Goal: Task Accomplishment & Management: Manage account settings

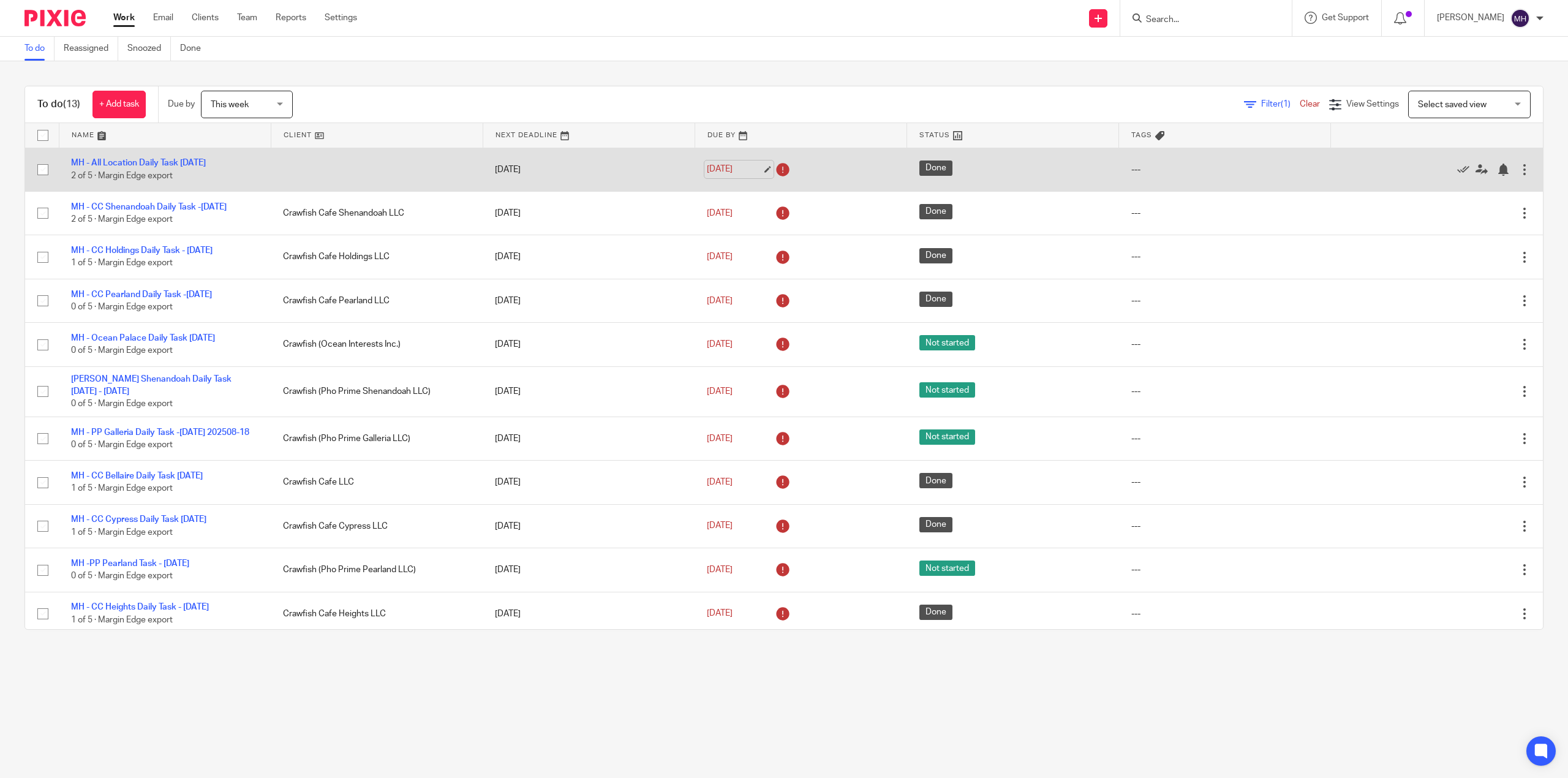
click at [713, 169] on link "Aug 17, 2025" at bounding box center [734, 170] width 55 height 13
click at [712, 168] on link "Aug 17, 2025" at bounding box center [734, 170] width 55 height 13
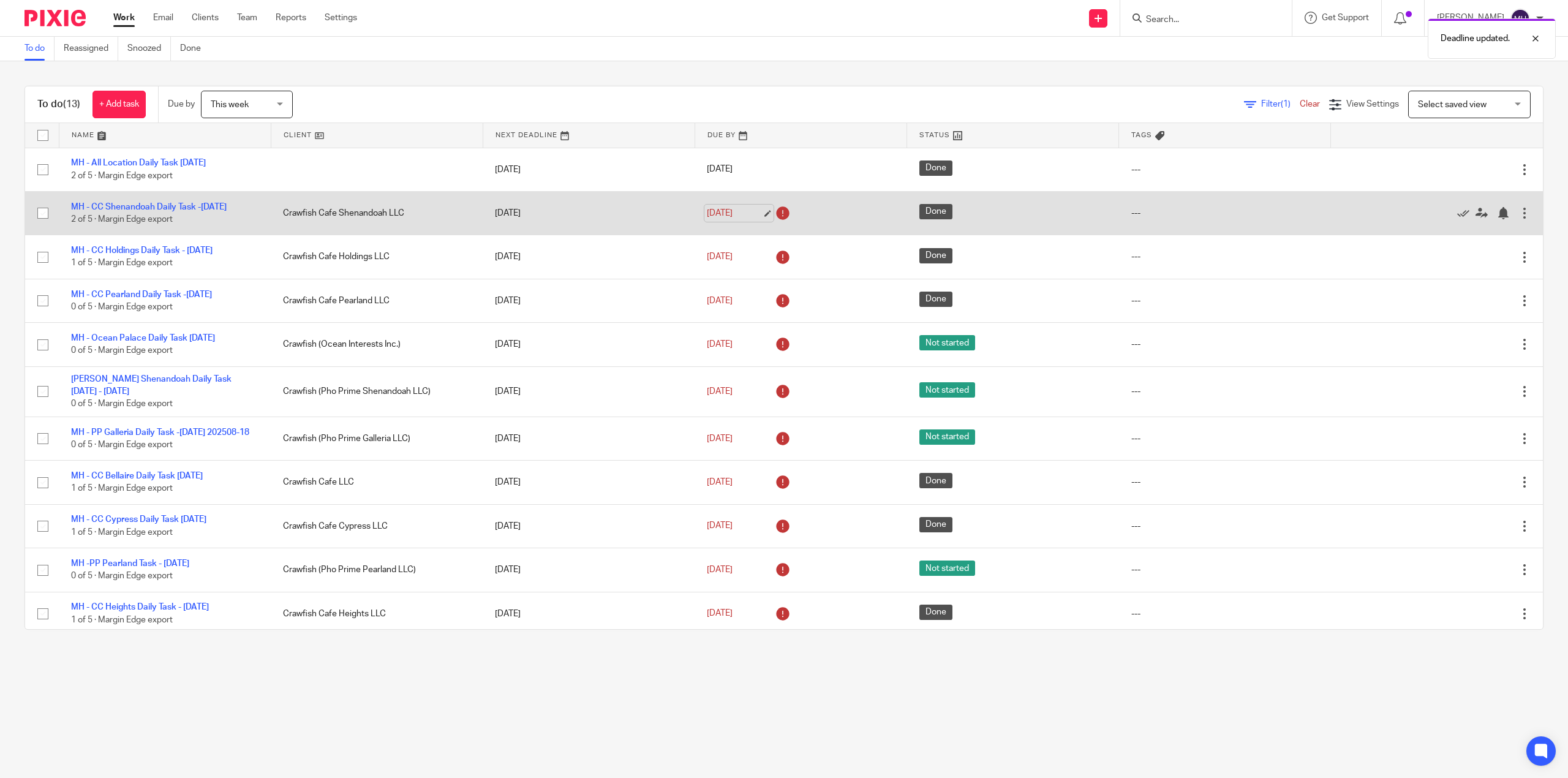
click at [726, 220] on link "Aug 18, 2025" at bounding box center [734, 214] width 55 height 13
click at [722, 220] on link "Aug 18, 2025" at bounding box center [734, 214] width 55 height 13
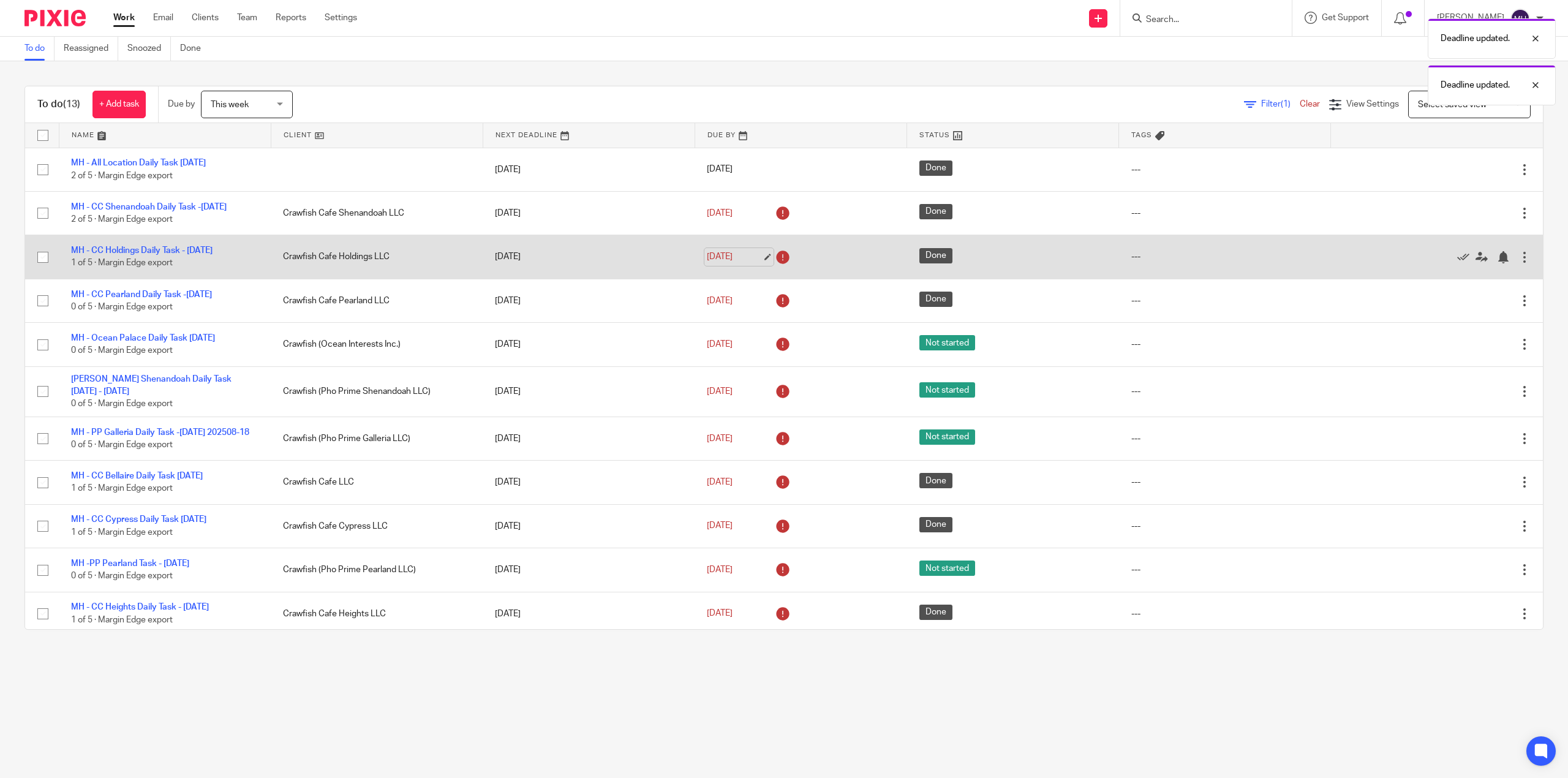
click at [715, 263] on link "Aug 18, 2025" at bounding box center [734, 257] width 55 height 13
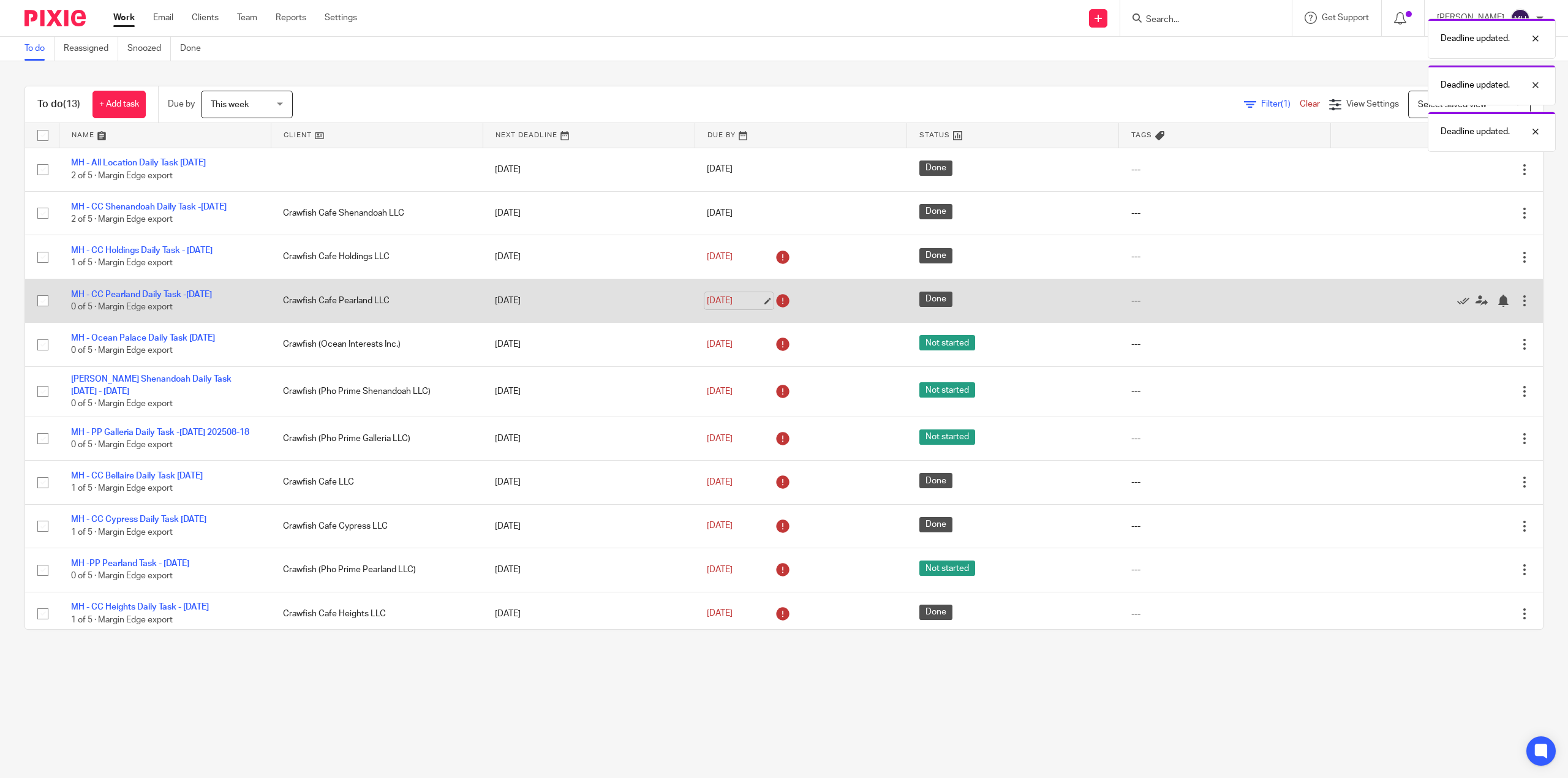
click at [723, 307] on link "Aug 18, 2025" at bounding box center [734, 302] width 55 height 13
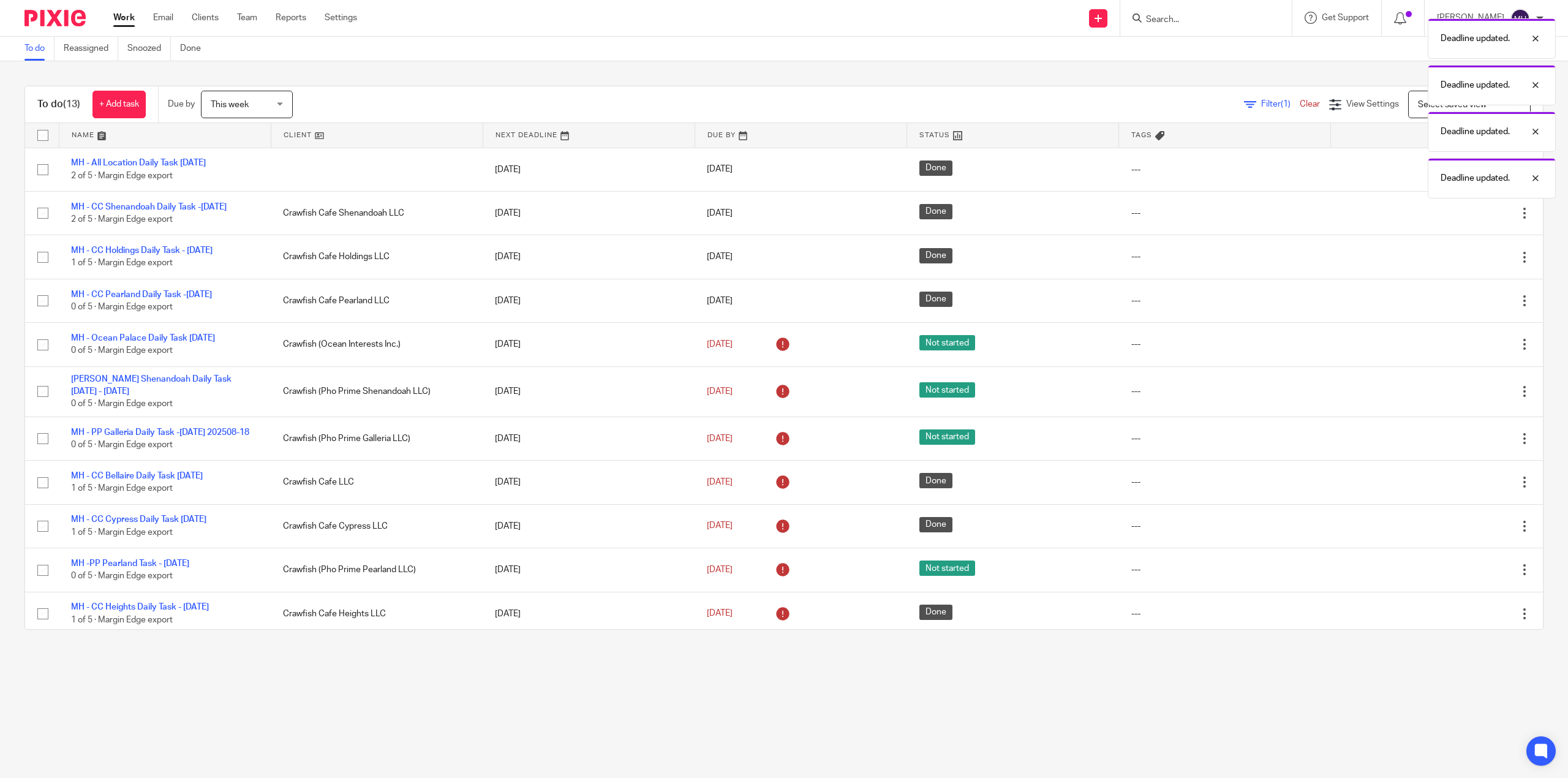
drag, startPoint x: 709, startPoint y: 330, endPoint x: 714, endPoint y: 338, distance: 9.4
click at [711, 307] on link "[DATE]" at bounding box center [734, 302] width 55 height 13
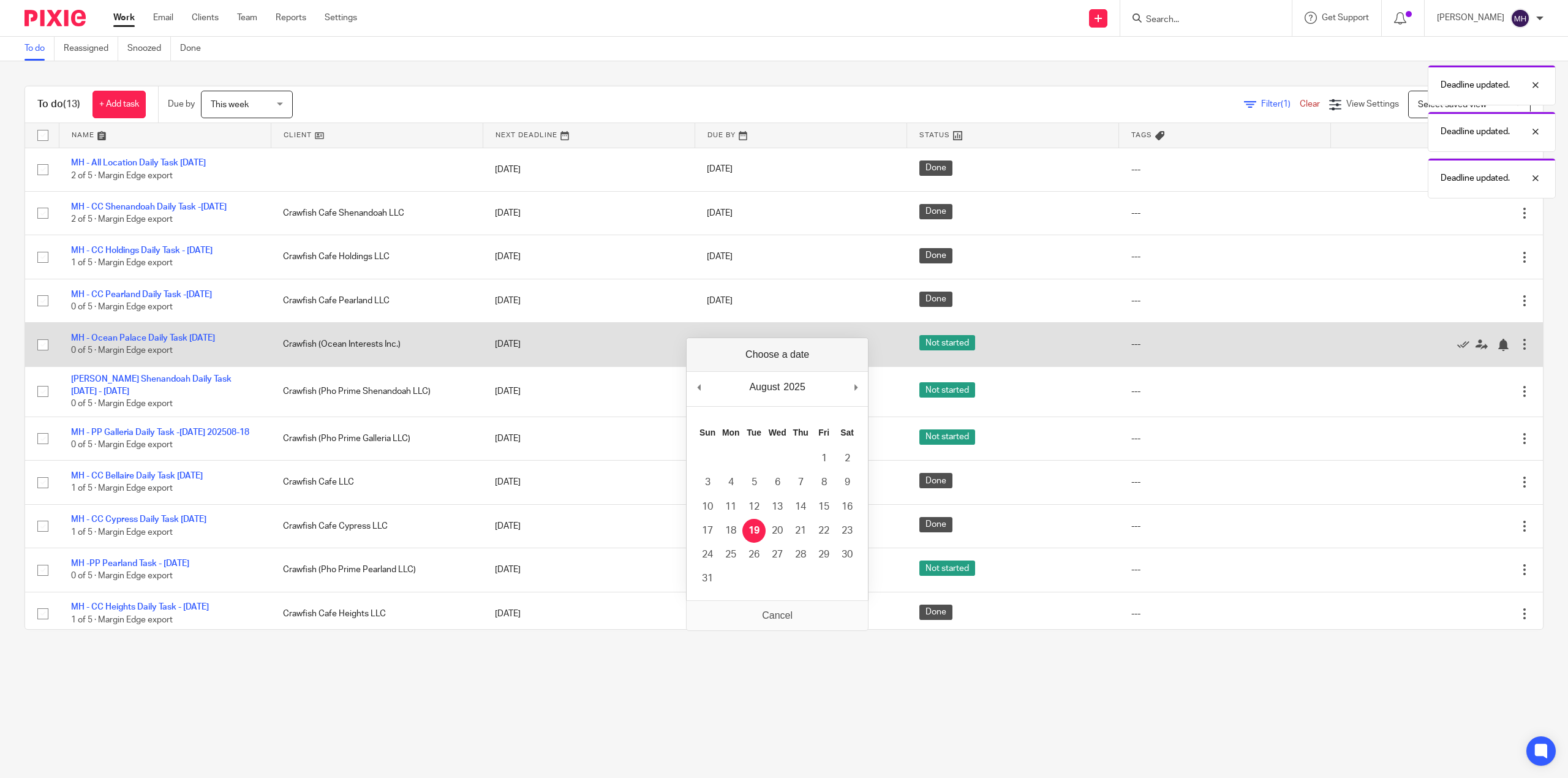
drag, startPoint x: 642, startPoint y: 760, endPoint x: 799, endPoint y: 376, distance: 414.9
click at [648, 756] on main "To do Reassigned Snoozed Done To do (13) + Add task Due by This week This week …" at bounding box center [784, 389] width 1568 height 778
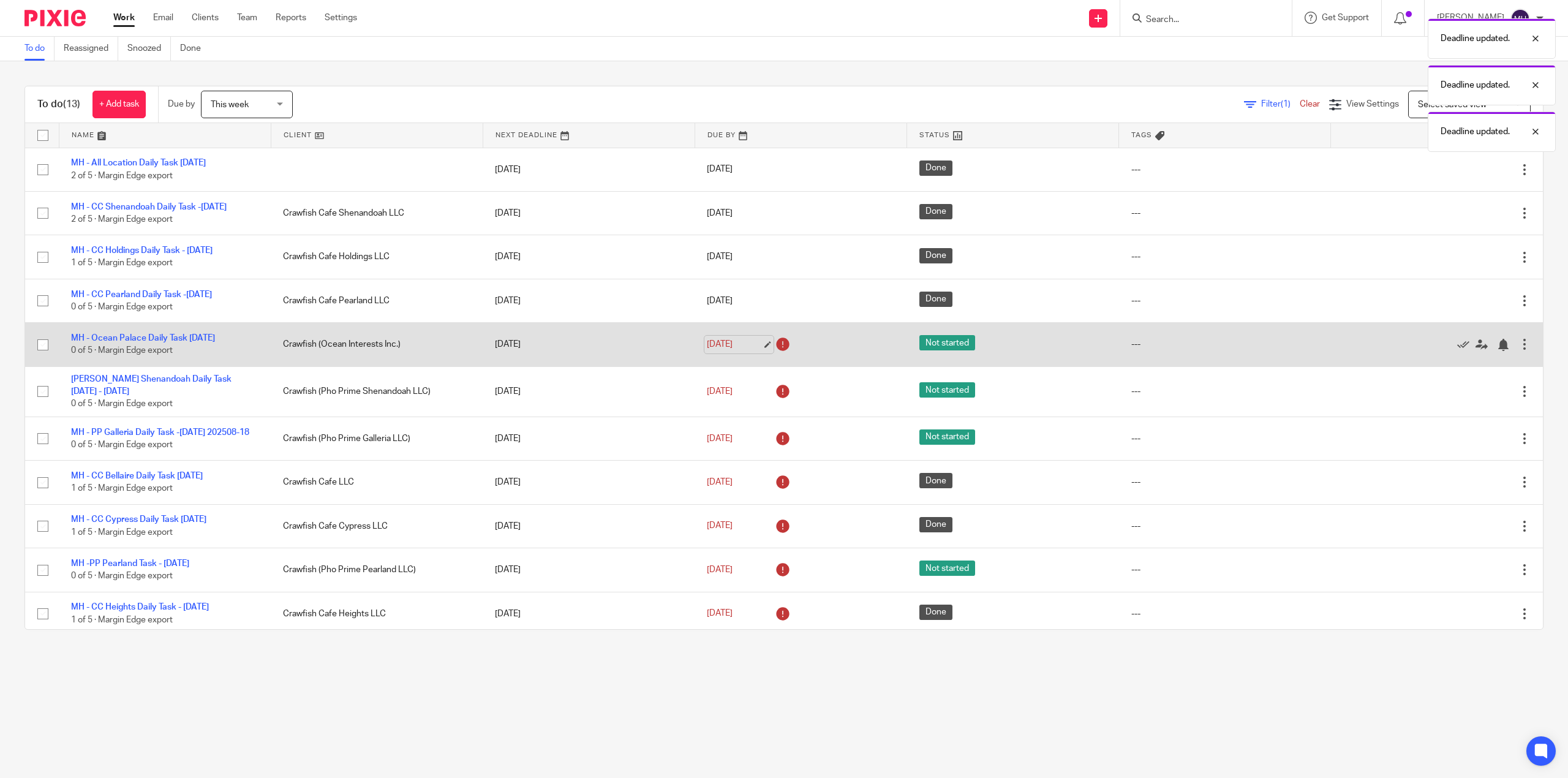
click at [711, 351] on link "Aug 18, 2025" at bounding box center [734, 344] width 55 height 13
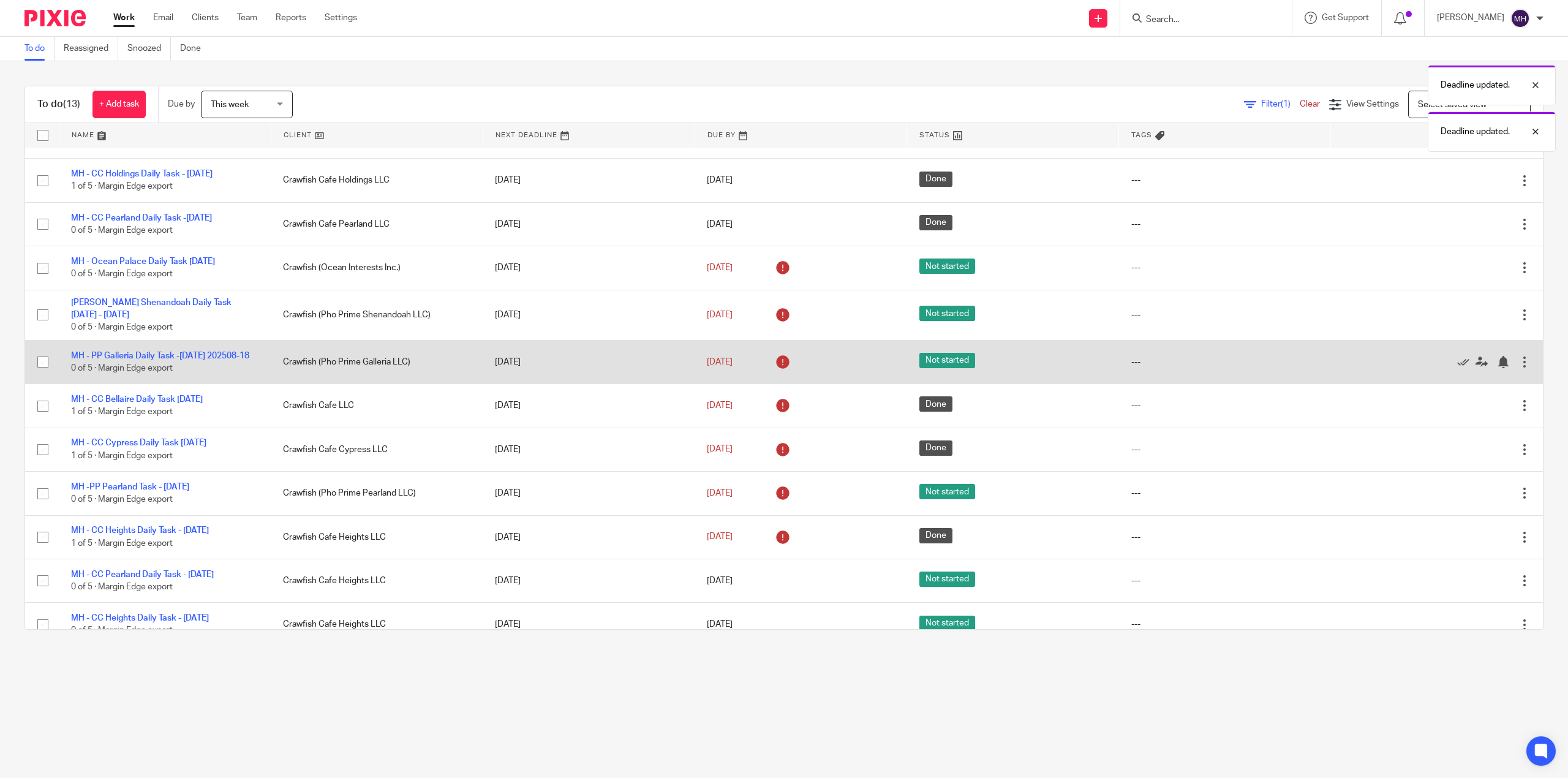
scroll to position [163, 0]
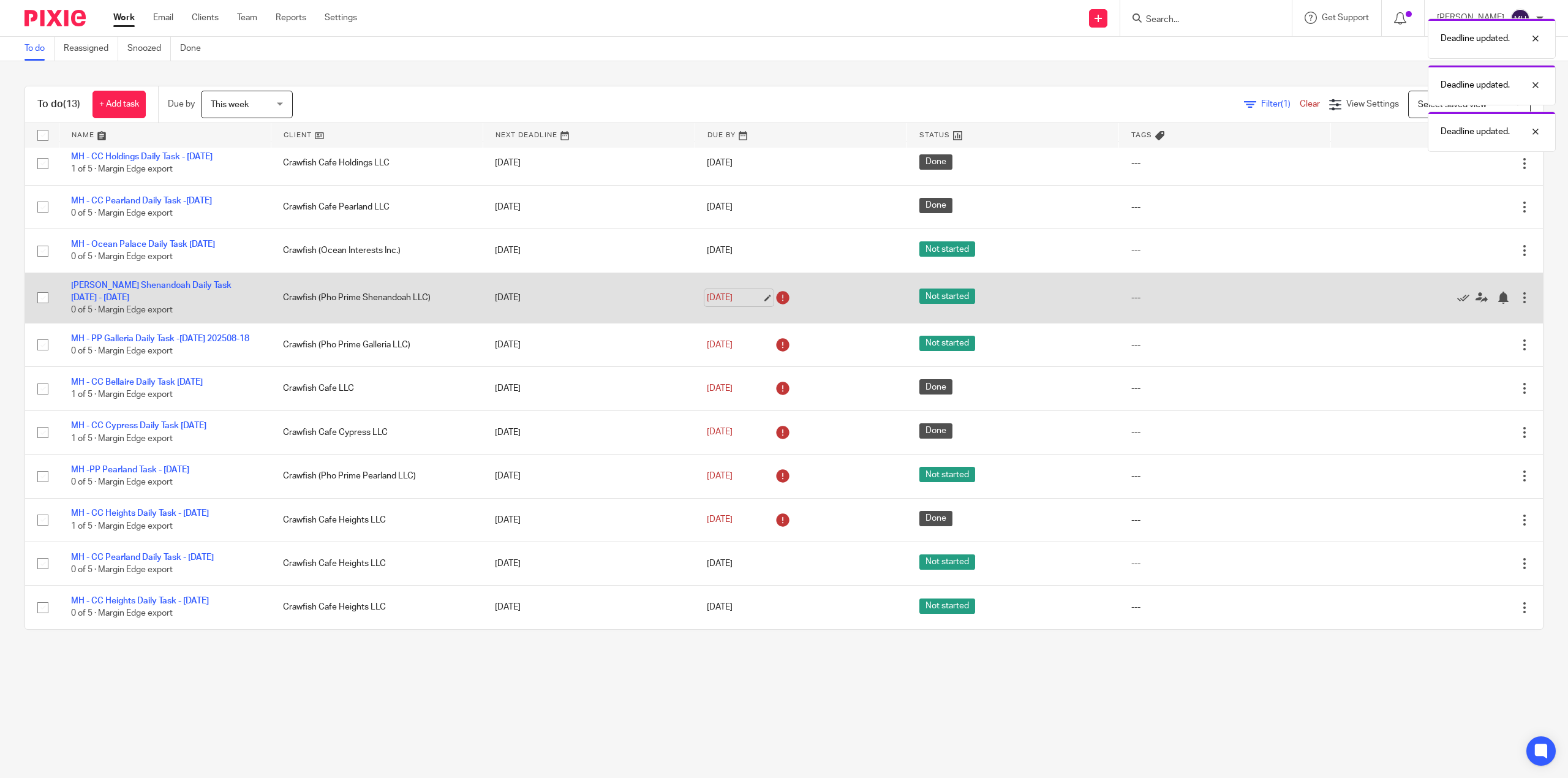
drag, startPoint x: 706, startPoint y: 260, endPoint x: 709, endPoint y: 266, distance: 6.7
click at [707, 292] on link "Aug 18, 2025" at bounding box center [734, 298] width 55 height 13
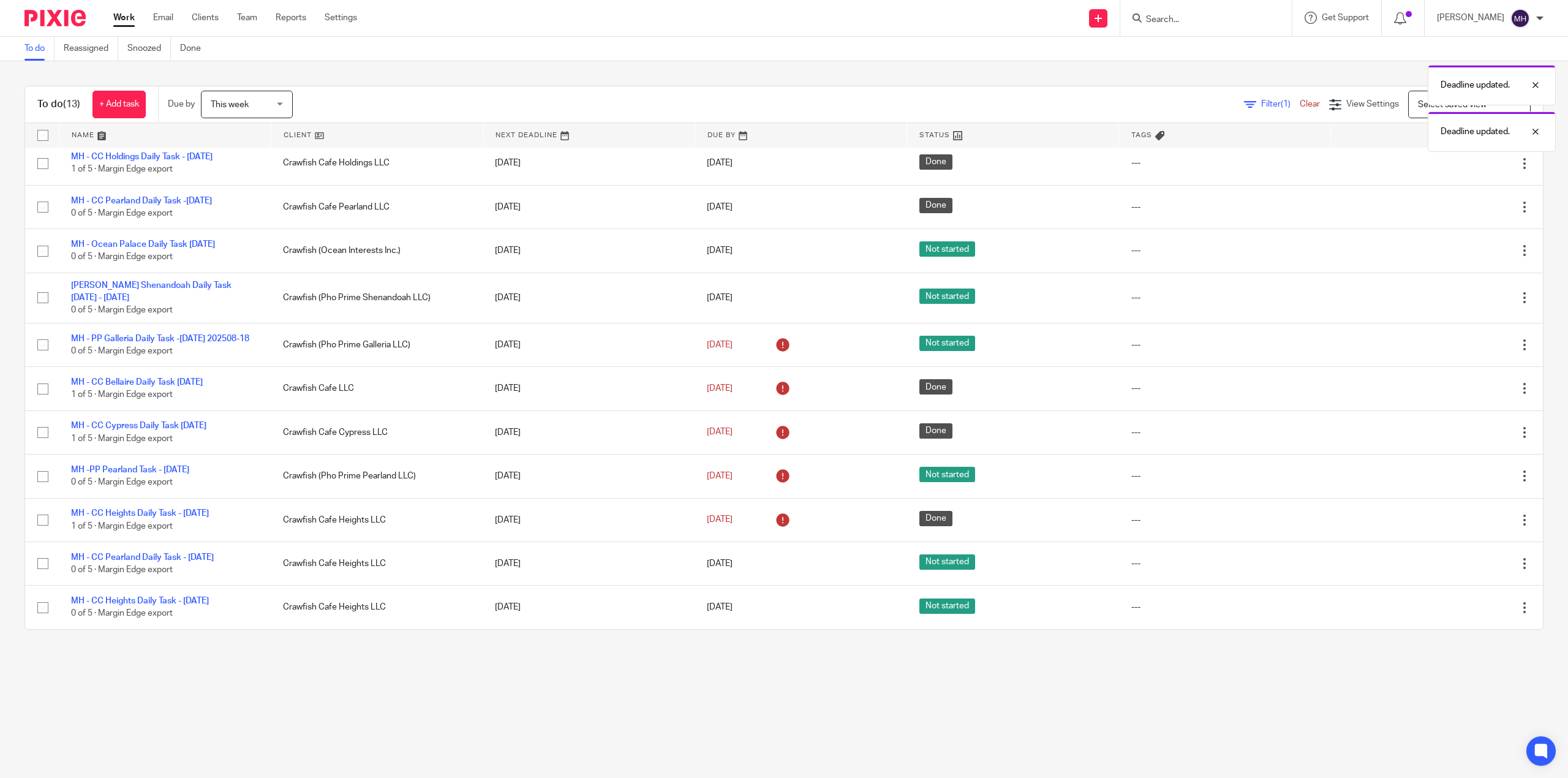
drag, startPoint x: 726, startPoint y: 317, endPoint x: 727, endPoint y: 353, distance: 36.0
click at [726, 339] on link "Aug 18, 2025" at bounding box center [734, 345] width 55 height 13
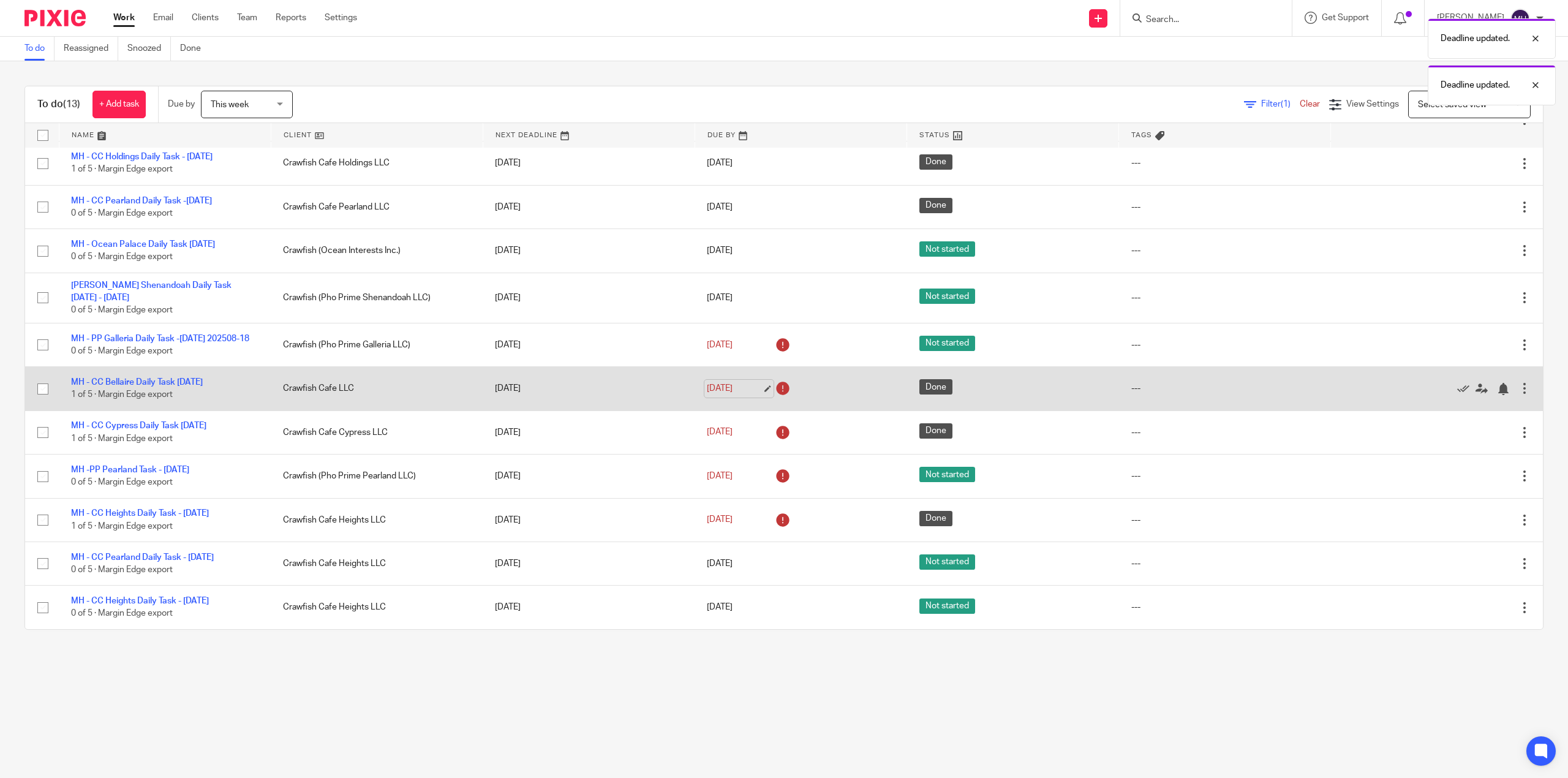
click at [707, 382] on link "Aug 18, 2025" at bounding box center [734, 389] width 55 height 13
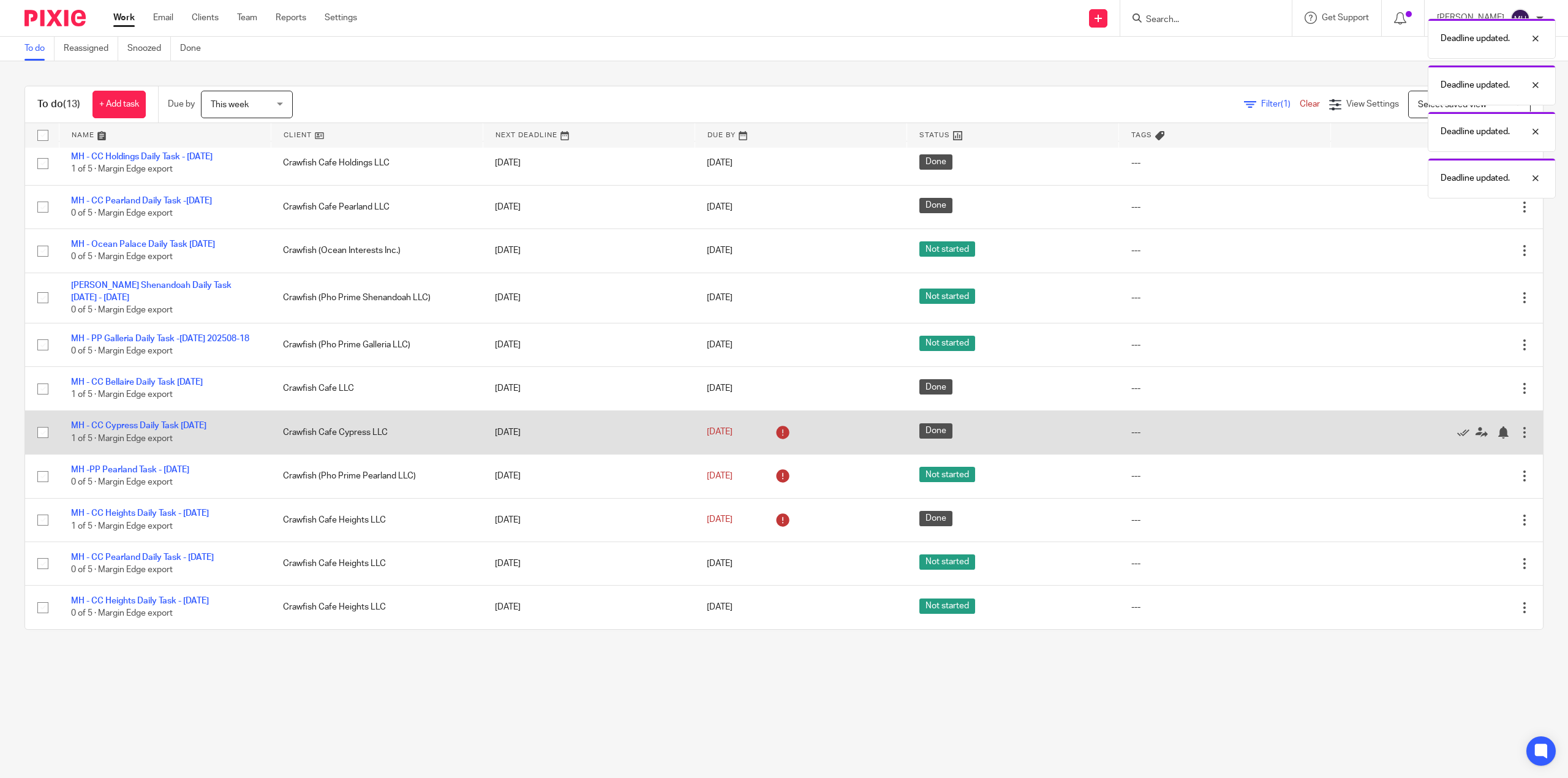
click at [708, 426] on link "Aug 18, 2025" at bounding box center [734, 432] width 55 height 13
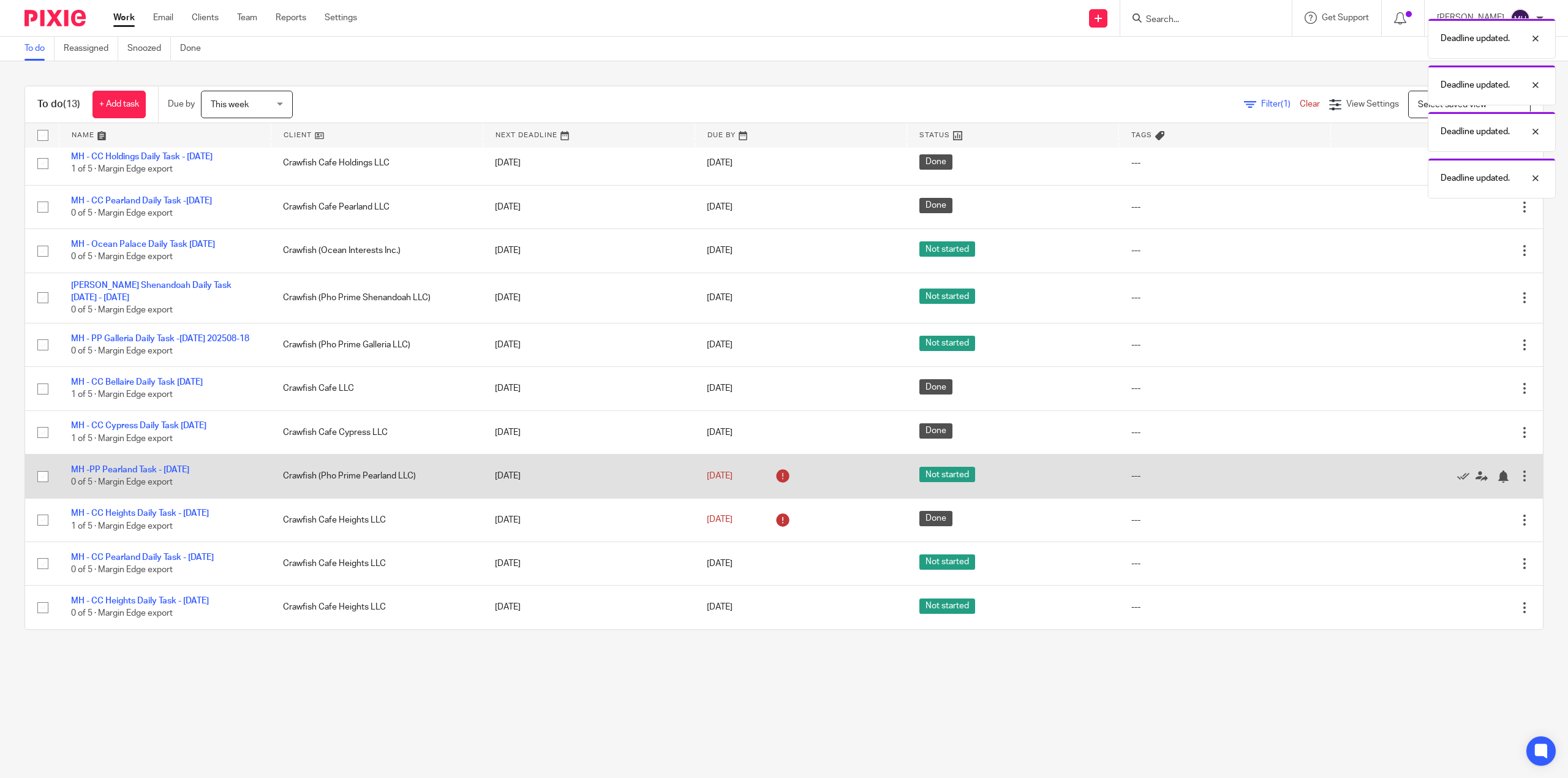
click at [725, 473] on td "Aug 18, 2025" at bounding box center [800, 476] width 212 height 44
click at [724, 470] on link "Aug 18, 2025" at bounding box center [734, 476] width 55 height 13
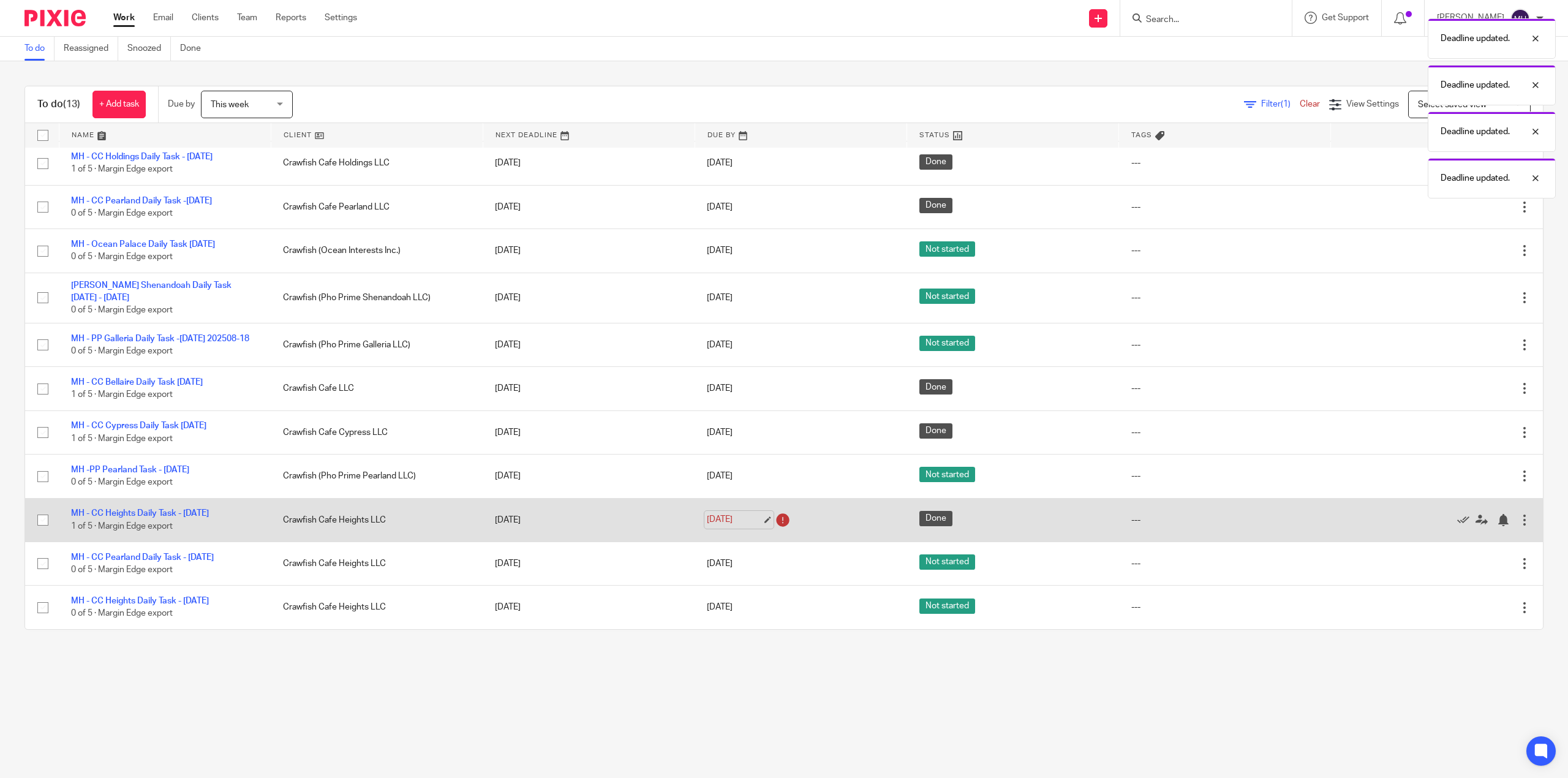
click at [707, 516] on link "Aug 18, 2025" at bounding box center [734, 520] width 55 height 13
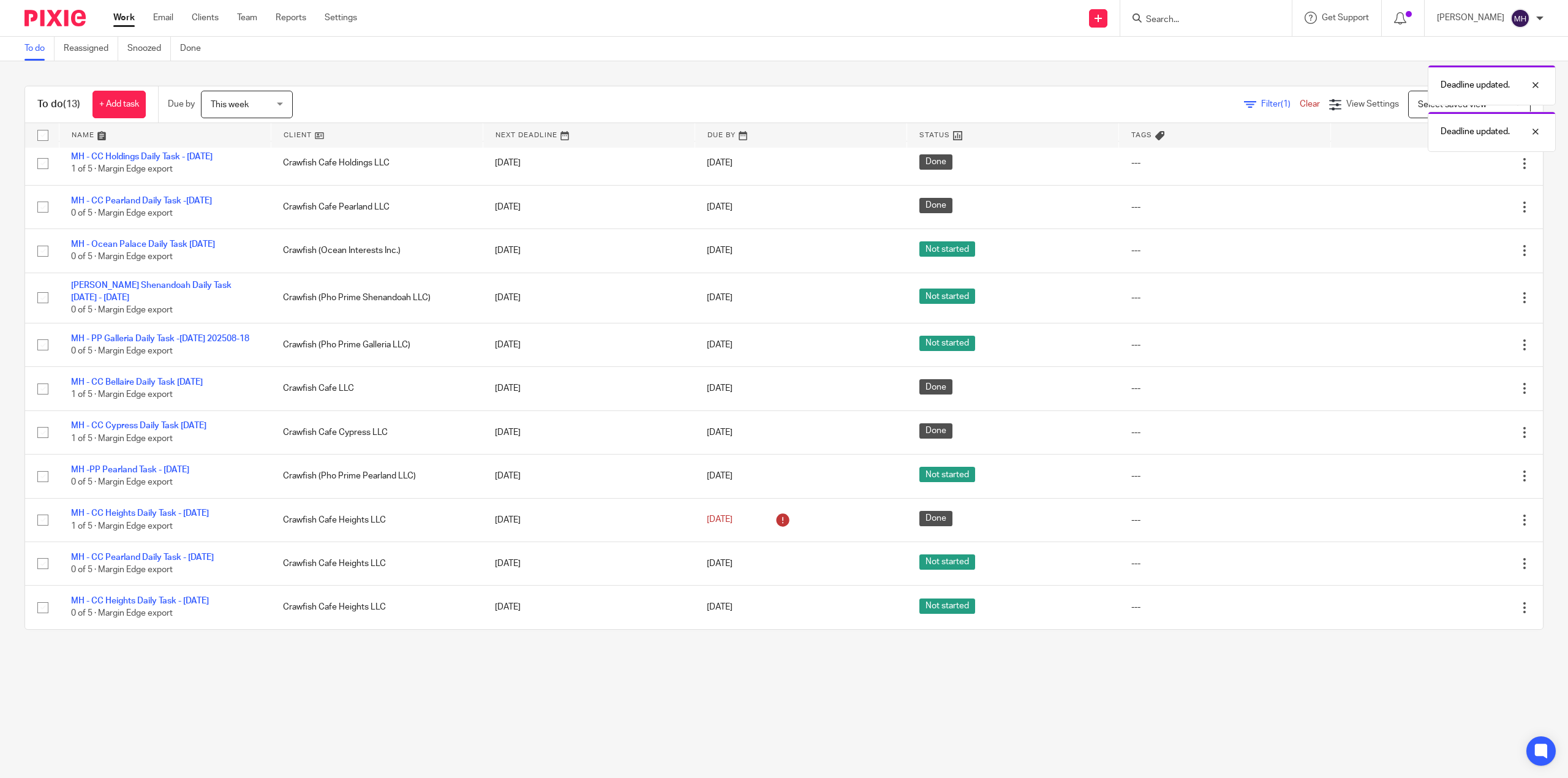
click at [712, 681] on main "To do Reassigned Snoozed Done To do (13) + Add task Due by This week This week …" at bounding box center [784, 389] width 1568 height 778
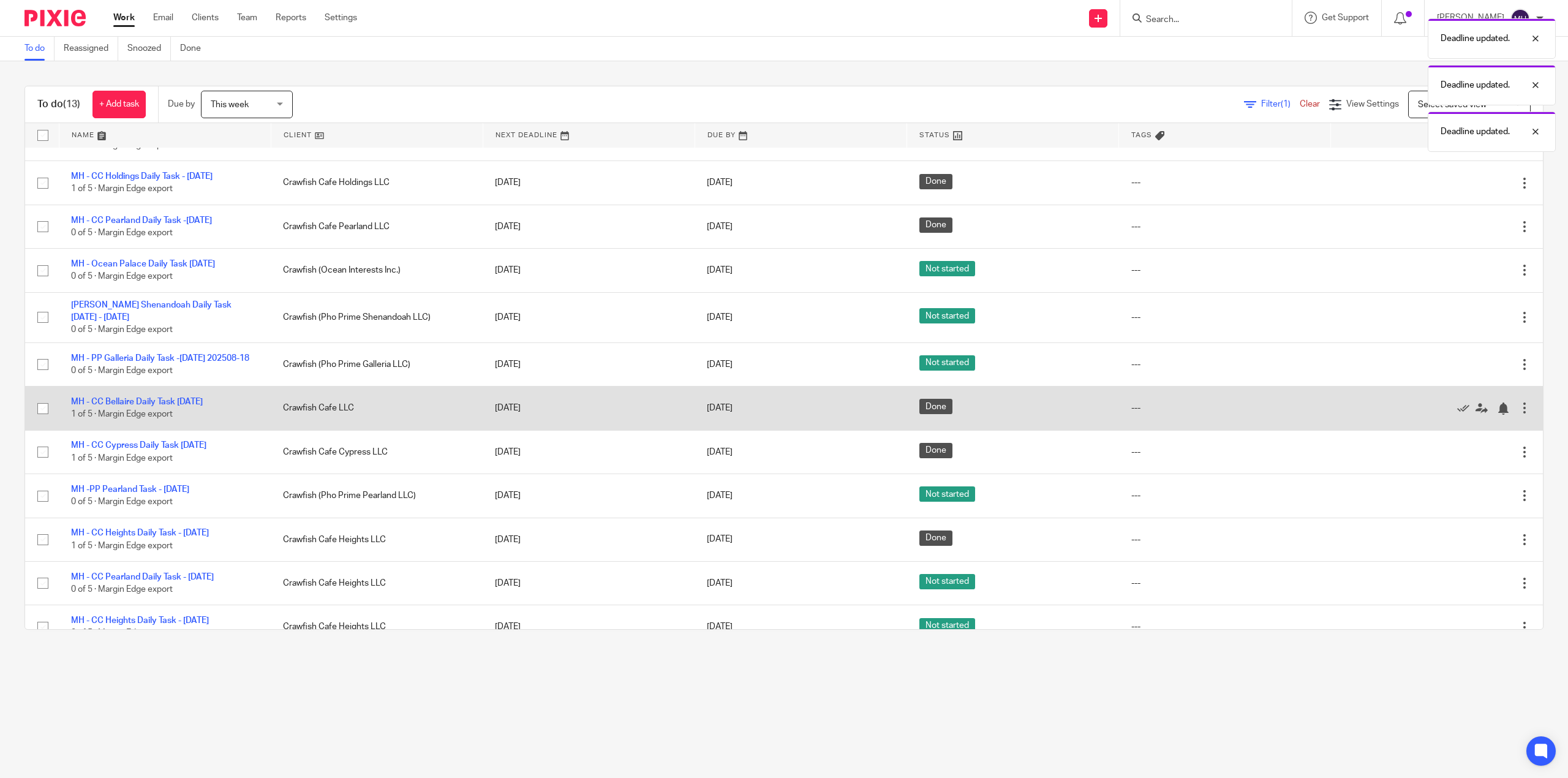
scroll to position [0, 0]
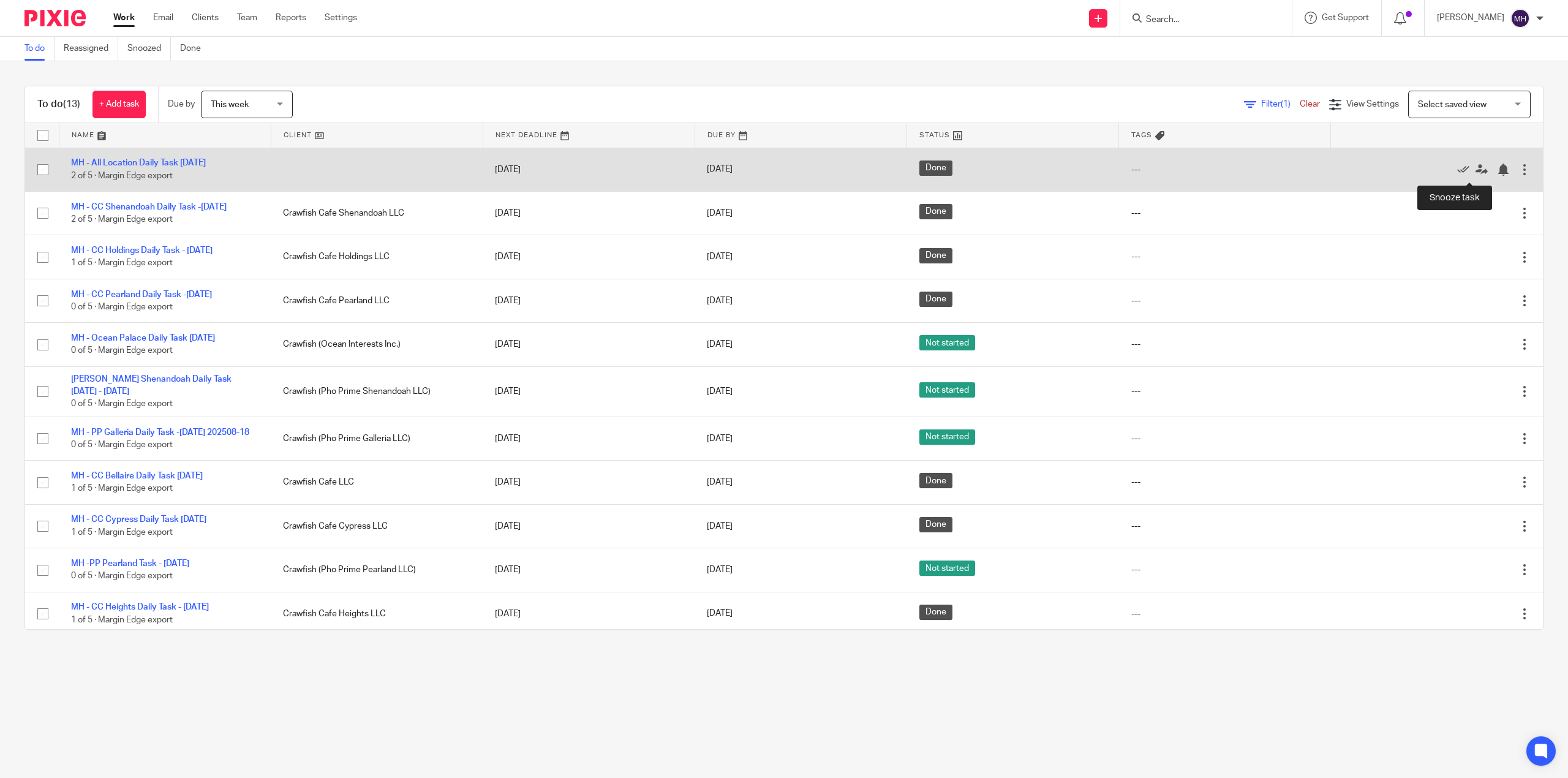
click at [1518, 172] on div at bounding box center [1524, 170] width 12 height 12
click at [1518, 172] on div at bounding box center [1524, 170] width 12 height 12
drag, startPoint x: 1489, startPoint y: 172, endPoint x: 1487, endPoint y: 179, distance: 7.3
click at [1518, 172] on div at bounding box center [1524, 170] width 12 height 12
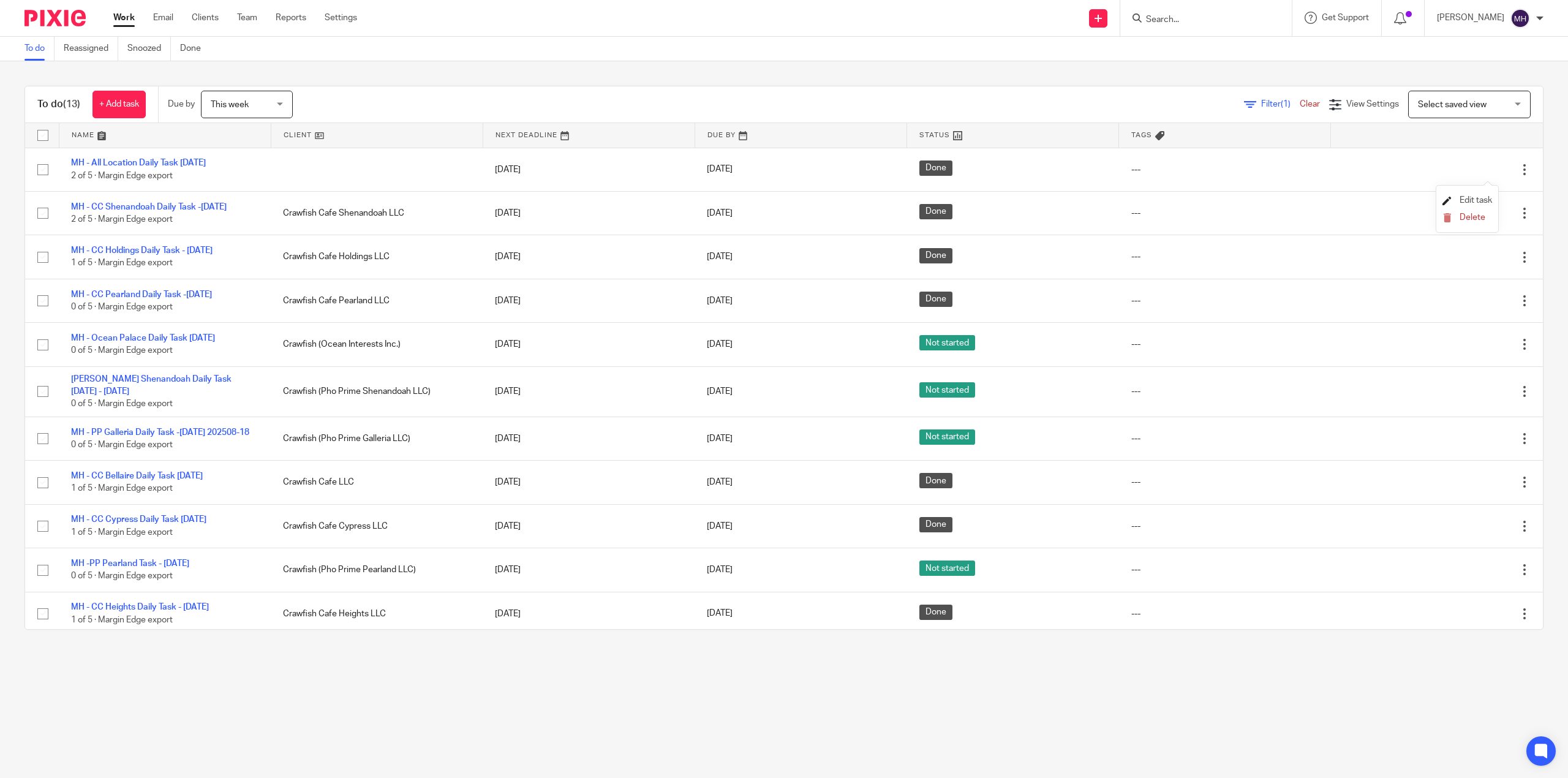
click at [1480, 197] on span "Edit task" at bounding box center [1476, 200] width 32 height 8
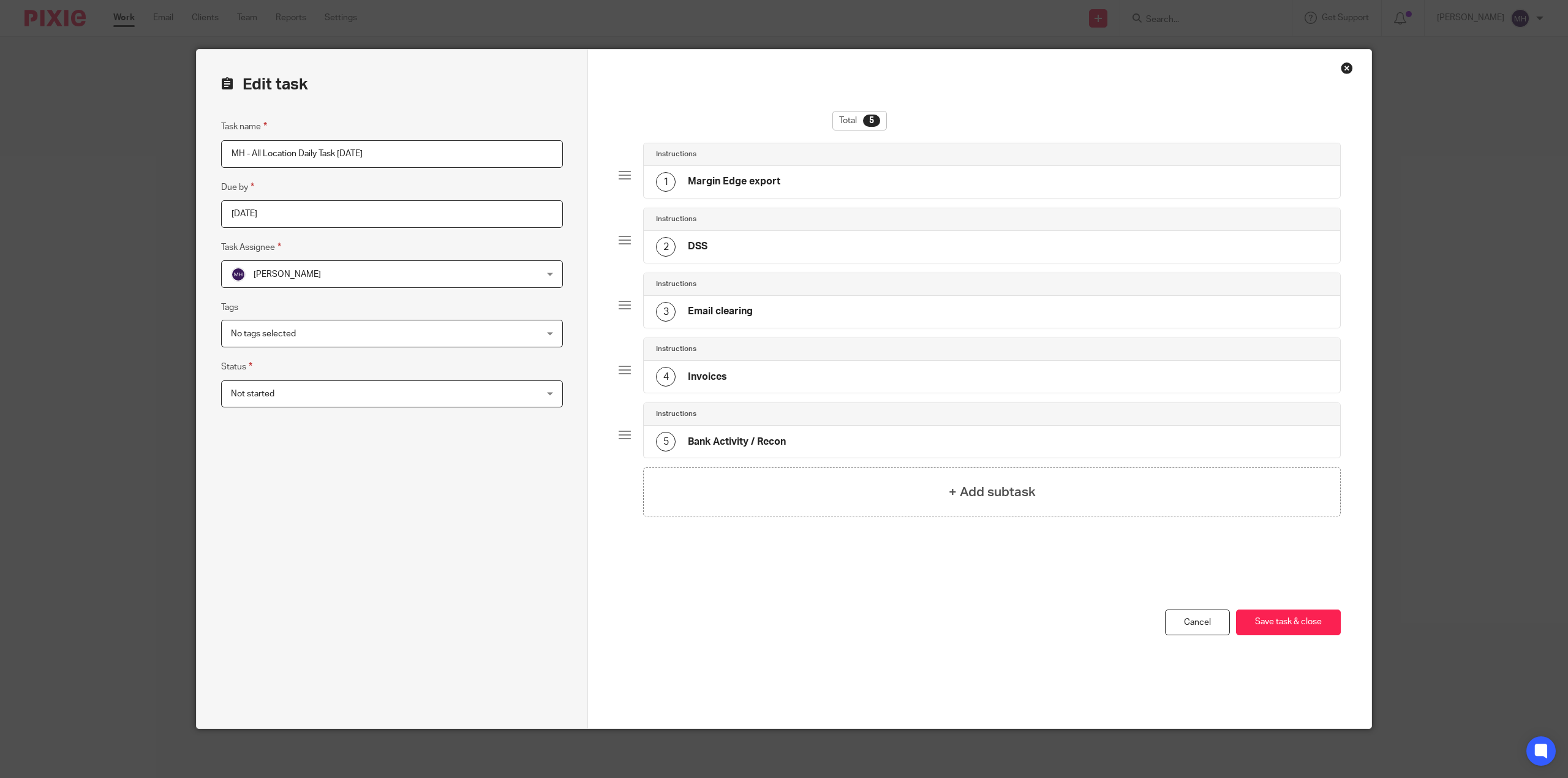
click at [449, 155] on input "MH - All Location Daily Task Tuesday 2025-08-18" at bounding box center [392, 154] width 342 height 27
type input "MH - All Location Daily Task [DATE]"
click at [1303, 639] on div "You have unsaved changes Cancel Save task & close Save task & close" at bounding box center [980, 669] width 722 height 119
click at [1304, 625] on button "Save task & close" at bounding box center [1288, 623] width 105 height 27
click at [1303, 628] on button "Save task & close" at bounding box center [1288, 623] width 105 height 27
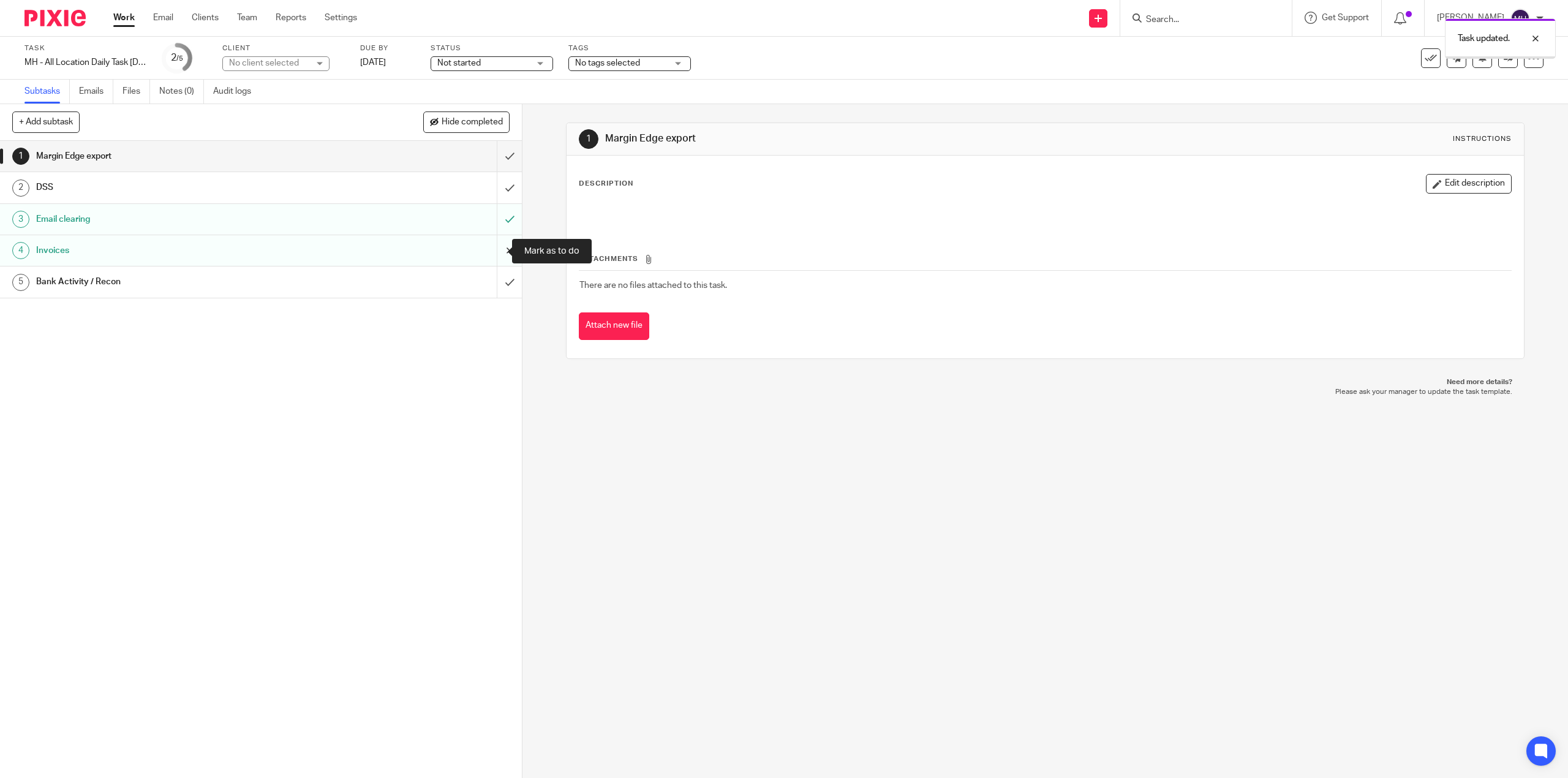
click at [492, 248] on input "submit" at bounding box center [260, 250] width 522 height 31
click at [487, 219] on input "submit" at bounding box center [260, 219] width 522 height 31
click at [47, 21] on div at bounding box center [51, 18] width 101 height 36
click at [36, 18] on img at bounding box center [55, 18] width 61 height 16
click at [37, 18] on img at bounding box center [55, 18] width 61 height 16
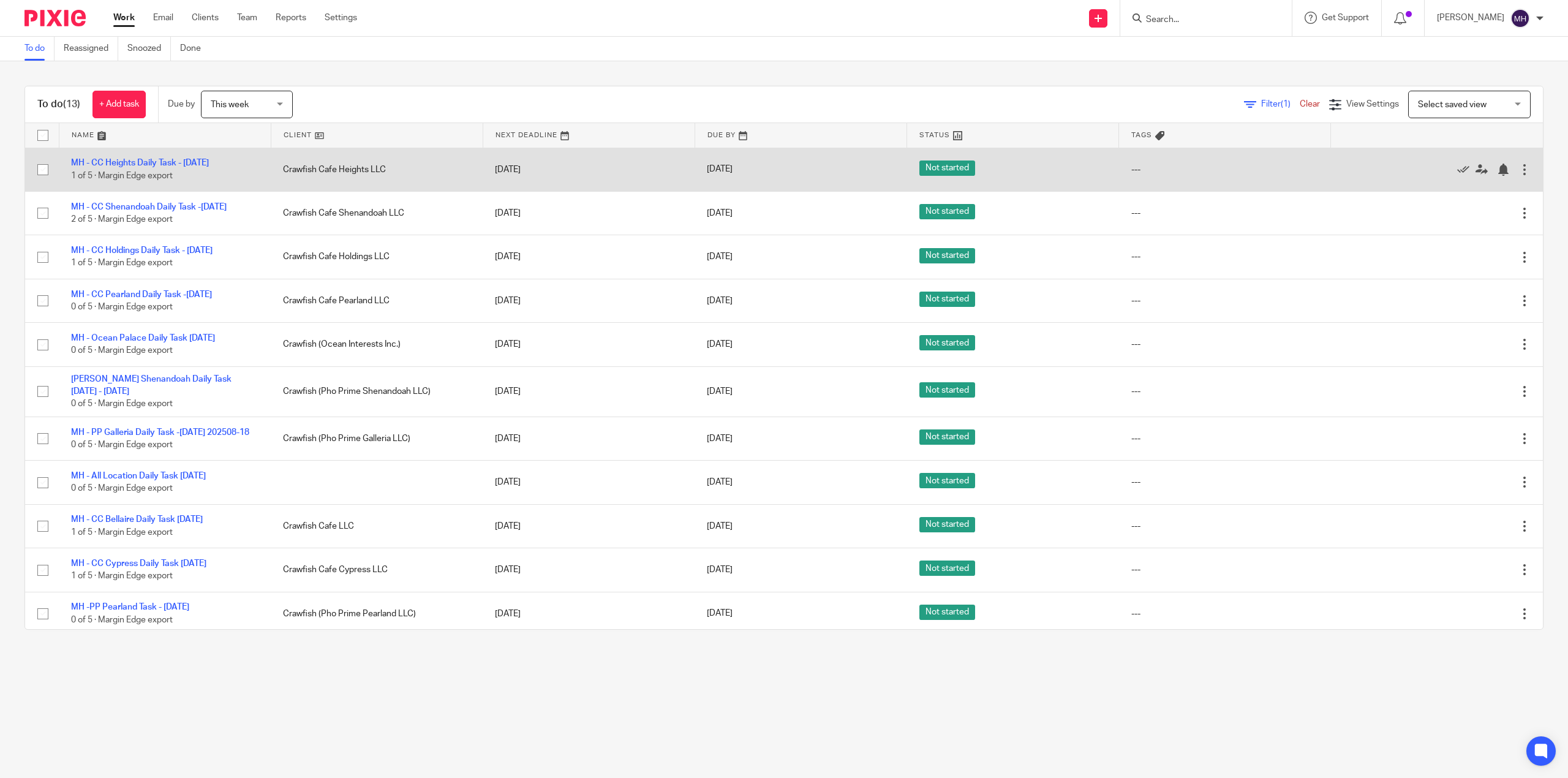
click at [1492, 175] on td "Edit task Delete" at bounding box center [1437, 169] width 212 height 44
drag, startPoint x: 1489, startPoint y: 173, endPoint x: 1487, endPoint y: 179, distance: 6.3
click at [1518, 173] on div at bounding box center [1524, 170] width 12 height 12
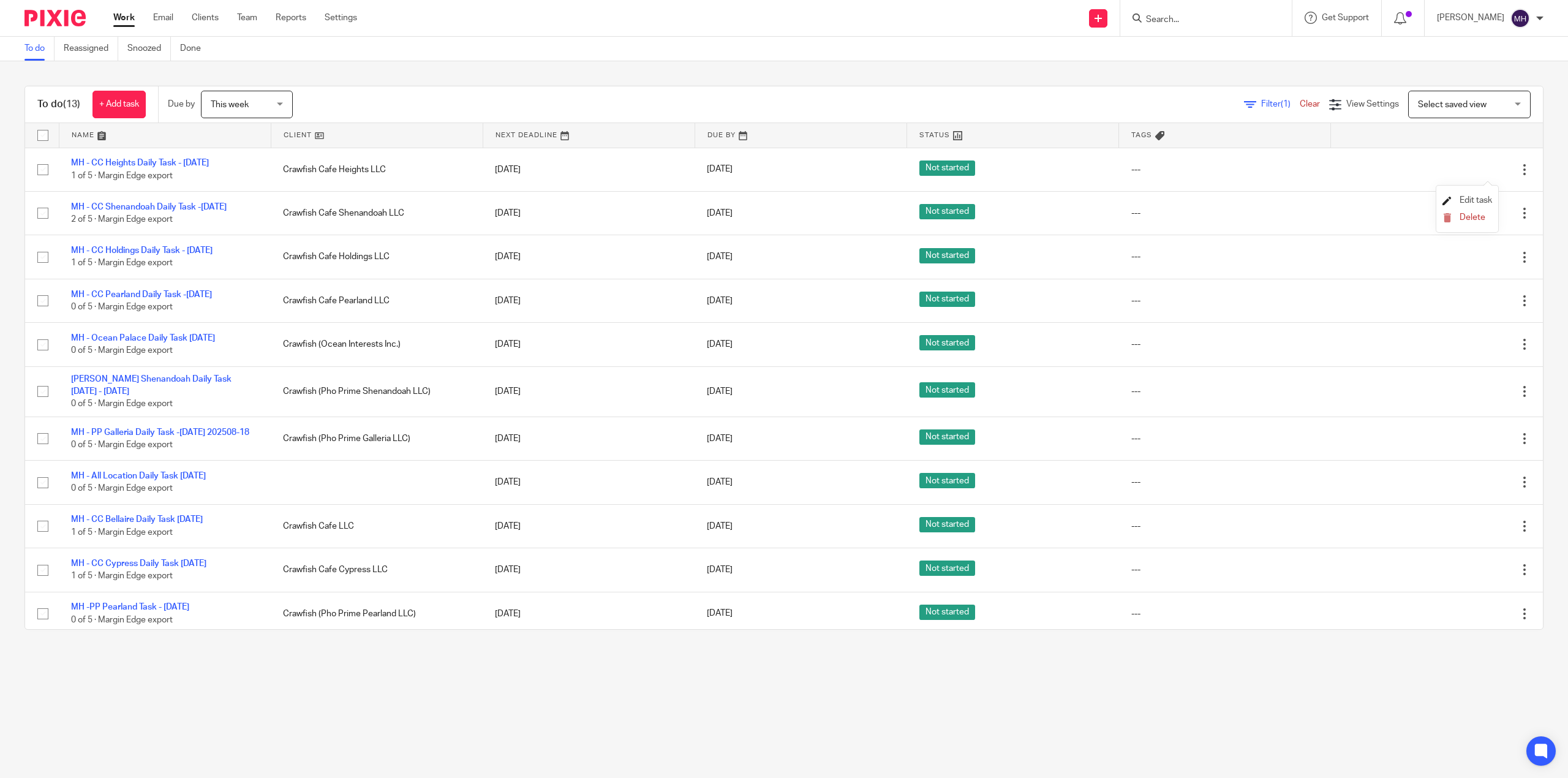
click at [1481, 200] on span "Edit task" at bounding box center [1476, 200] width 32 height 8
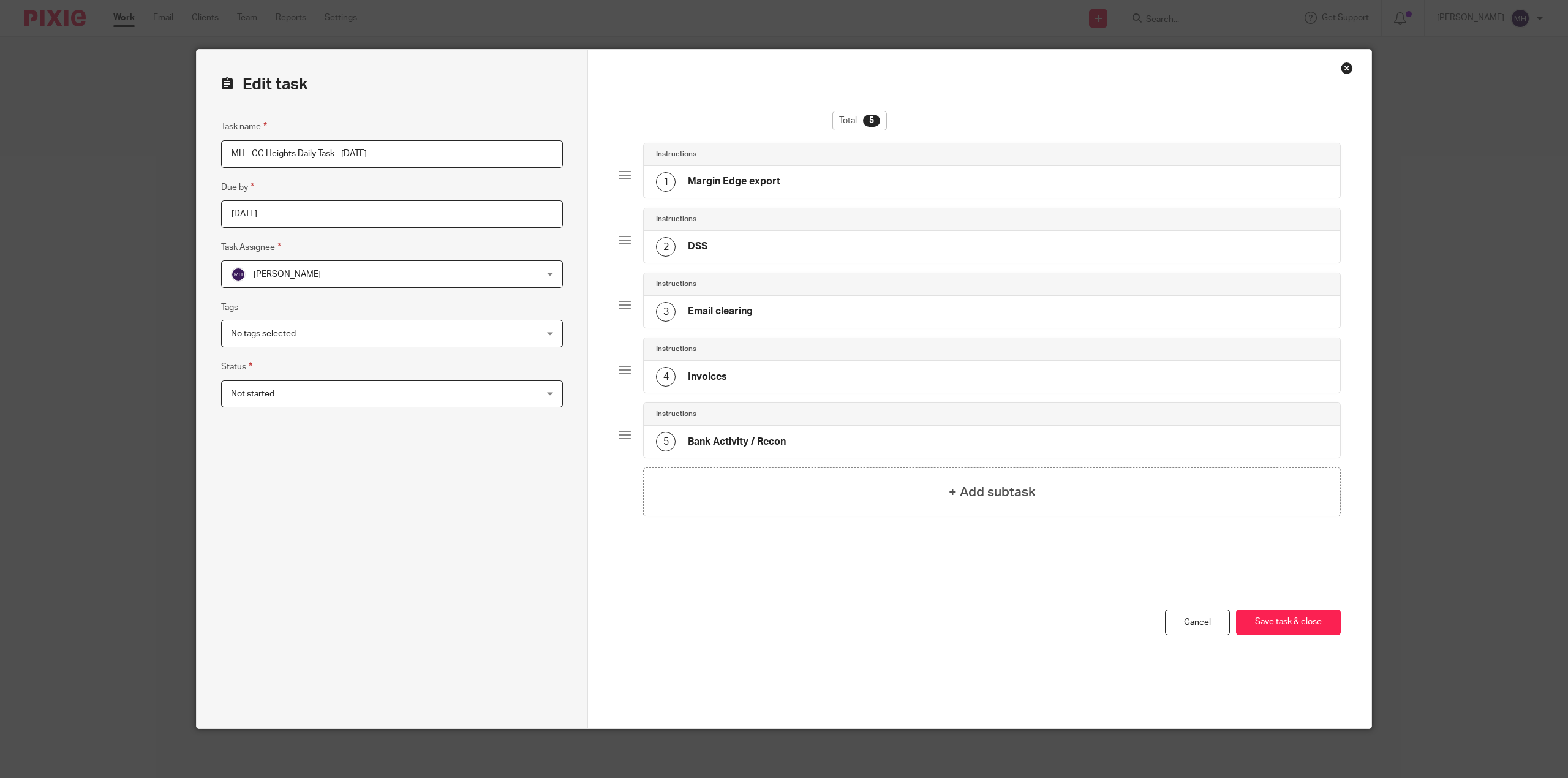
click at [447, 157] on input "MH - CC Heights Daily Task - Monday 2025-08-18" at bounding box center [392, 154] width 342 height 27
click at [316, 152] on input "MH - CC Heights Daily Task - Monday 2025-08-18" at bounding box center [392, 154] width 342 height 27
click at [351, 150] on input "MH - CC Heights Daily Task - Monday 2025-08-18" at bounding box center [392, 154] width 342 height 27
click at [412, 155] on input "MH - CC Heights Daily Task - Tueday 2025-08-18" at bounding box center [392, 154] width 342 height 27
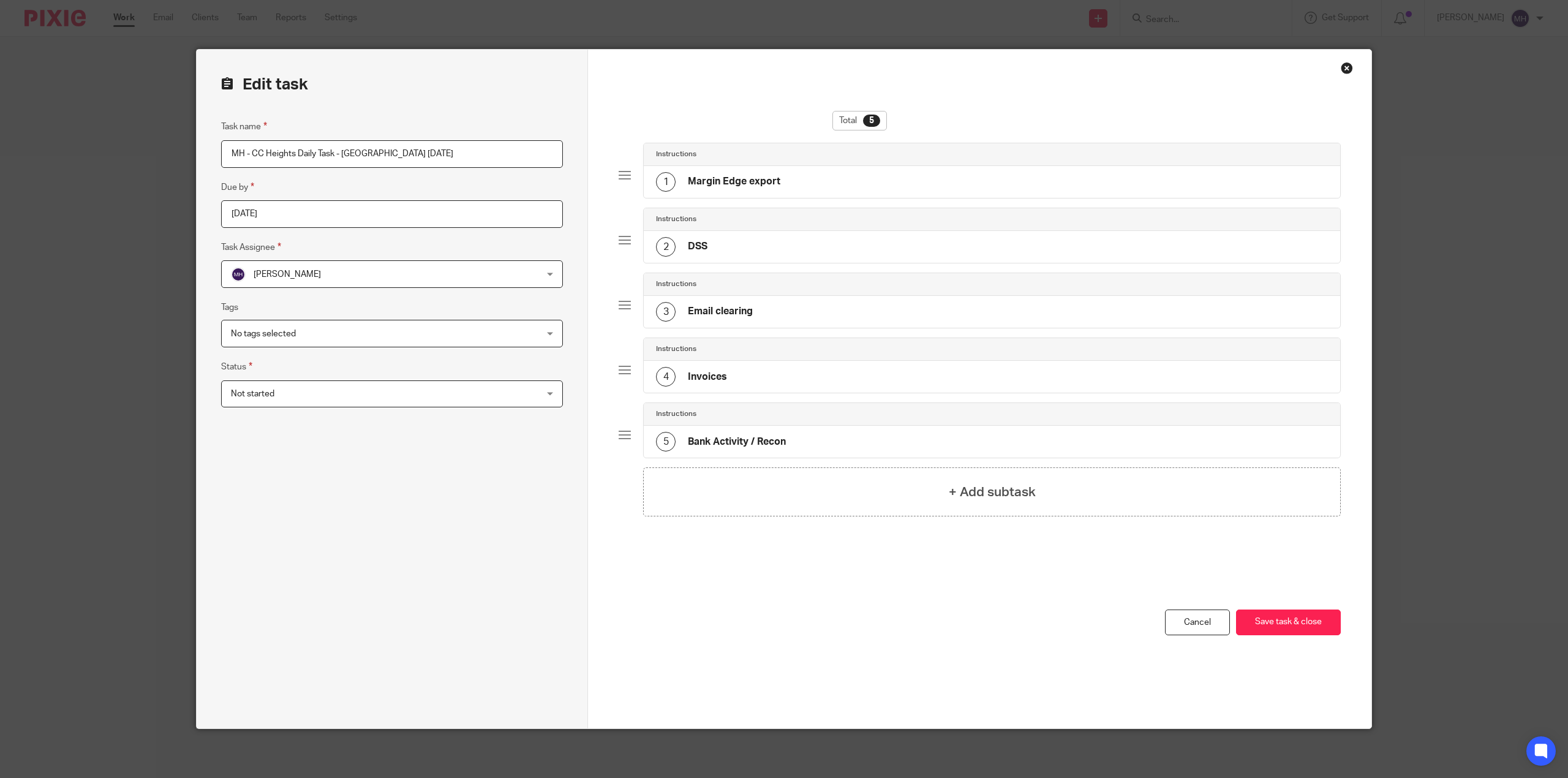
type input "MH - CC Heights Daily Task - [GEOGRAPHIC_DATA] [DATE]"
click at [863, 122] on div "5" at bounding box center [872, 120] width 17 height 12
click at [1290, 636] on button "Save task & close" at bounding box center [1288, 623] width 105 height 27
click at [1289, 634] on button "Save task & close" at bounding box center [1288, 623] width 105 height 27
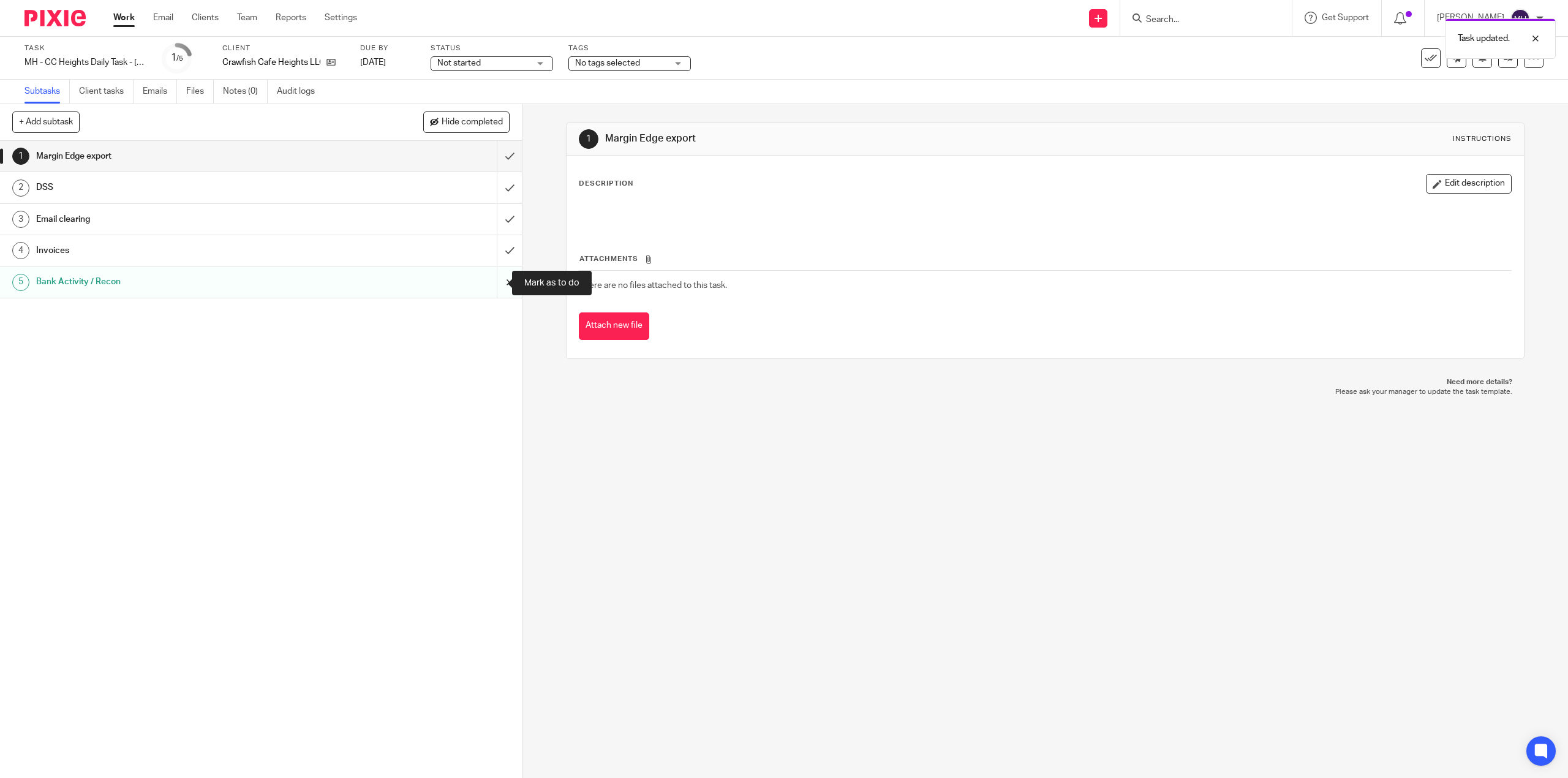
click at [501, 291] on input "submit" at bounding box center [260, 281] width 522 height 31
click at [1539, 35] on div at bounding box center [1526, 38] width 33 height 15
click at [70, 19] on img at bounding box center [55, 18] width 61 height 16
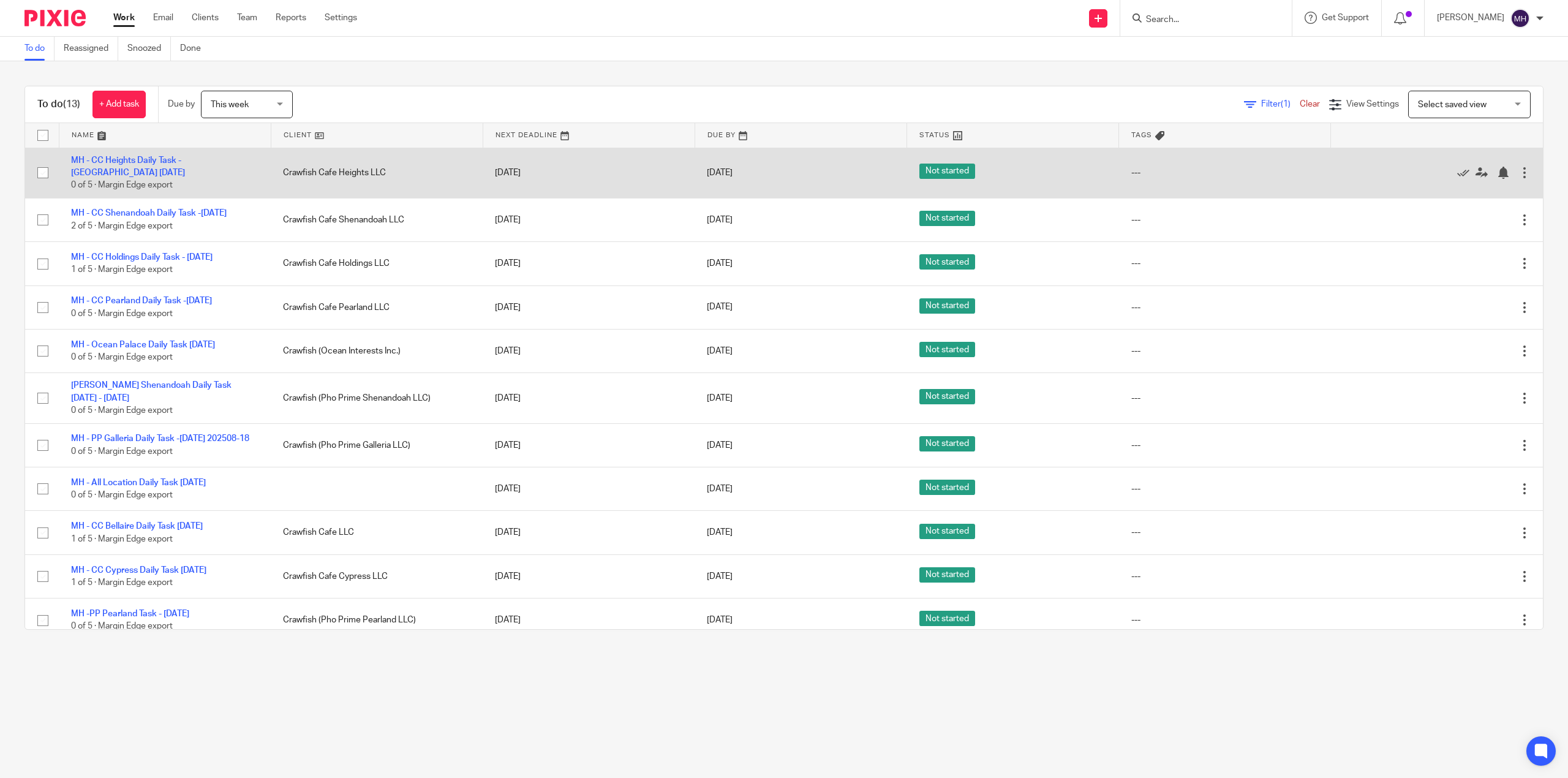
click at [1518, 173] on div at bounding box center [1524, 172] width 12 height 12
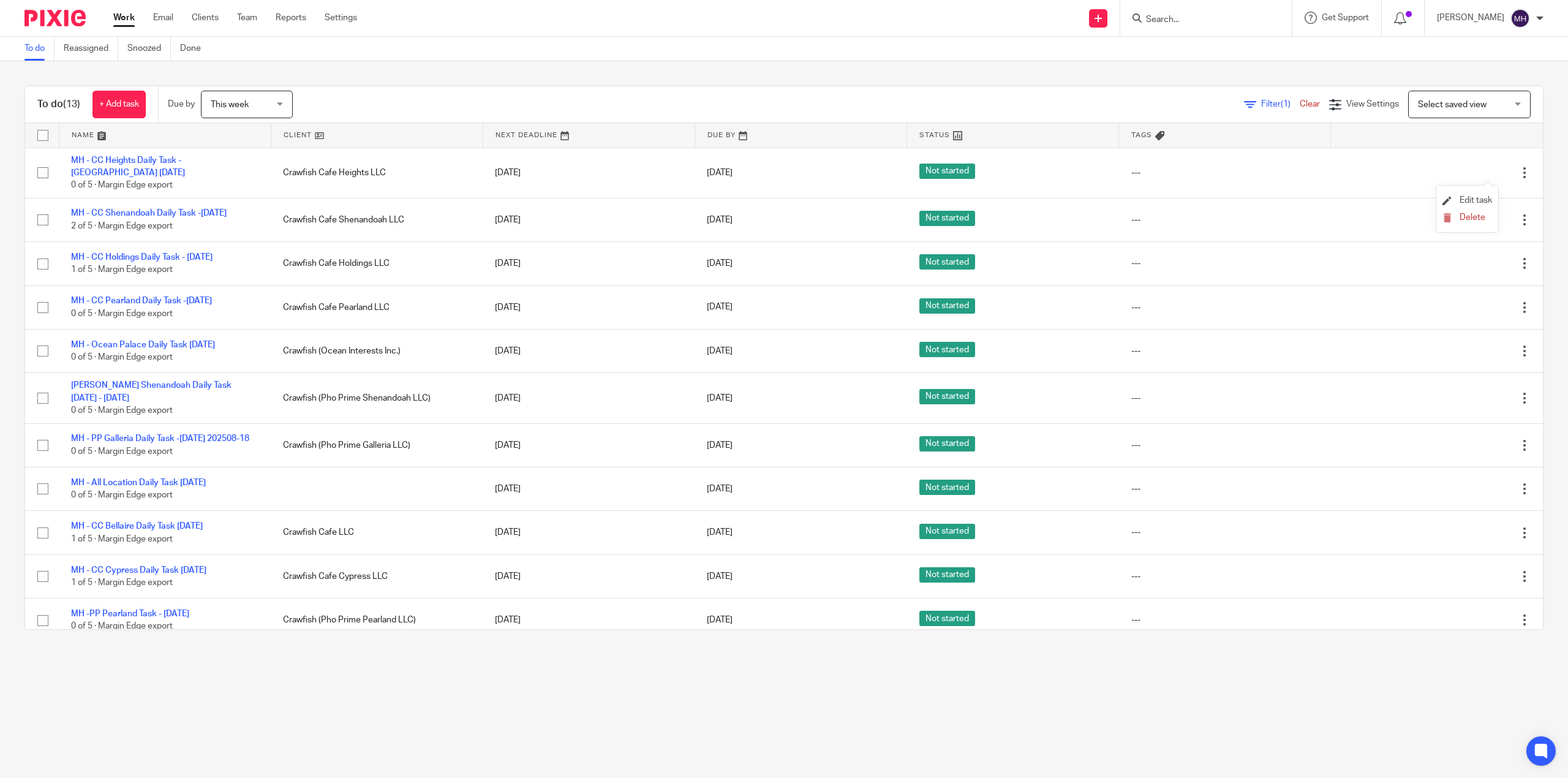
click at [1483, 195] on li "Edit task" at bounding box center [1467, 201] width 49 height 18
click at [1482, 200] on span "Edit task" at bounding box center [1476, 200] width 32 height 8
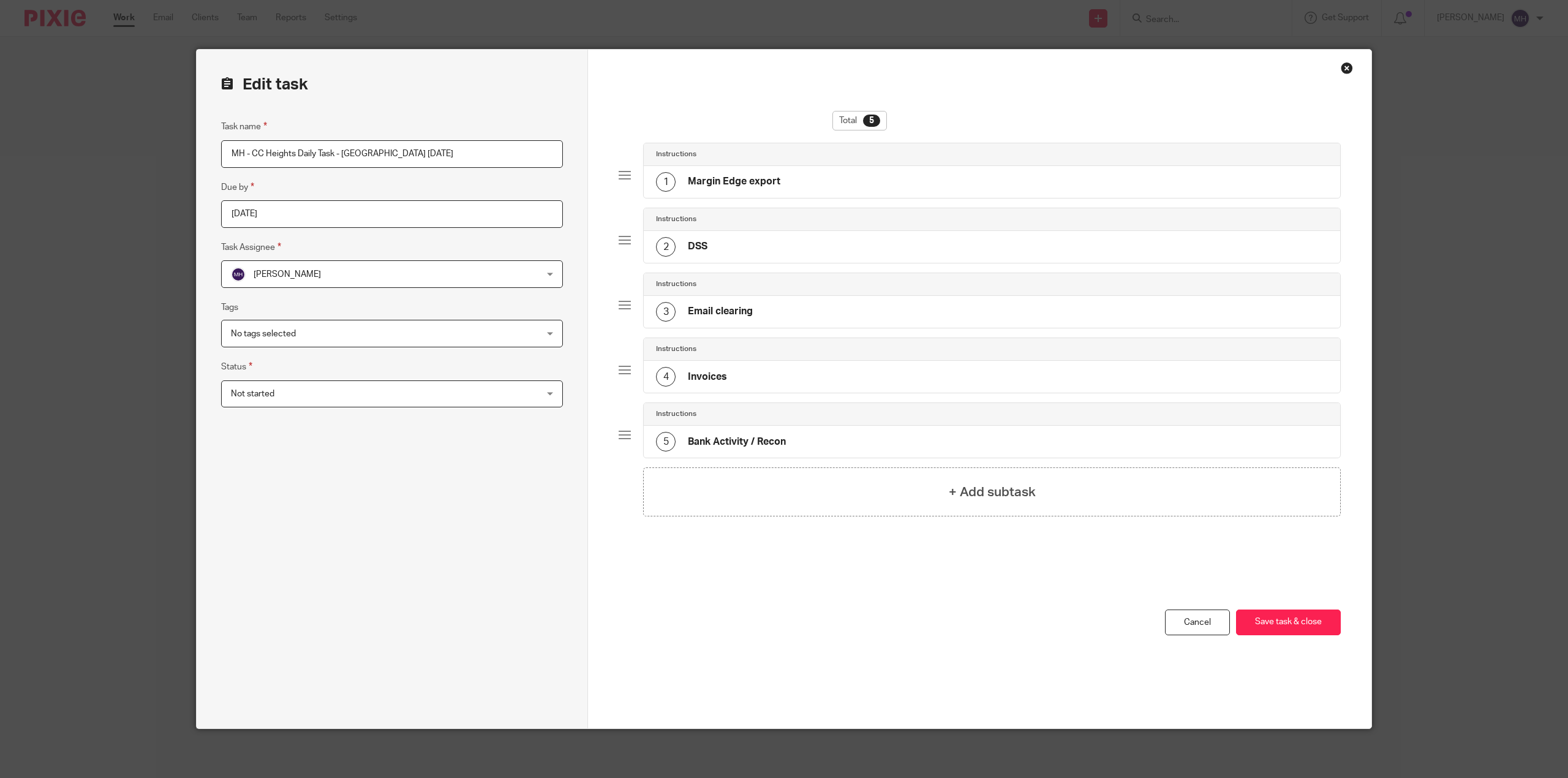
click at [359, 153] on input "MH - CC Heights Daily Task - [GEOGRAPHIC_DATA] [DATE]" at bounding box center [392, 154] width 342 height 27
click at [1250, 604] on div "Total 5 Instructions 1 Margin Edge export Instructions 2 DSS Instructions 3 Ema…" at bounding box center [980, 361] width 722 height 499
click at [1271, 617] on button "Save task & close" at bounding box center [1288, 623] width 105 height 27
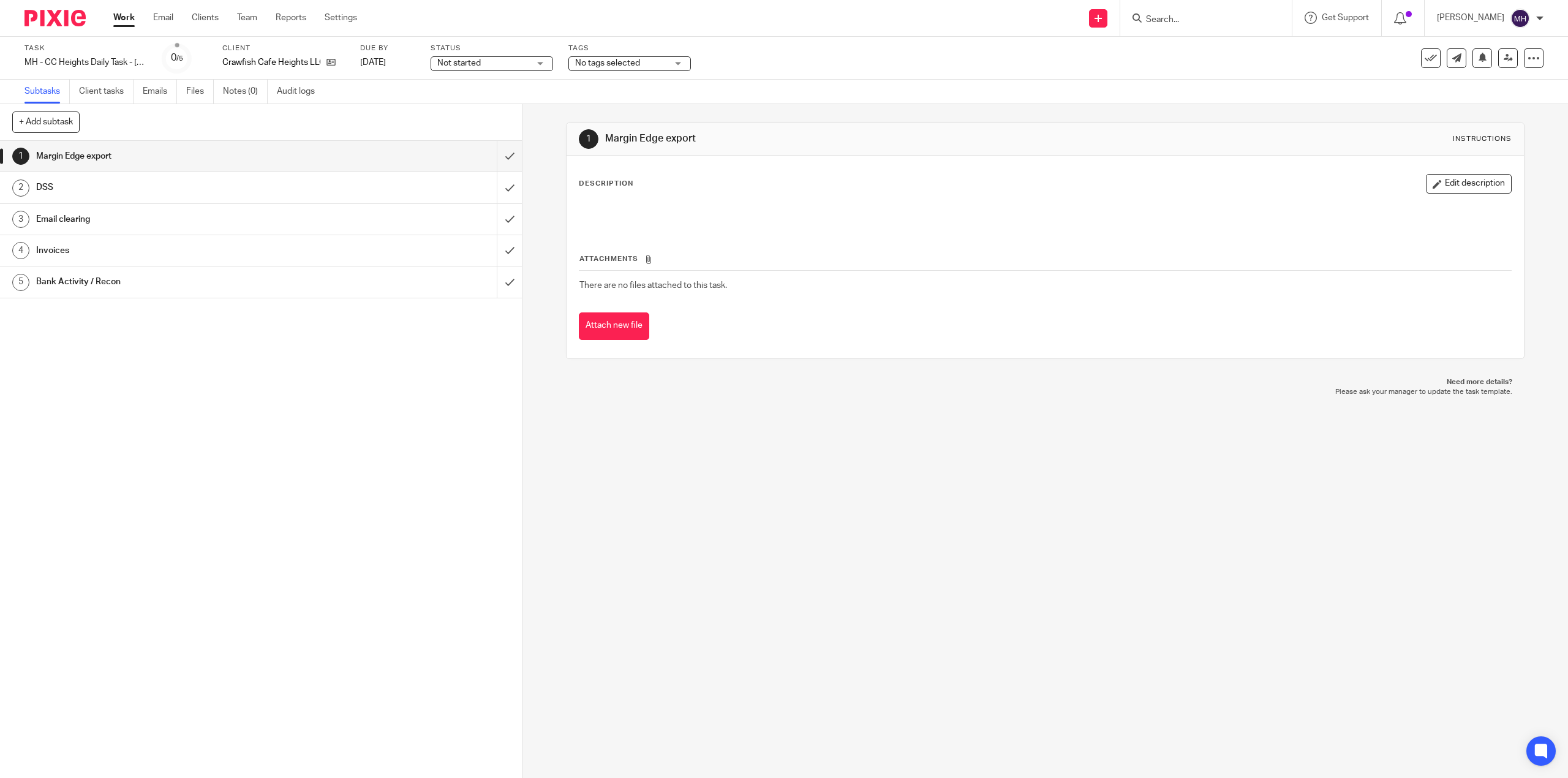
click at [59, 13] on img at bounding box center [55, 18] width 61 height 16
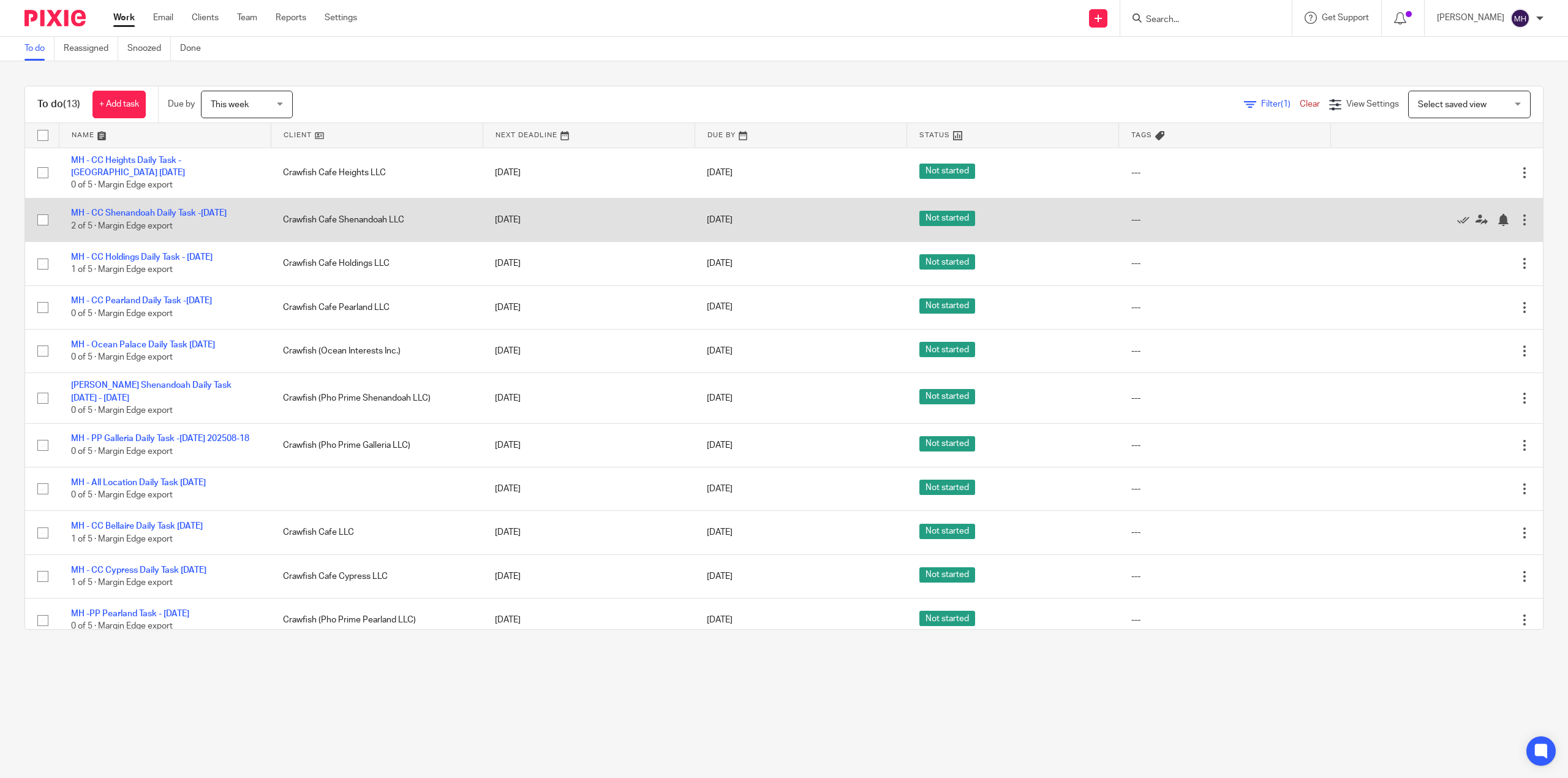
click at [1518, 226] on div at bounding box center [1524, 220] width 12 height 12
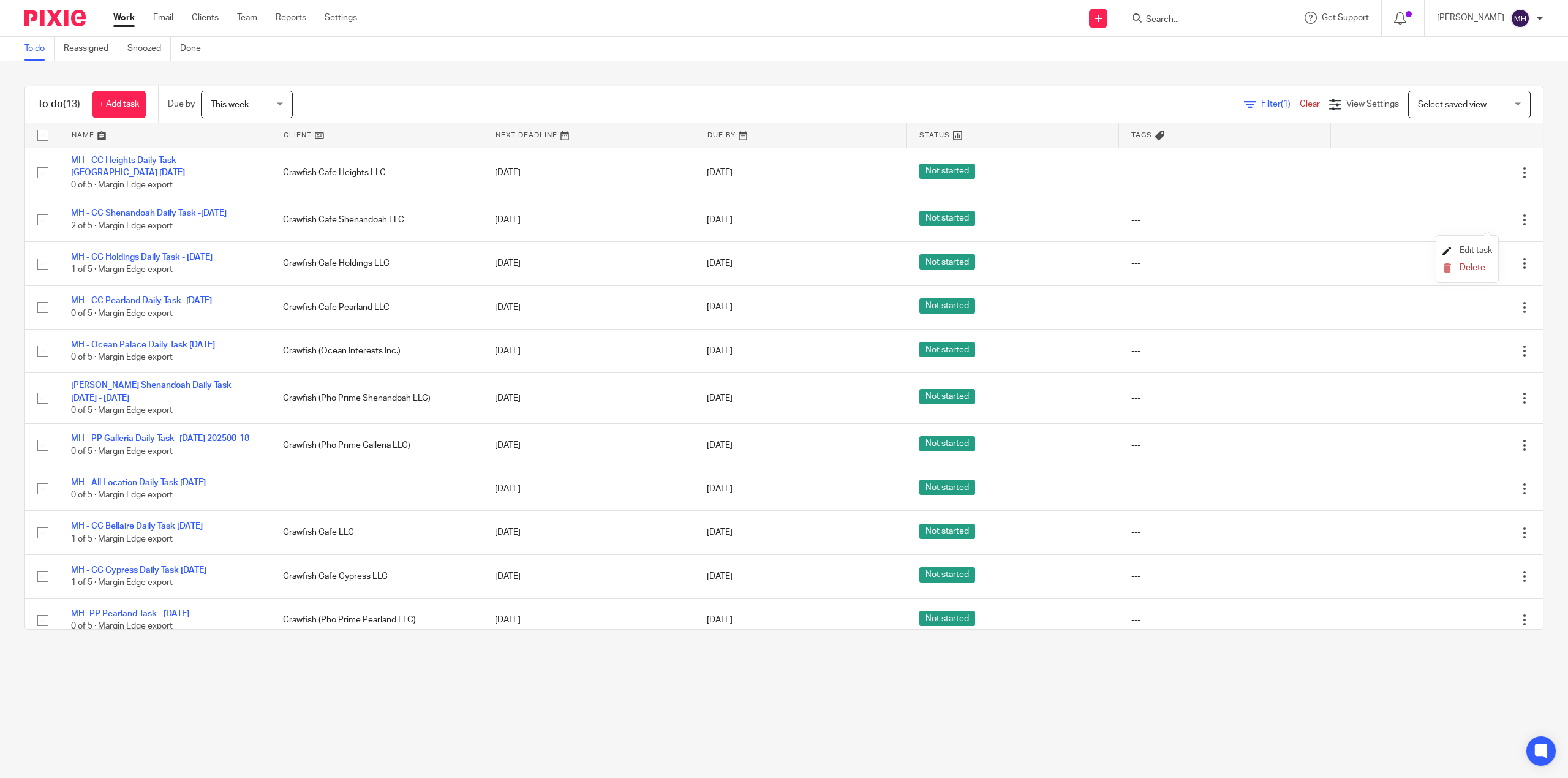
click at [1477, 251] on span "Edit task" at bounding box center [1476, 250] width 32 height 8
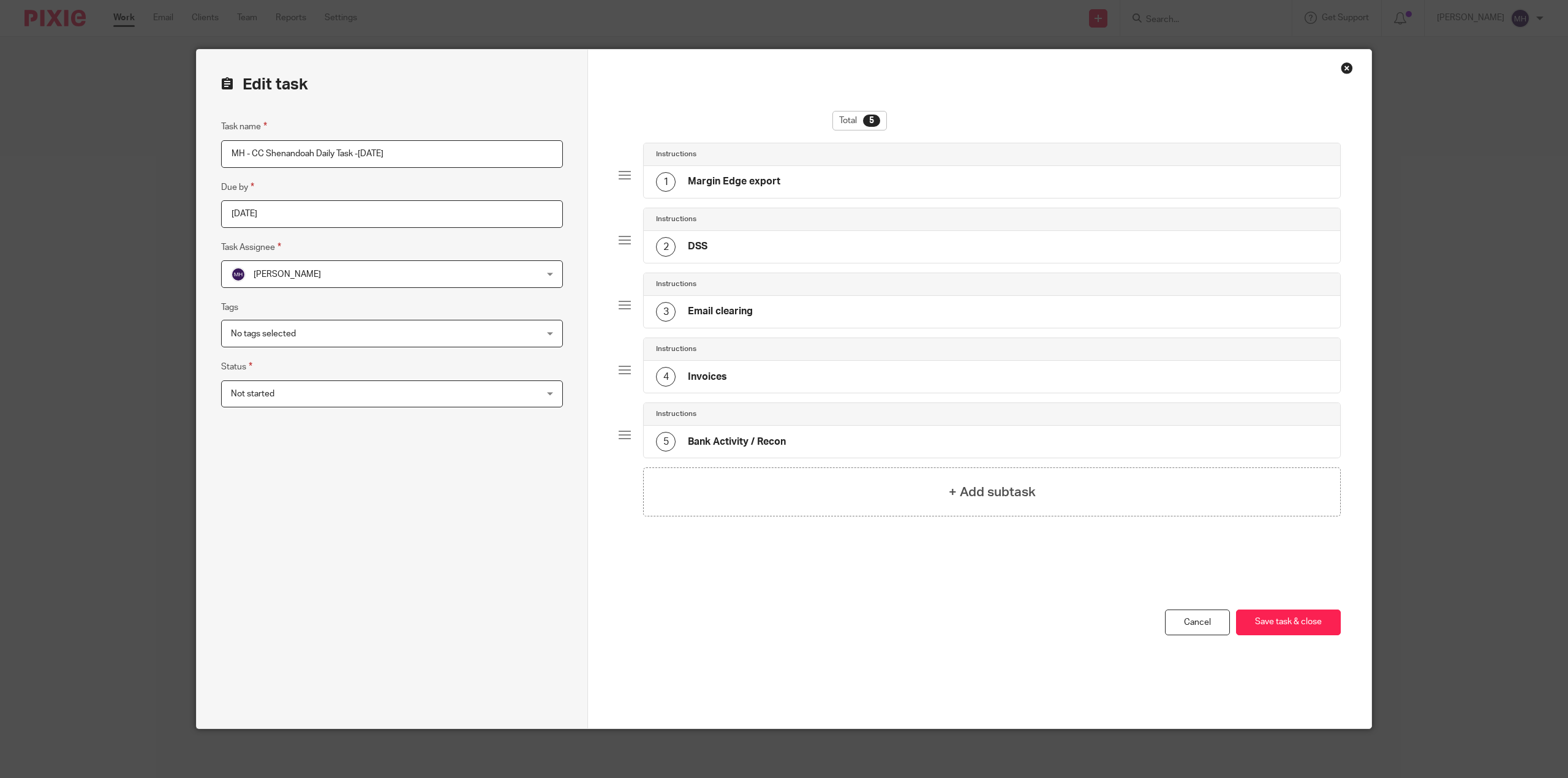
click at [373, 155] on input "MH - CC Shenandoah Daily Task -[DATE]" at bounding box center [392, 154] width 342 height 27
drag, startPoint x: 373, startPoint y: 155, endPoint x: 343, endPoint y: 143, distance: 32.3
click at [372, 155] on input "MH - CC Shenandoah Daily Task -Monday 2025-08-18" at bounding box center [392, 154] width 342 height 27
type input "MH - CC Shenandoah Daily Task -[DATE]"
click at [1245, 611] on div "Total 5 Instructions 1 Margin Edge export Instructions 2 DSS Instructions 3 Ema…" at bounding box center [980, 389] width 783 height 679
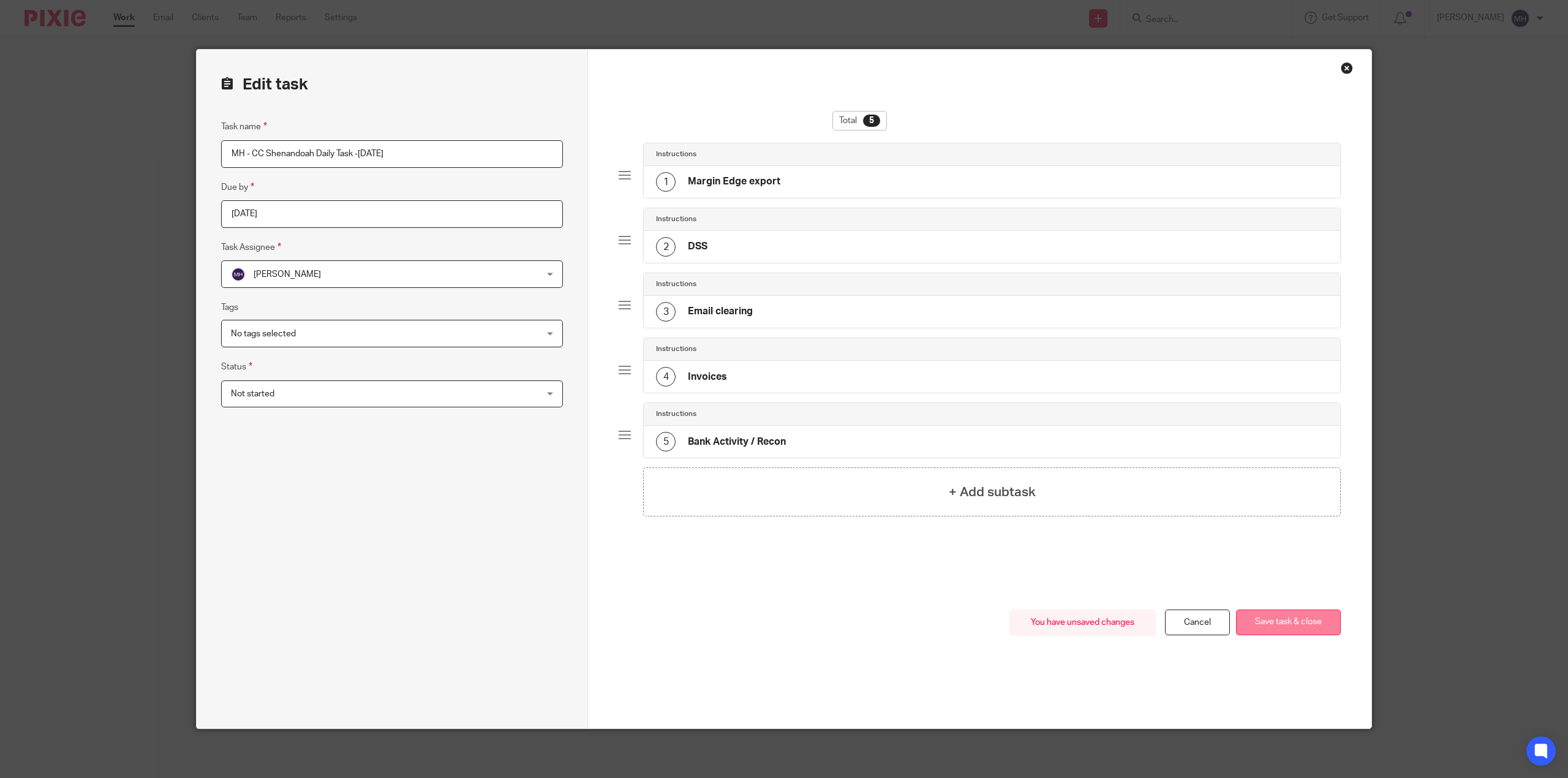
click at [1260, 621] on button "Save task & close" at bounding box center [1288, 623] width 105 height 27
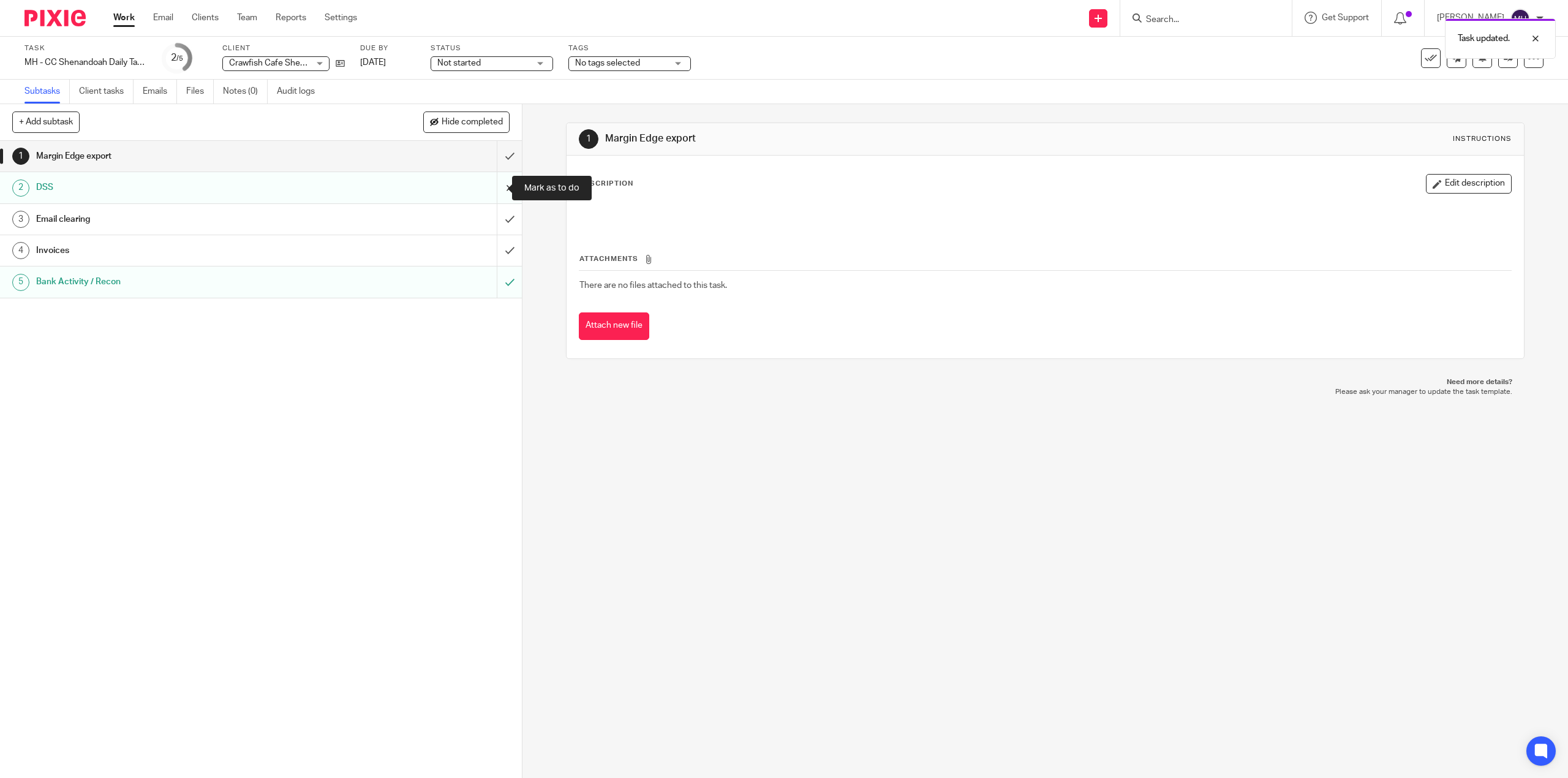
click at [495, 188] on input "submit" at bounding box center [260, 187] width 522 height 31
click at [491, 283] on input "submit" at bounding box center [260, 281] width 522 height 31
click at [69, 16] on img at bounding box center [55, 18] width 61 height 16
click at [70, 15] on img at bounding box center [55, 18] width 61 height 16
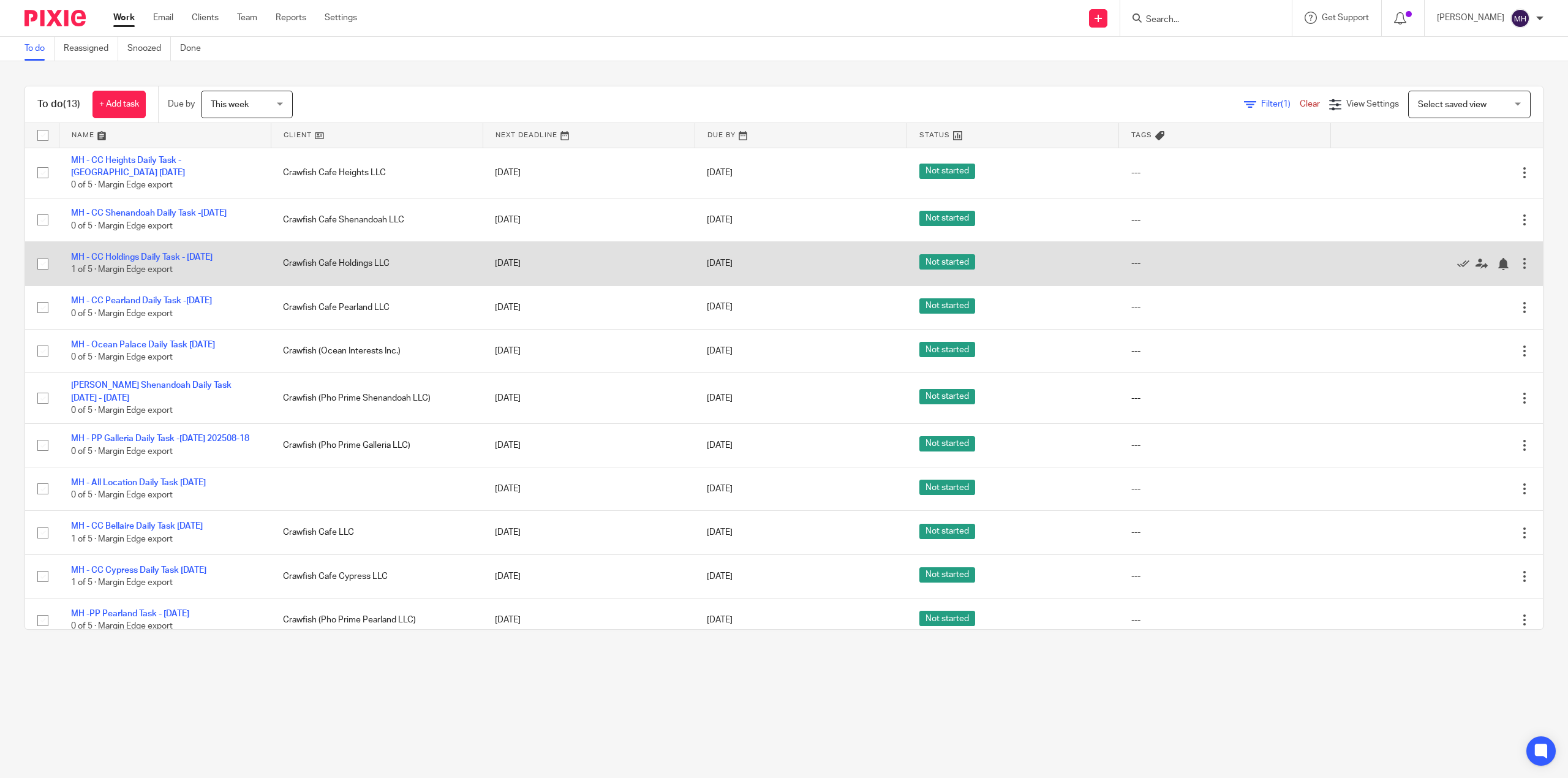
click at [1518, 270] on div at bounding box center [1524, 263] width 12 height 12
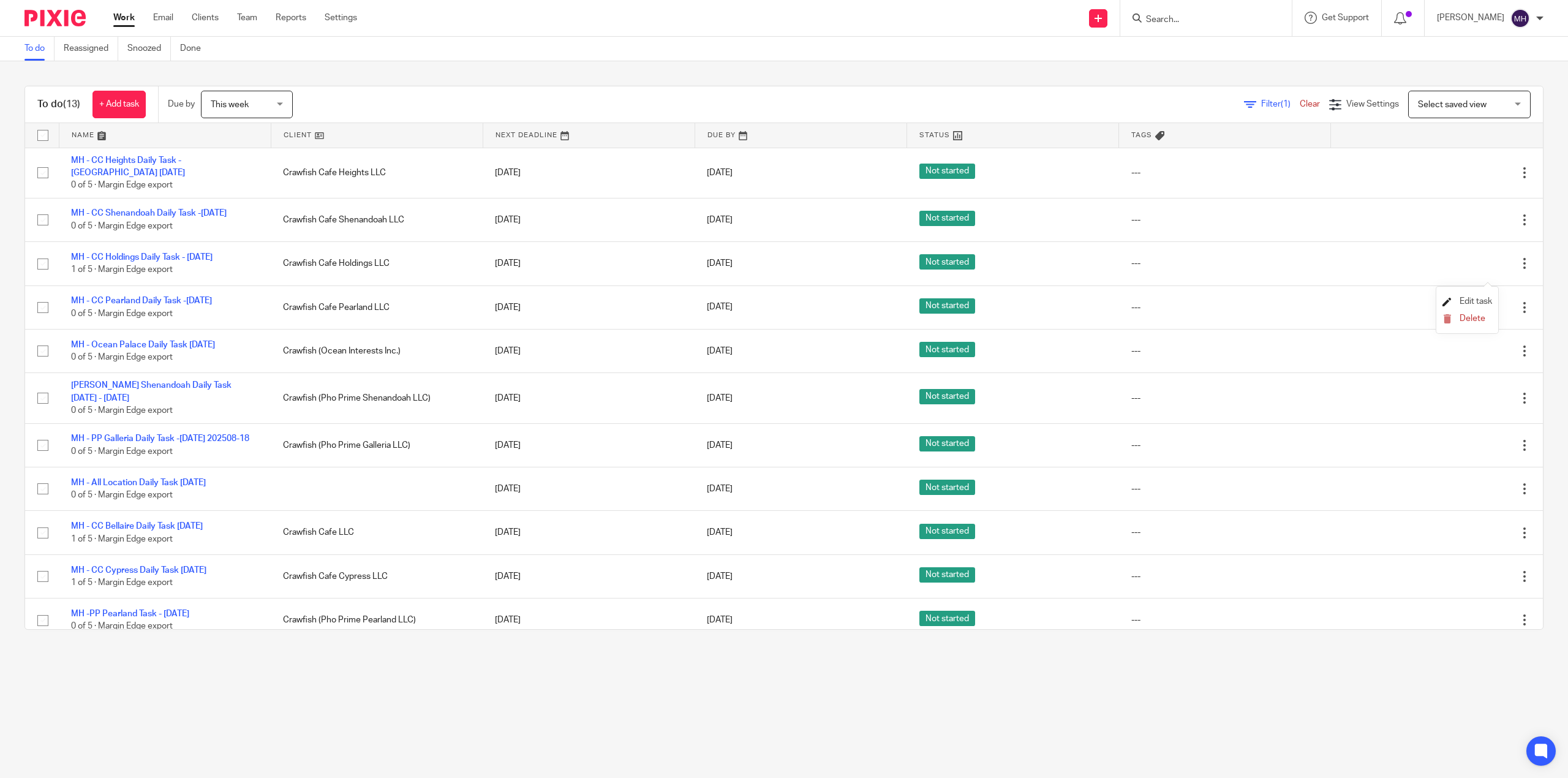
click at [1478, 300] on span "Edit task" at bounding box center [1476, 301] width 32 height 8
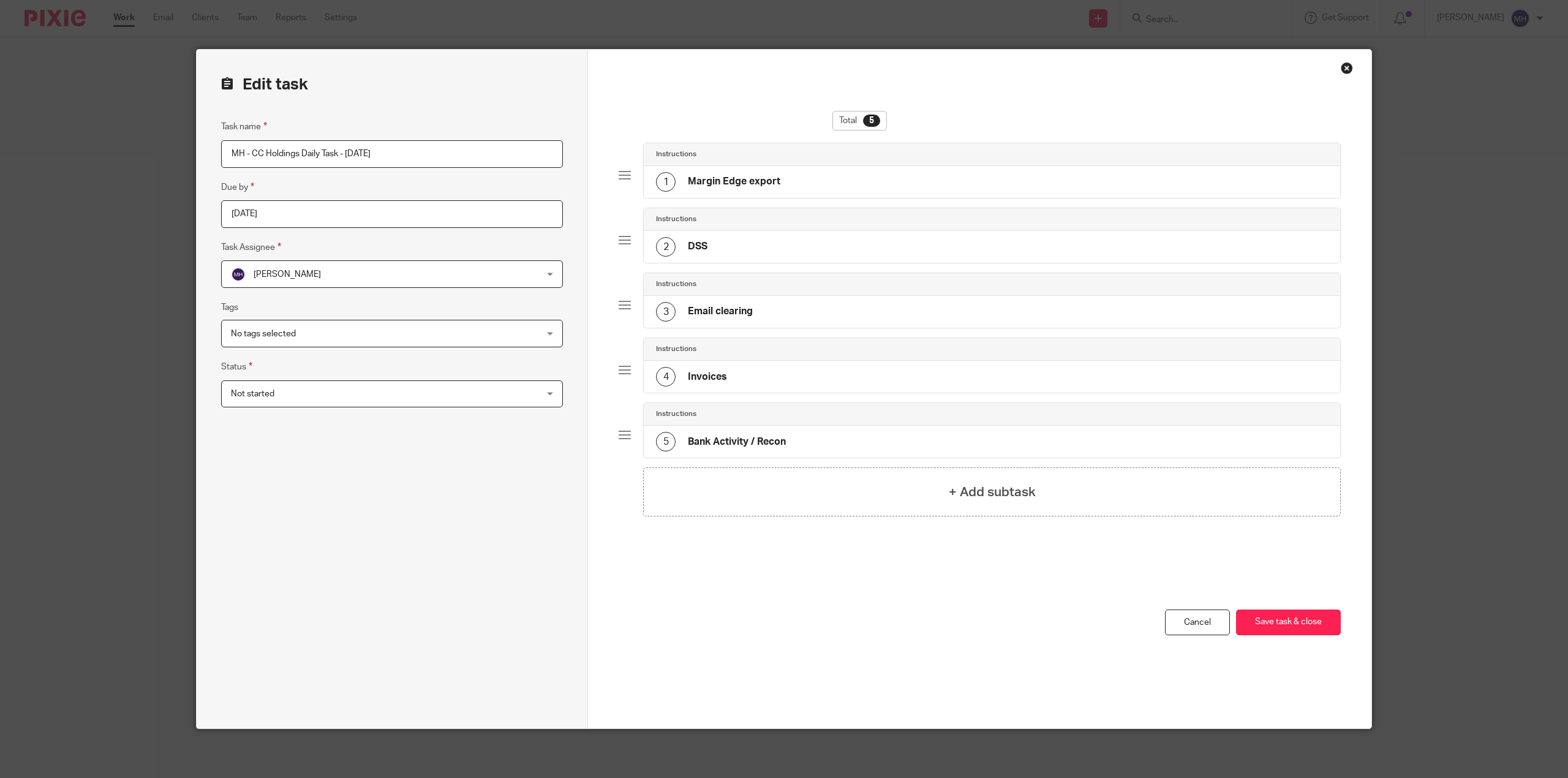
click at [448, 153] on input "MH - CC Holdings Daily Task - [DATE]" at bounding box center [392, 154] width 342 height 27
click at [356, 149] on input "MH - CC Holdings Daily Task - Monday 2025-08-19" at bounding box center [392, 154] width 342 height 27
click at [356, 150] on input "MH - CC Holdings Daily Task - Monday 2025-08-19" at bounding box center [392, 154] width 342 height 27
type input "MH - CC Holdings Daily Task - [DATE]"
click at [1023, 618] on div "You have unsaved changes Cancel Save task & close Save task & close" at bounding box center [980, 669] width 722 height 119
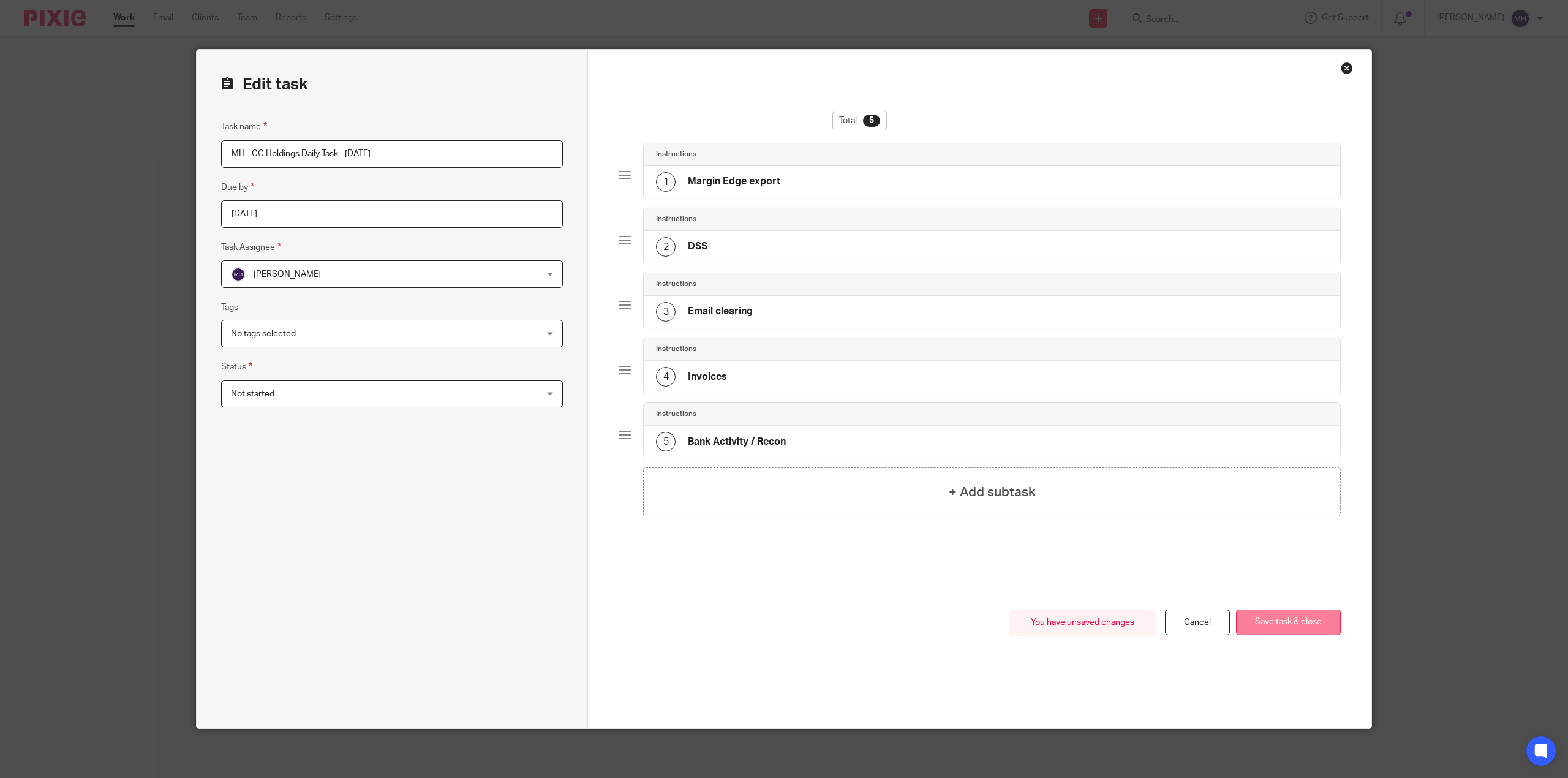
click at [1276, 623] on button "Save task & close" at bounding box center [1288, 623] width 105 height 27
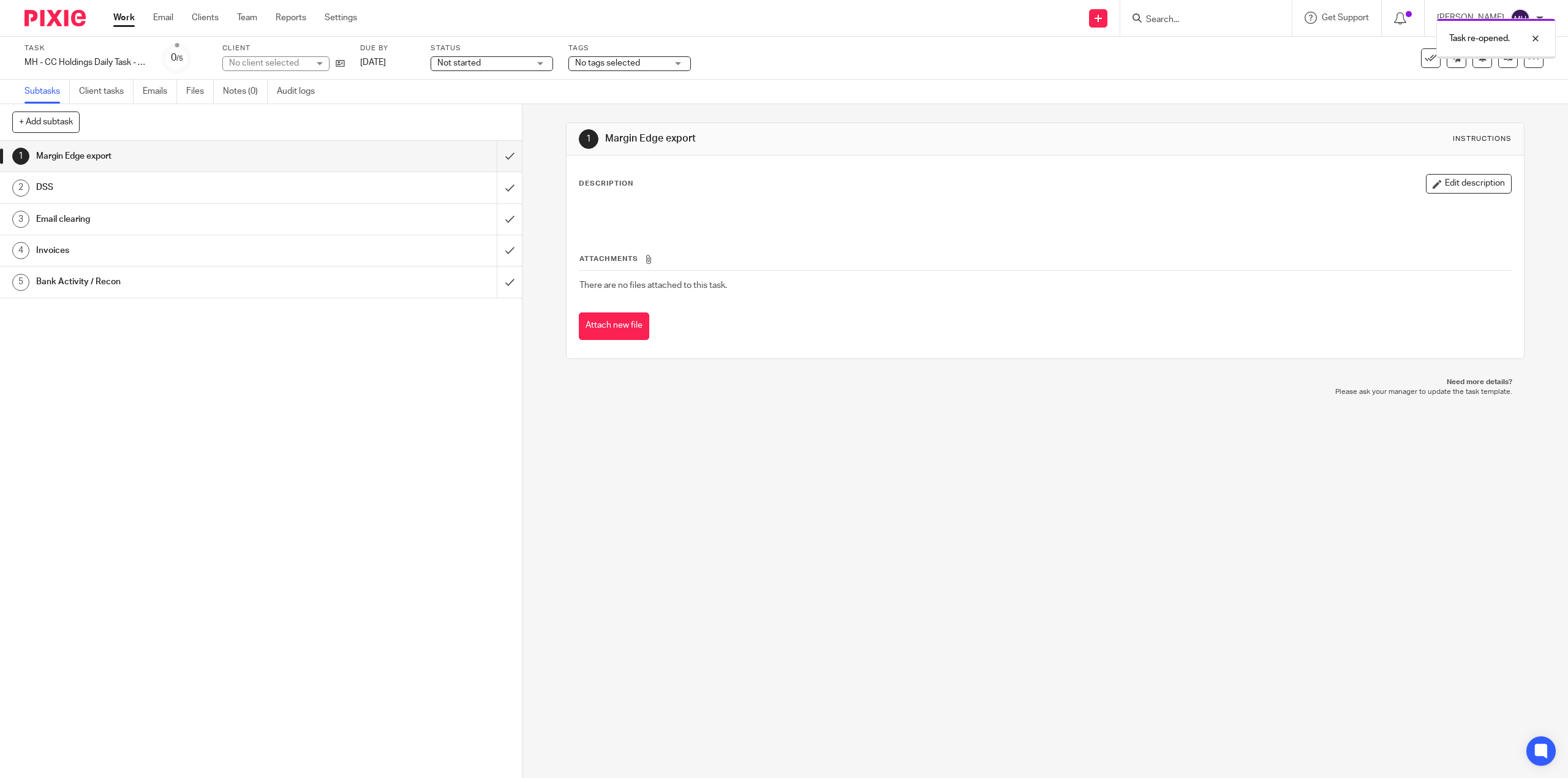
click at [45, 10] on img at bounding box center [55, 18] width 61 height 16
click at [45, 10] on img at bounding box center [55, 18] width 61 height 16
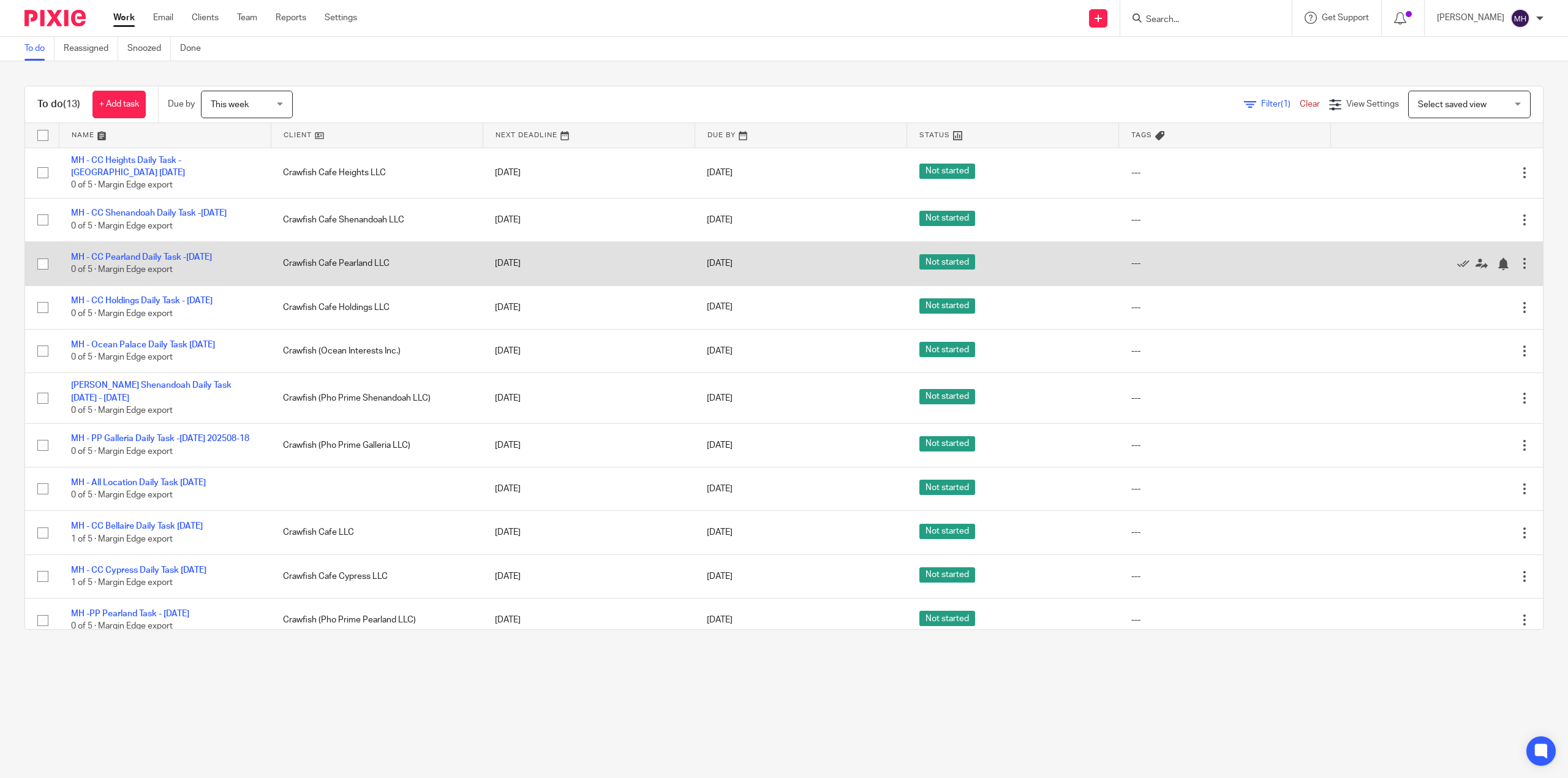
click at [1518, 270] on div at bounding box center [1524, 263] width 12 height 12
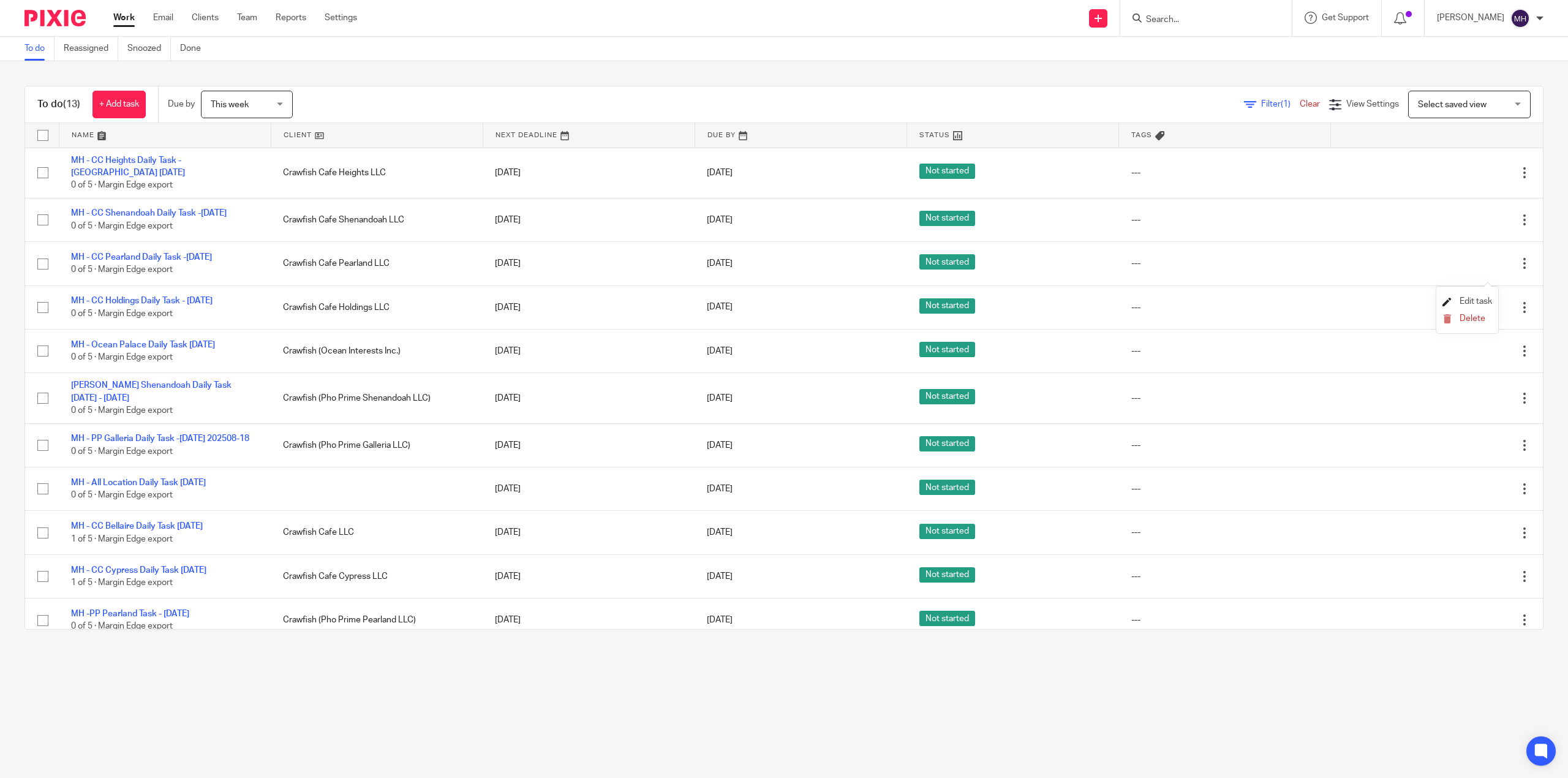
click at [1481, 297] on li "Edit task" at bounding box center [1467, 302] width 49 height 18
click at [1480, 302] on span "Edit task" at bounding box center [1476, 301] width 32 height 8
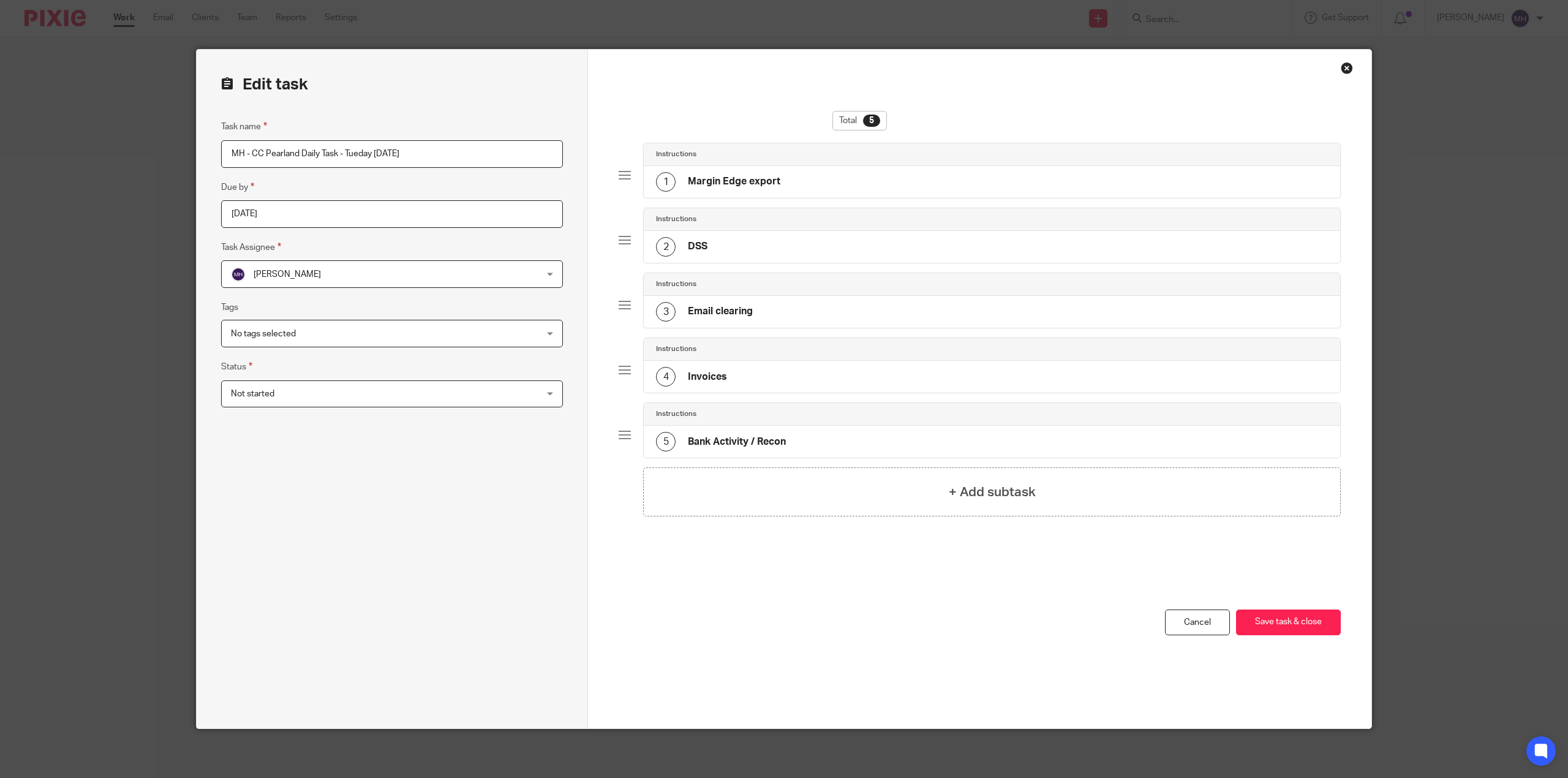
click at [440, 155] on input "MH - CC Pearland Daily Task - Tueday 2025-08-18" at bounding box center [392, 154] width 342 height 27
type input "MH - CC Pearland Daily Task - Tueday 2025-08-19"
click at [1267, 614] on button "Save task & close" at bounding box center [1288, 623] width 105 height 27
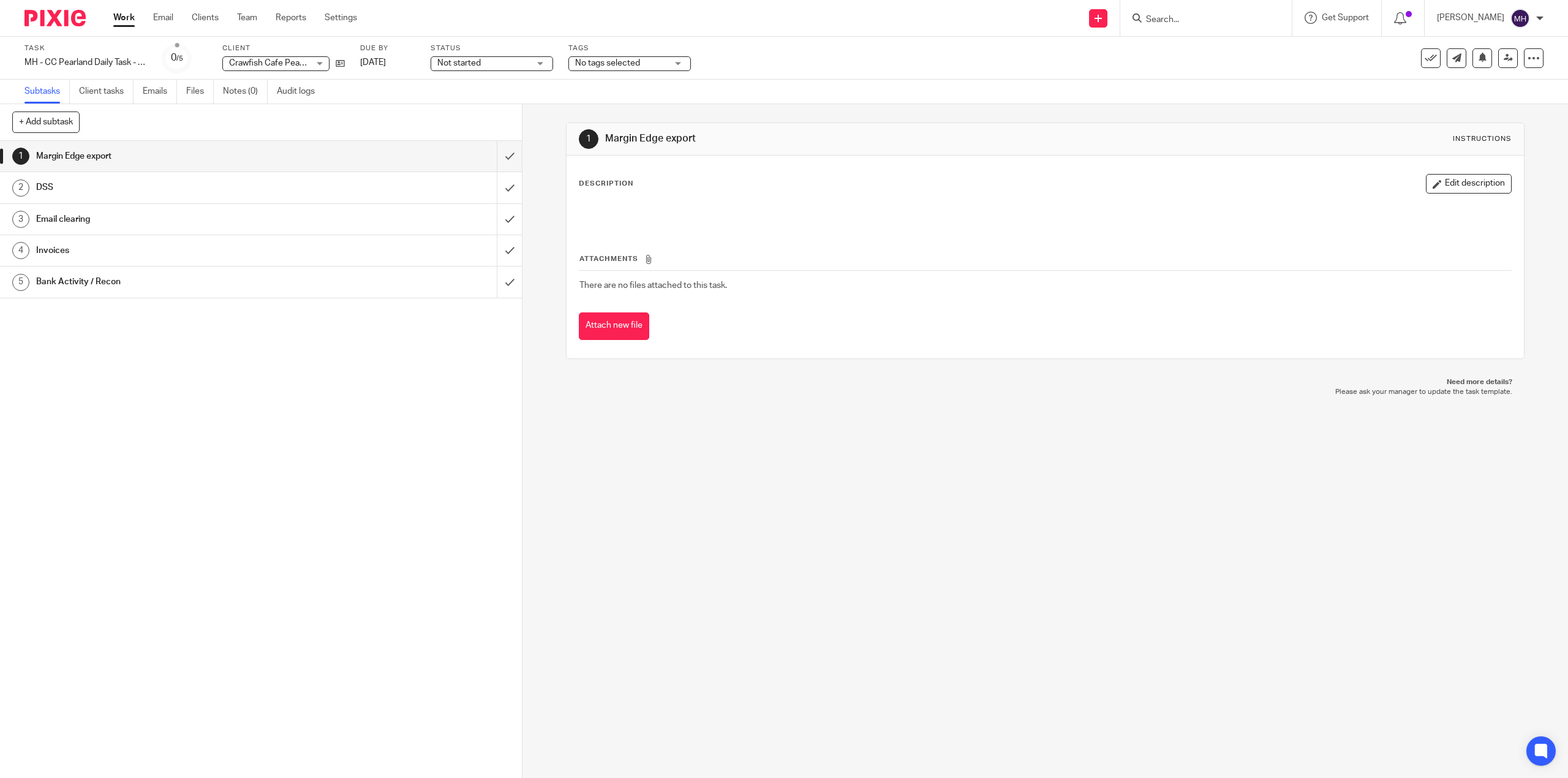
click at [79, 25] on img at bounding box center [55, 18] width 61 height 16
click at [77, 25] on img at bounding box center [55, 18] width 61 height 16
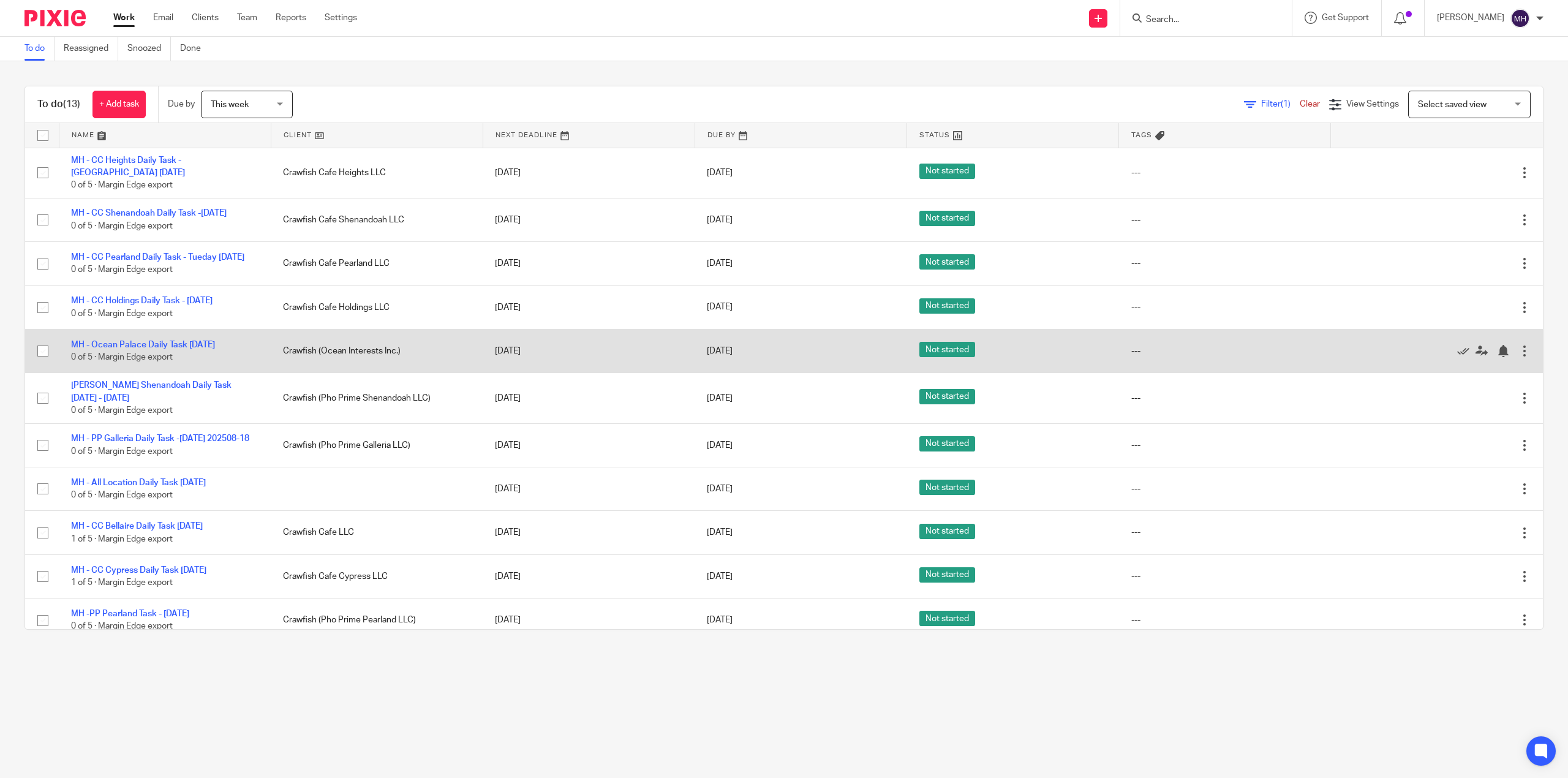
click at [1497, 372] on td "Edit task Delete" at bounding box center [1437, 350] width 212 height 44
click at [1480, 367] on div "Edit task Delete" at bounding box center [1437, 351] width 188 height 31
click at [1518, 357] on div at bounding box center [1524, 351] width 12 height 12
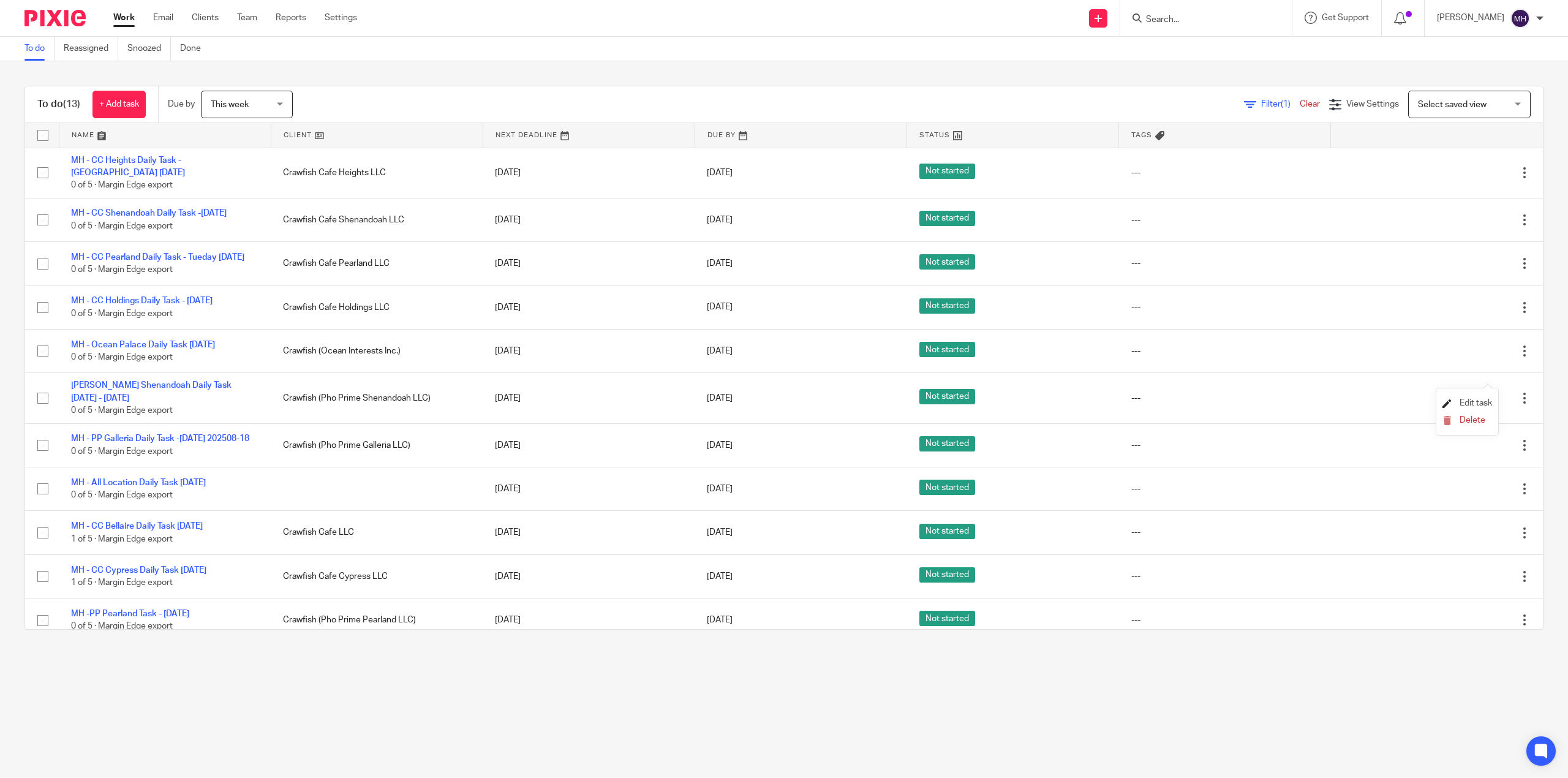
click at [1460, 400] on span "Edit task" at bounding box center [1476, 403] width 32 height 8
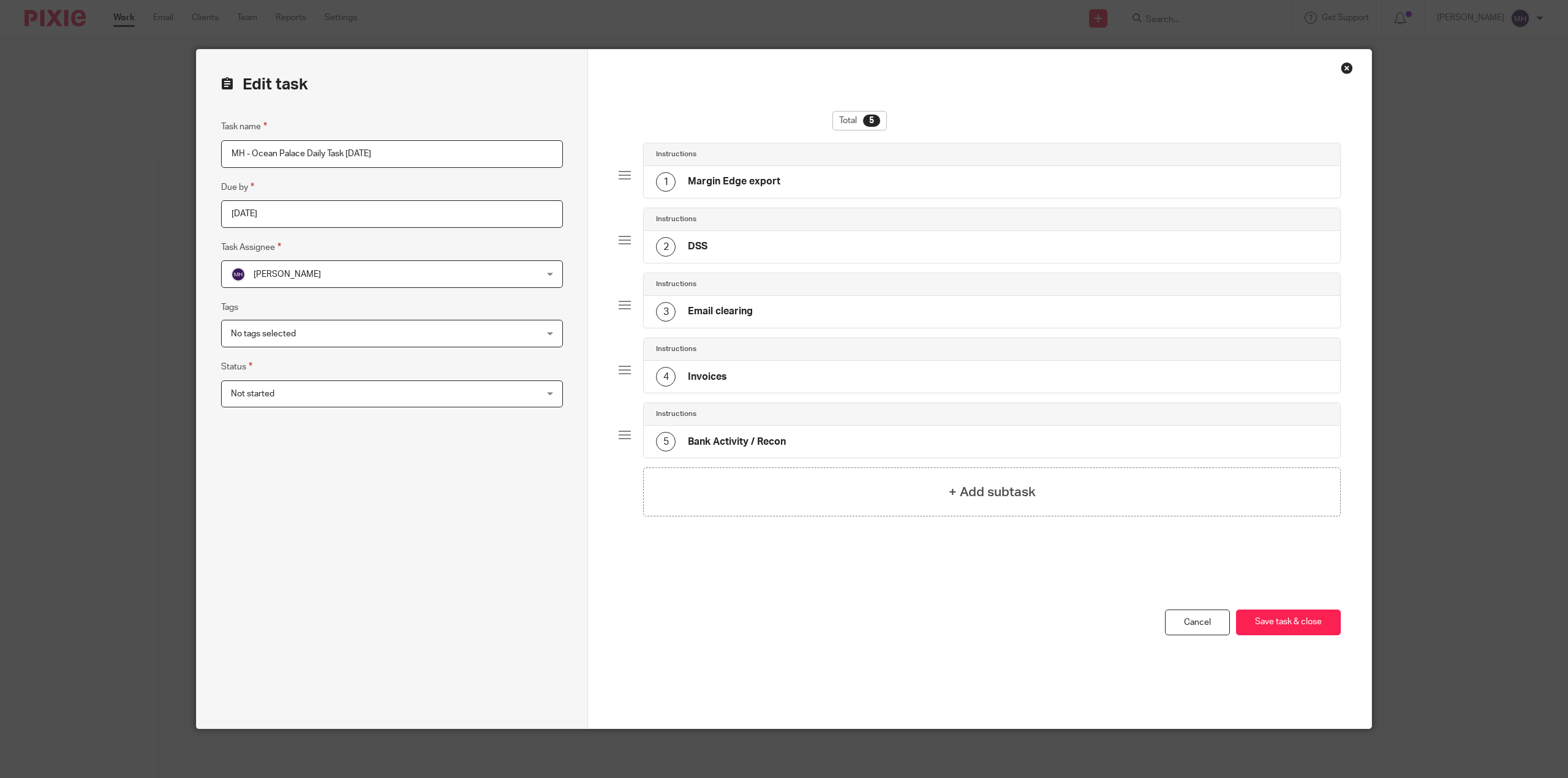
click at [349, 146] on input "MH - Ocean Palace Daily Task [DATE]" at bounding box center [392, 154] width 342 height 27
click at [349, 146] on input "MH - Ocean Palace Daily Task Monday 2025-8-18" at bounding box center [392, 154] width 342 height 27
type input "MH - Ocean Palace Daily Task Tueday [DATE]"
drag, startPoint x: 902, startPoint y: 703, endPoint x: 1380, endPoint y: 636, distance: 482.7
click at [905, 703] on div "You have unsaved changes Cancel Save task & close Save task & close" at bounding box center [980, 669] width 722 height 119
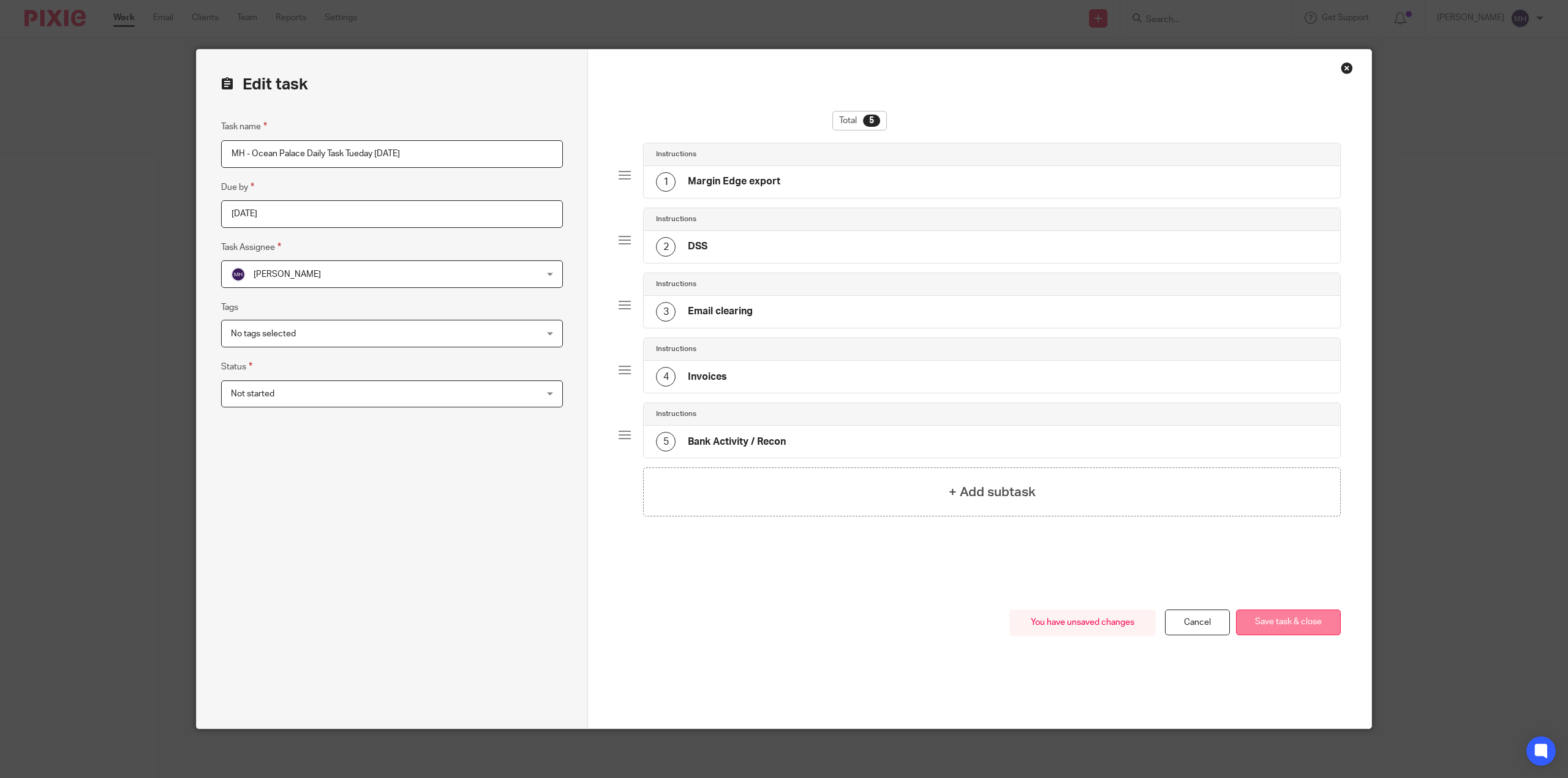
click at [1296, 617] on button "Save task & close" at bounding box center [1288, 623] width 105 height 27
click at [1296, 617] on button "Save task & close" at bounding box center [1288, 623] width 105 height 27
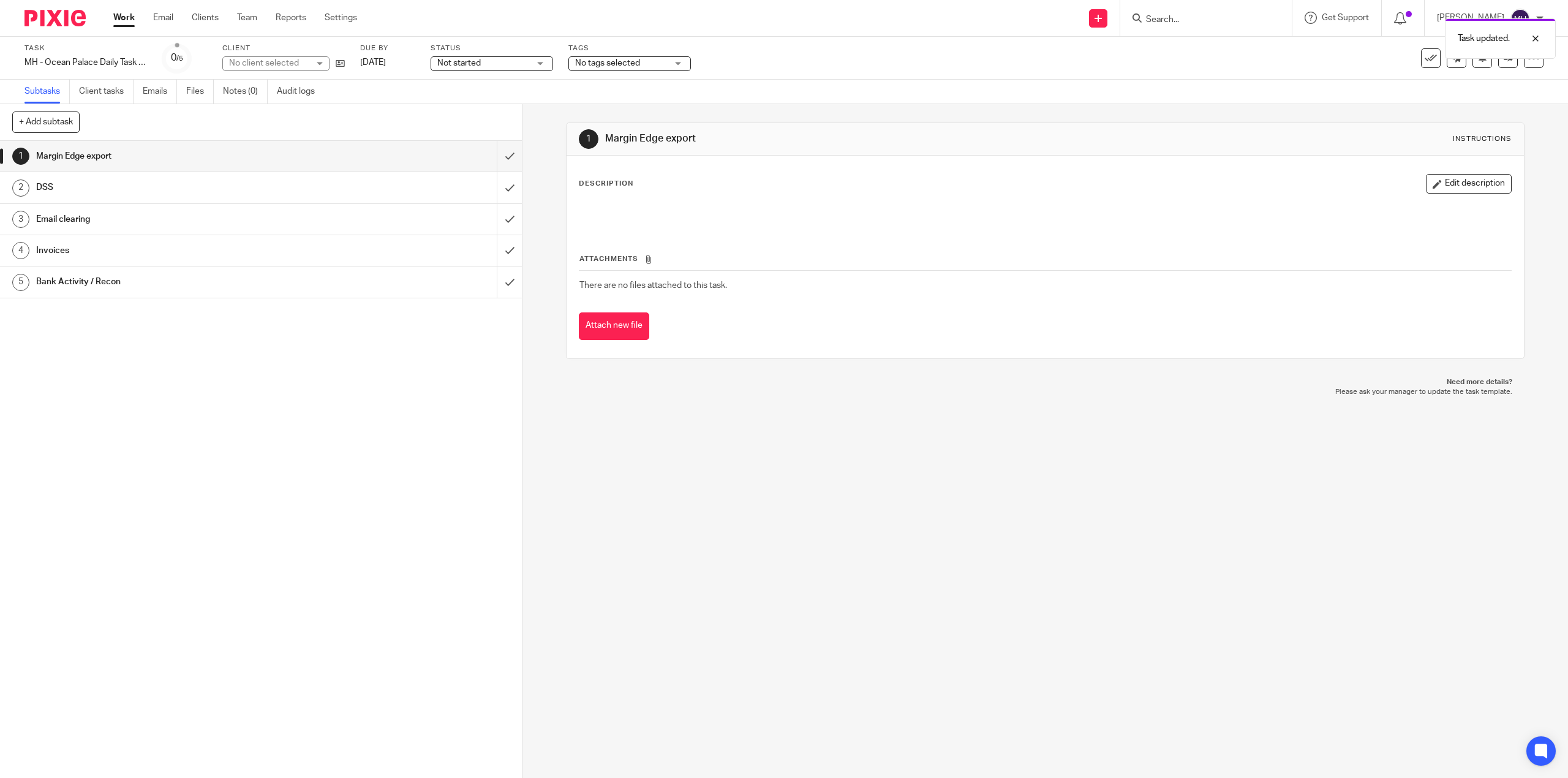
click at [70, 16] on img at bounding box center [55, 18] width 61 height 16
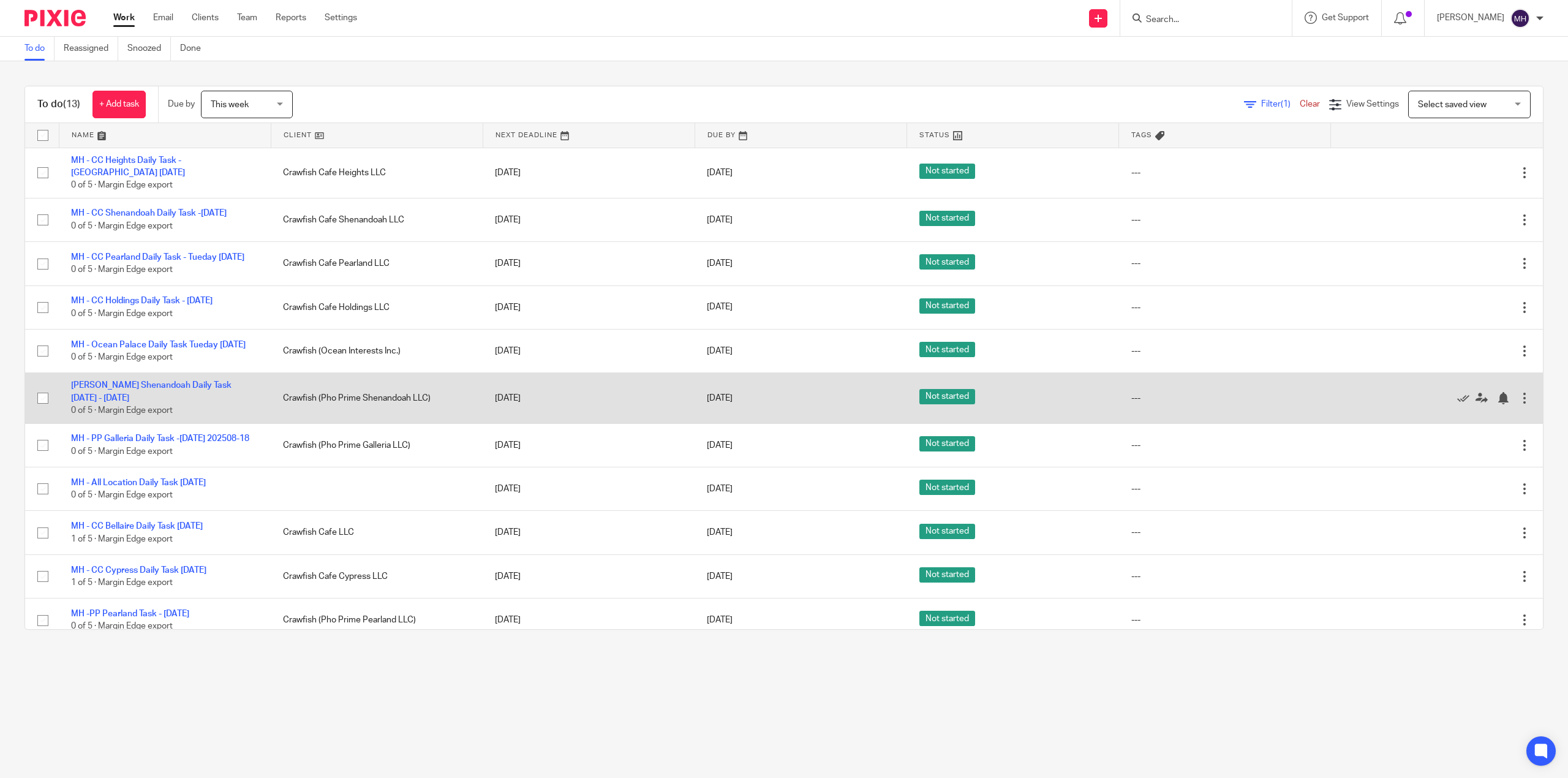
click at [1518, 404] on div at bounding box center [1524, 398] width 12 height 12
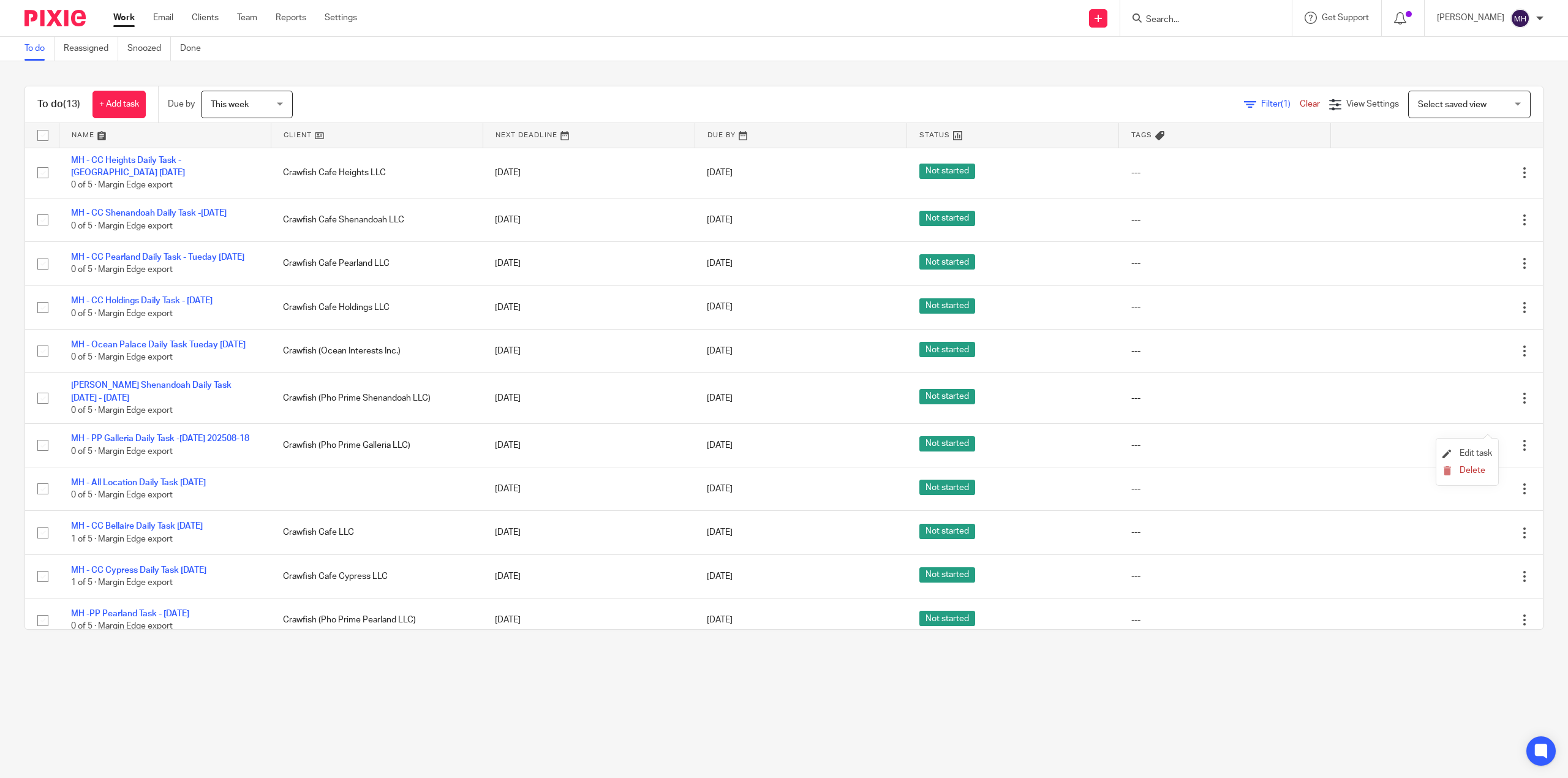
click at [1478, 448] on li "Edit task" at bounding box center [1467, 454] width 49 height 18
click at [1478, 454] on span "Edit task" at bounding box center [1476, 453] width 32 height 8
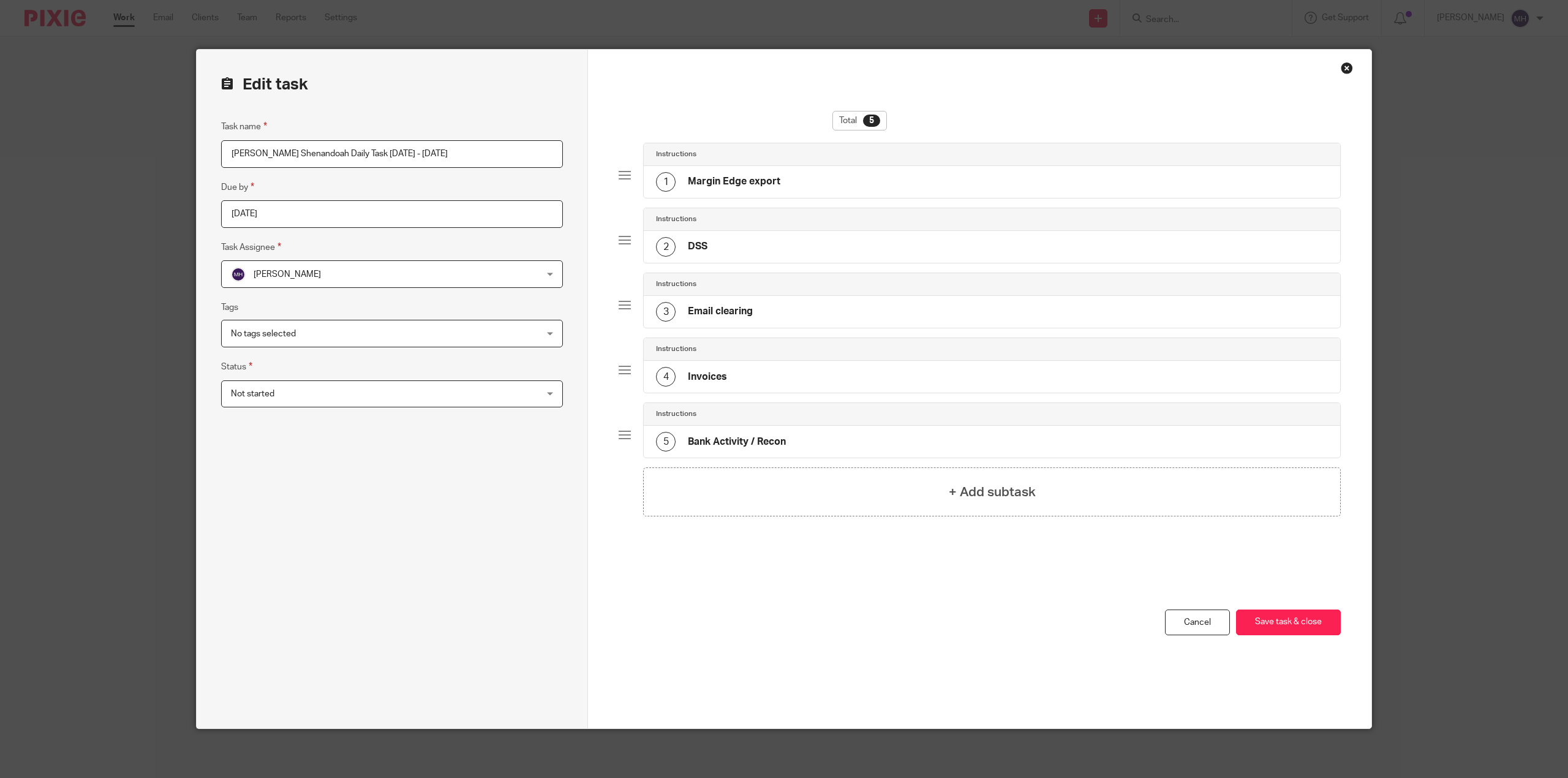
drag, startPoint x: 441, startPoint y: 153, endPoint x: 449, endPoint y: 150, distance: 8.5
click at [437, 157] on input "MH - PF Shenandoah Daily Task Monday - 2025-08-18" at bounding box center [392, 154] width 342 height 27
click at [359, 155] on input "MH - PF Shenandoah Daily Task Monday - 2025-08-19" at bounding box center [392, 154] width 342 height 27
drag, startPoint x: 359, startPoint y: 155, endPoint x: 346, endPoint y: 162, distance: 14.8
click at [358, 155] on input "MH - PF Shenandoah Daily Task Monday - 2025-08-19" at bounding box center [392, 154] width 342 height 27
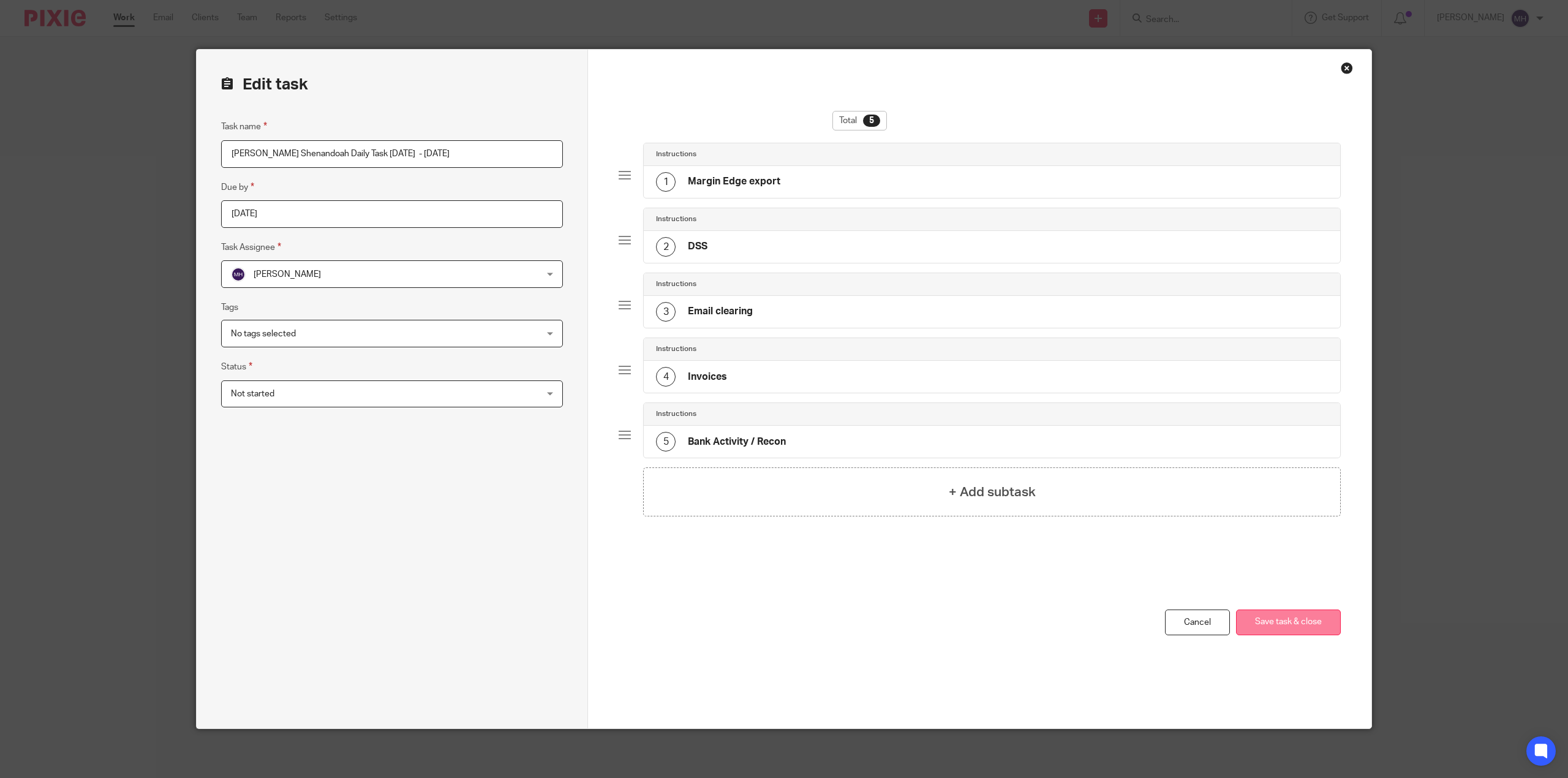
type input "MH - PF Shenandoah Daily Task Tuesday - 2025-08-19"
click at [1319, 625] on button "Save task & close" at bounding box center [1288, 623] width 105 height 27
click at [909, 671] on div "You have unsaved changes Cancel Save task & close Save task & close" at bounding box center [980, 669] width 722 height 119
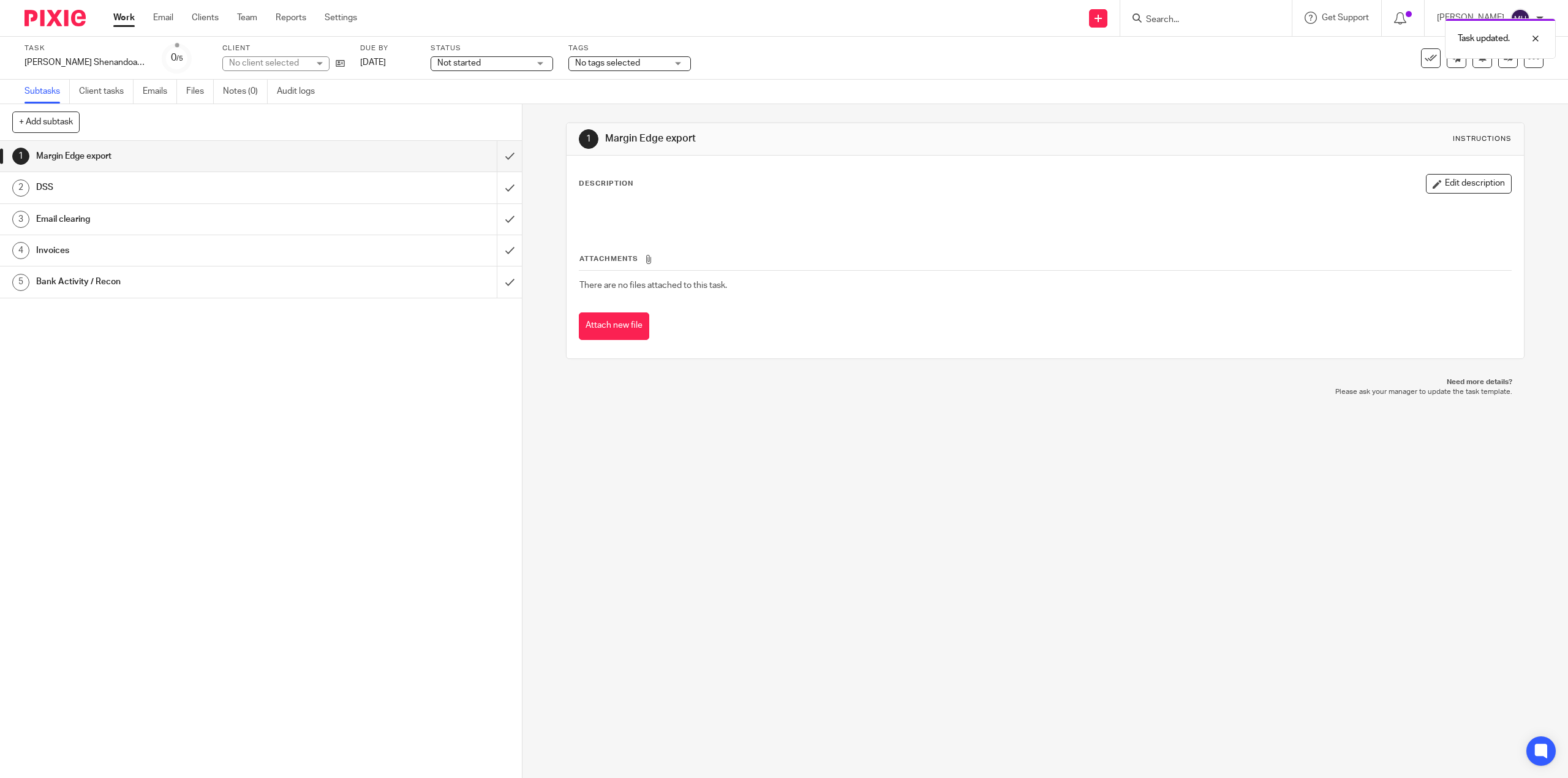
click at [73, 12] on img at bounding box center [55, 18] width 61 height 16
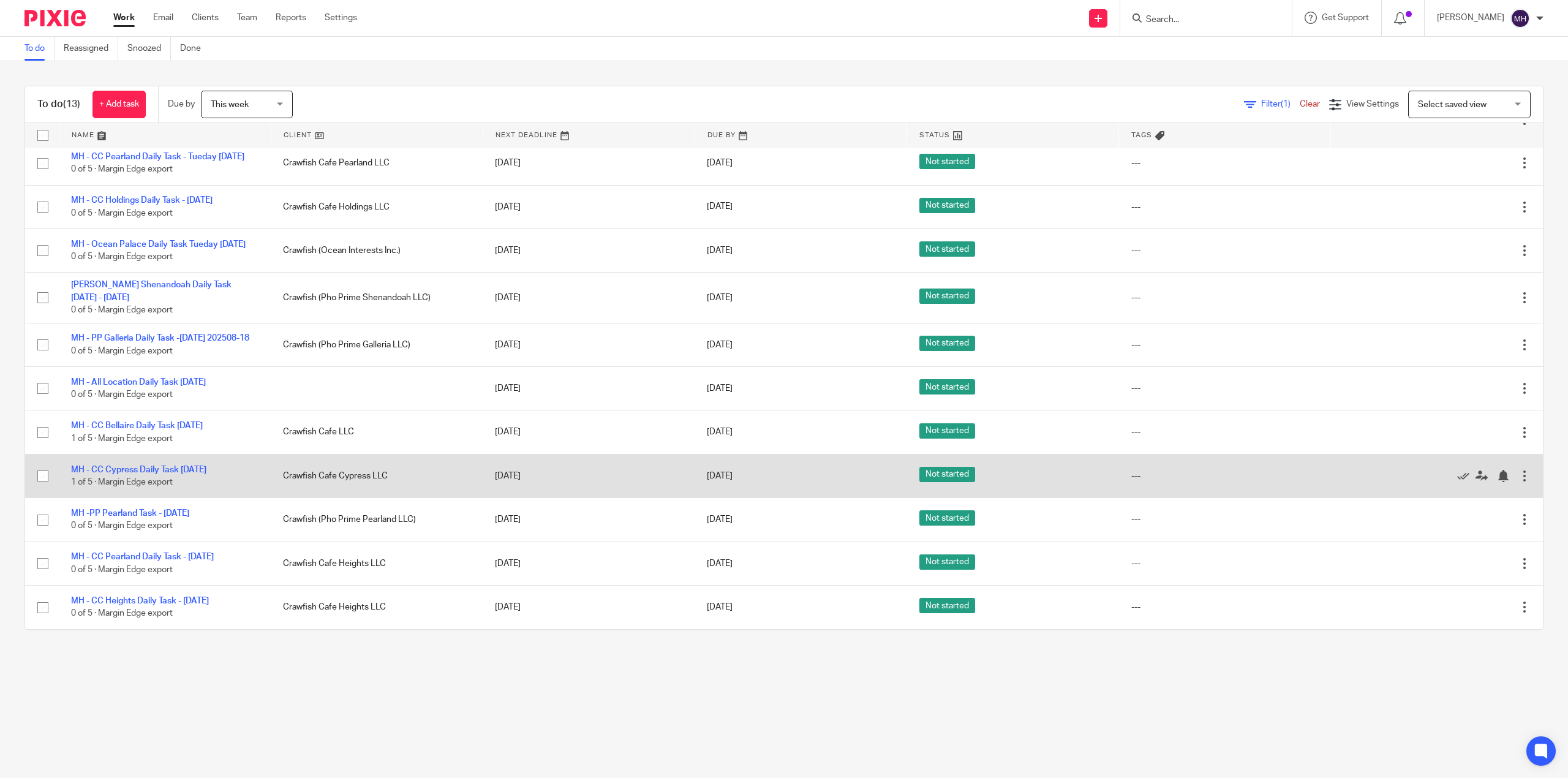
scroll to position [164, 0]
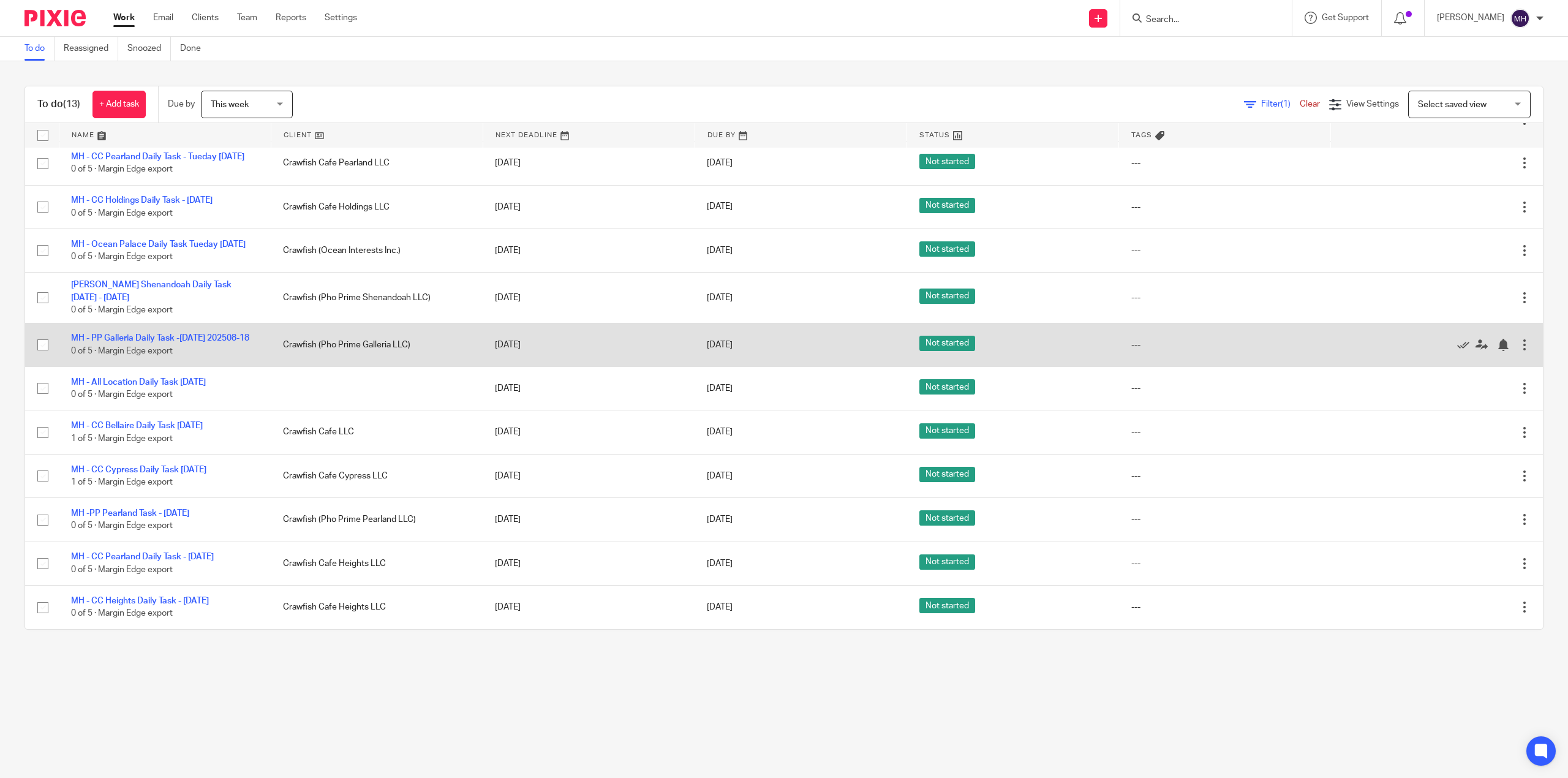
click at [1482, 330] on div "Edit task Delete" at bounding box center [1437, 344] width 188 height 31
click at [1518, 339] on div at bounding box center [1524, 344] width 12 height 12
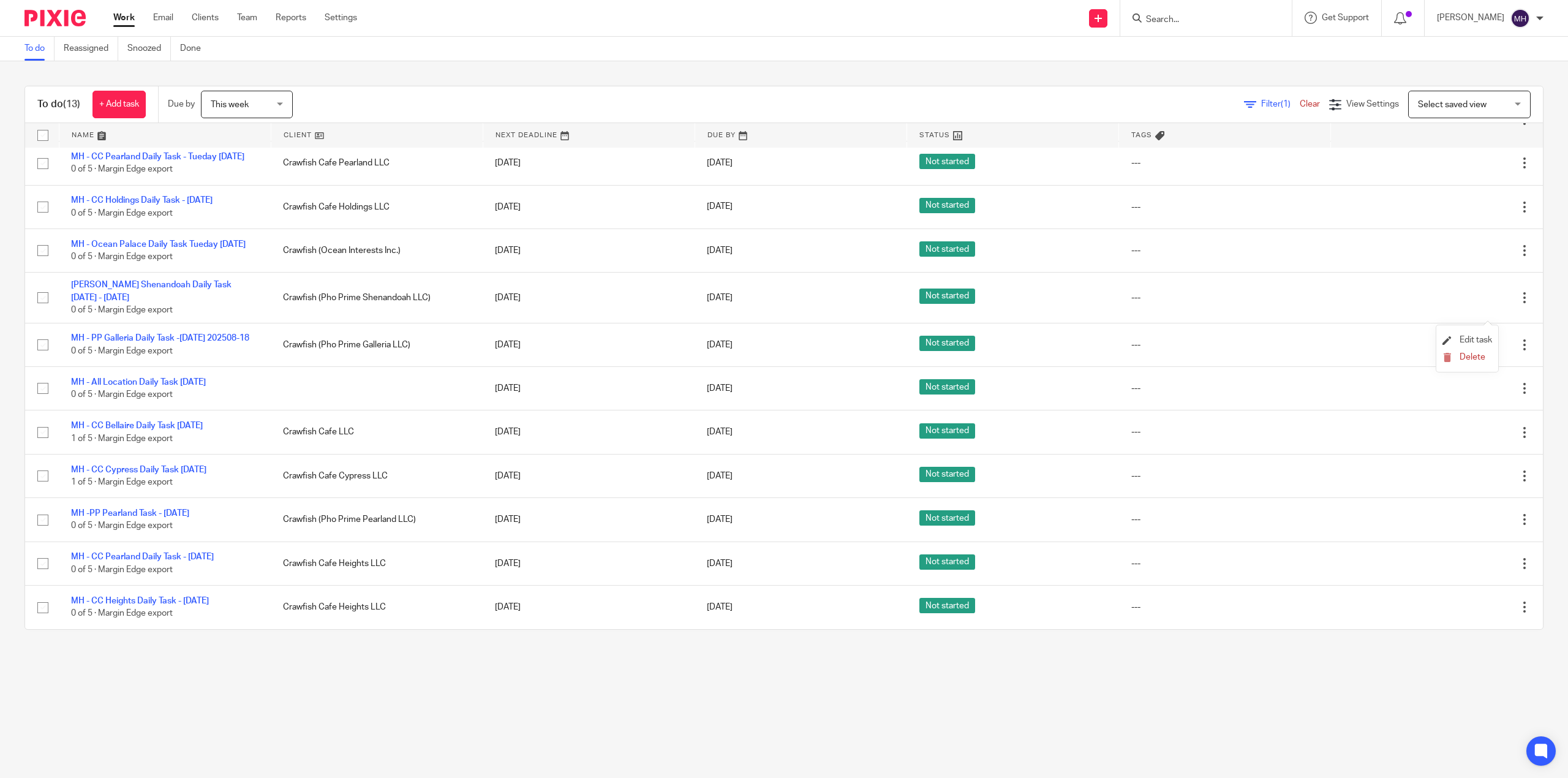
click at [1476, 335] on li "Edit task" at bounding box center [1467, 341] width 49 height 18
click at [1486, 341] on span "Edit task" at bounding box center [1476, 340] width 32 height 8
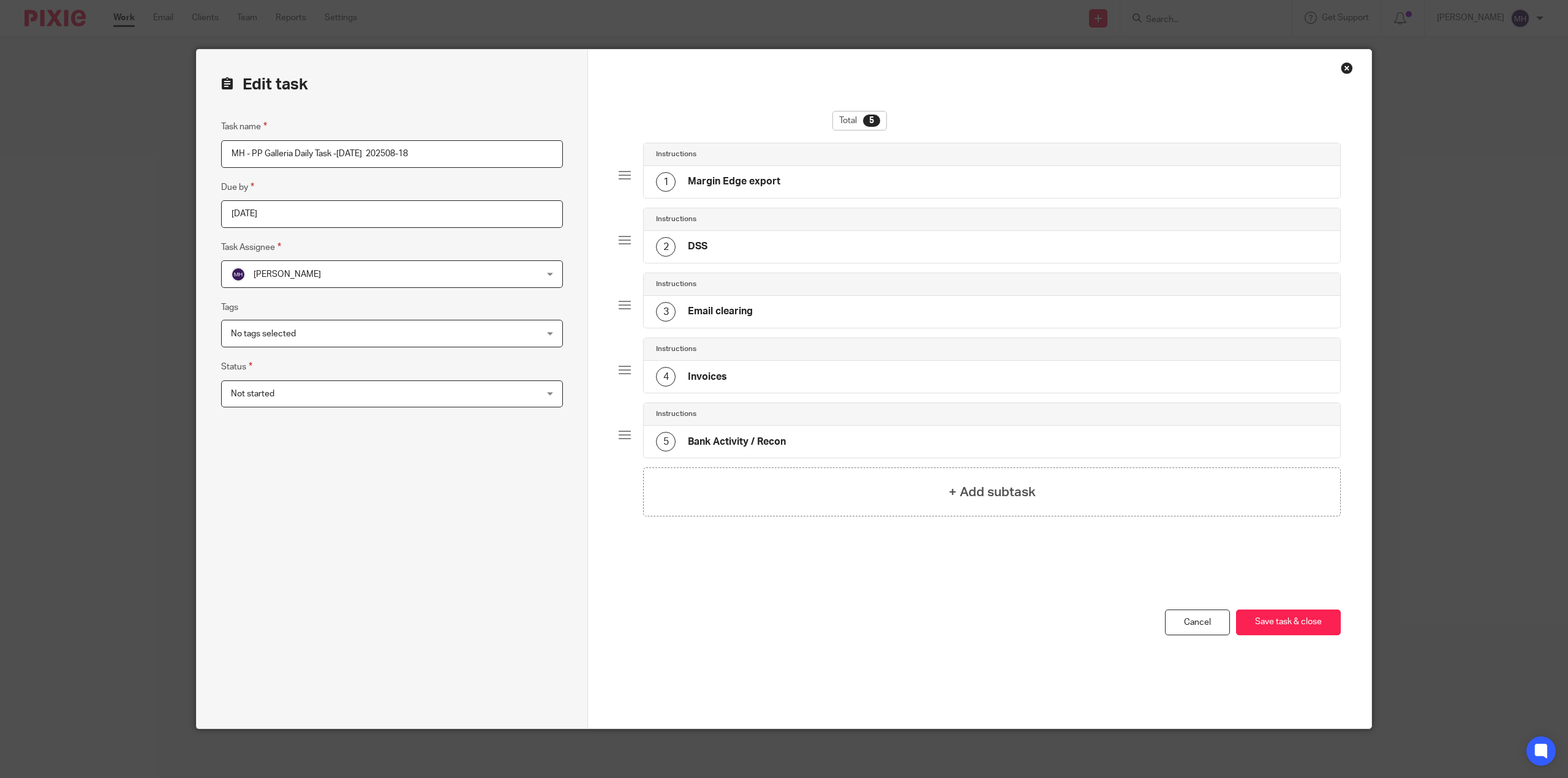
click at [436, 149] on input "MH - PP Galleria Daily Task -[DATE] 202508-18" at bounding box center [392, 154] width 342 height 27
click at [438, 148] on input "MH - PP Galleria Daily Task -Monday 202508-18" at bounding box center [392, 154] width 342 height 27
click at [341, 151] on input "MH - PP Galleria Daily Task -Monday 2025 08-19" at bounding box center [392, 154] width 342 height 27
click at [342, 151] on input "MH - PP Galleria Daily Task -Monday 2025 08-19" at bounding box center [392, 154] width 342 height 27
type input "MH - PP Galleria Daily Task -Tueday 2025 08-19"
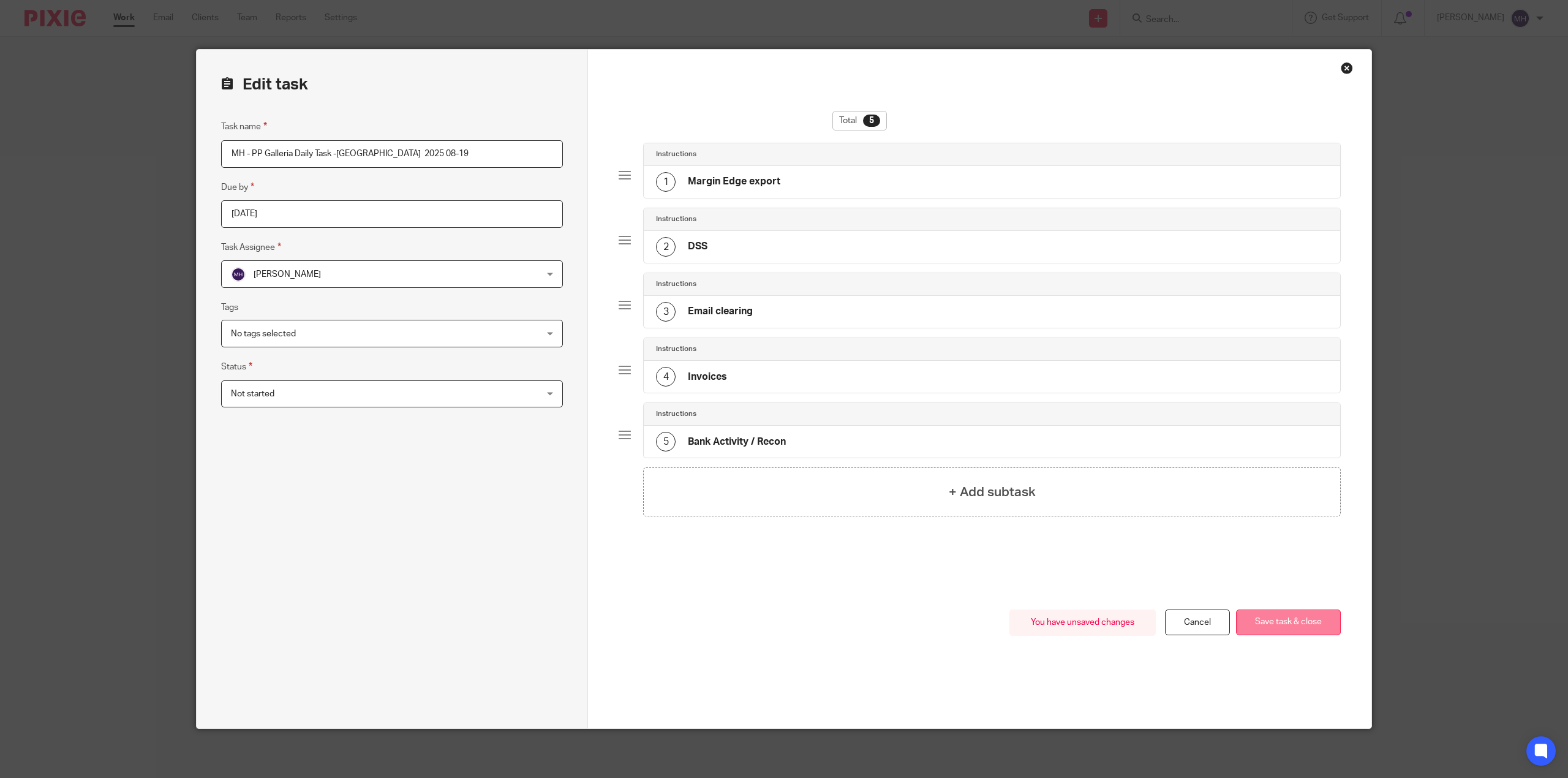
click at [1314, 623] on button "Save task & close" at bounding box center [1288, 623] width 105 height 27
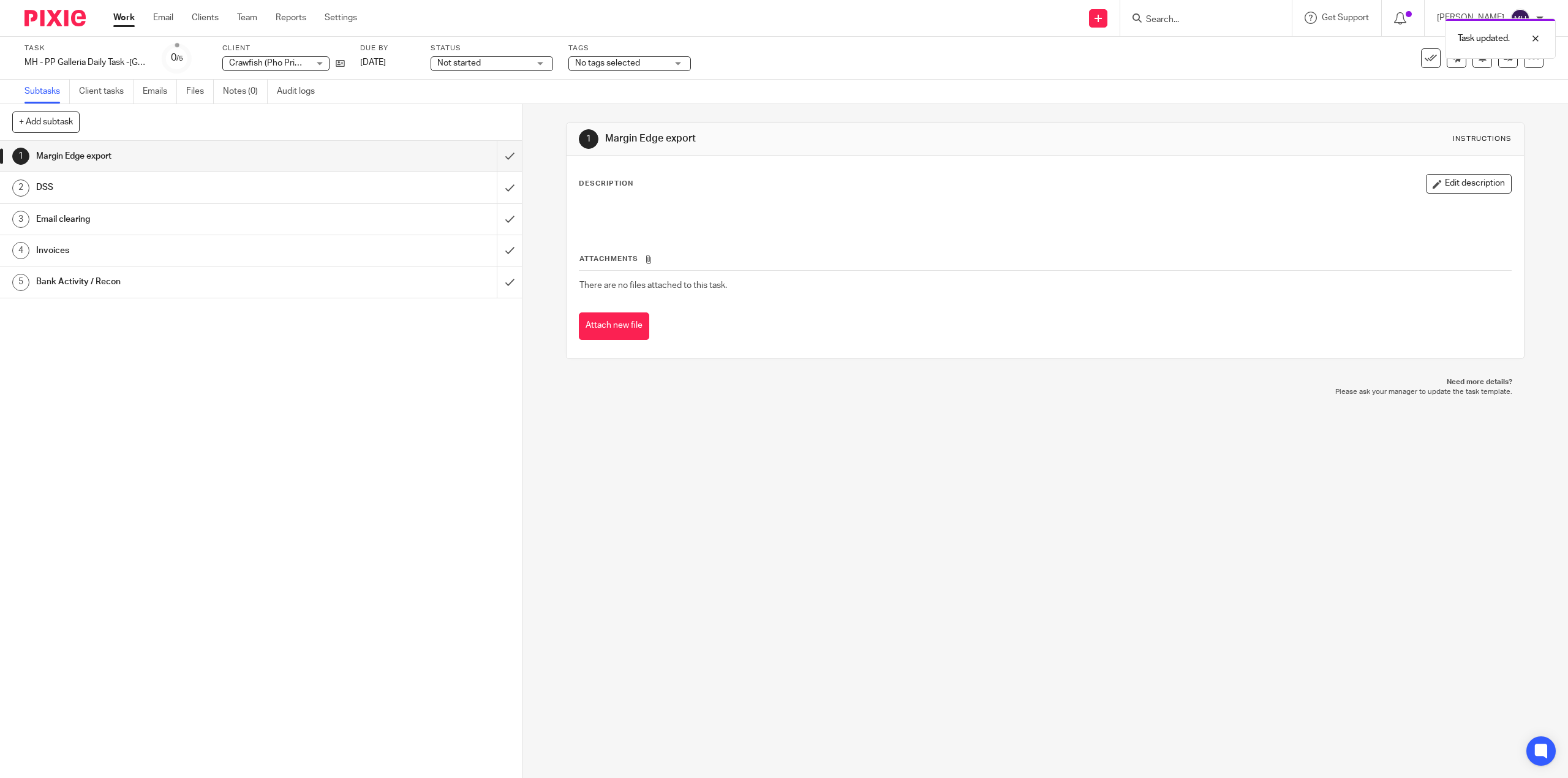
click at [70, 25] on img at bounding box center [55, 18] width 61 height 16
click at [68, 25] on img at bounding box center [55, 18] width 61 height 16
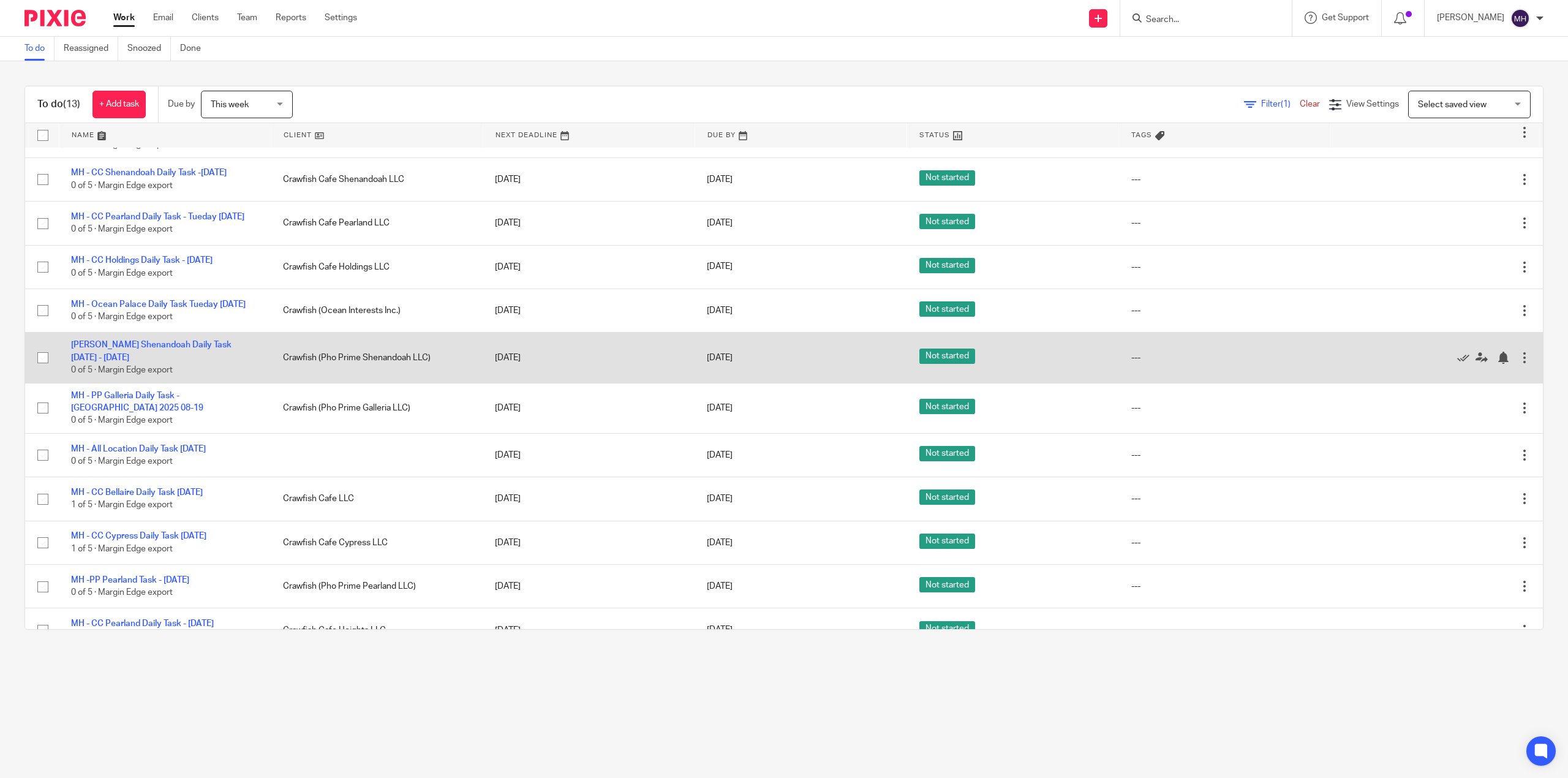
scroll to position [81, 0]
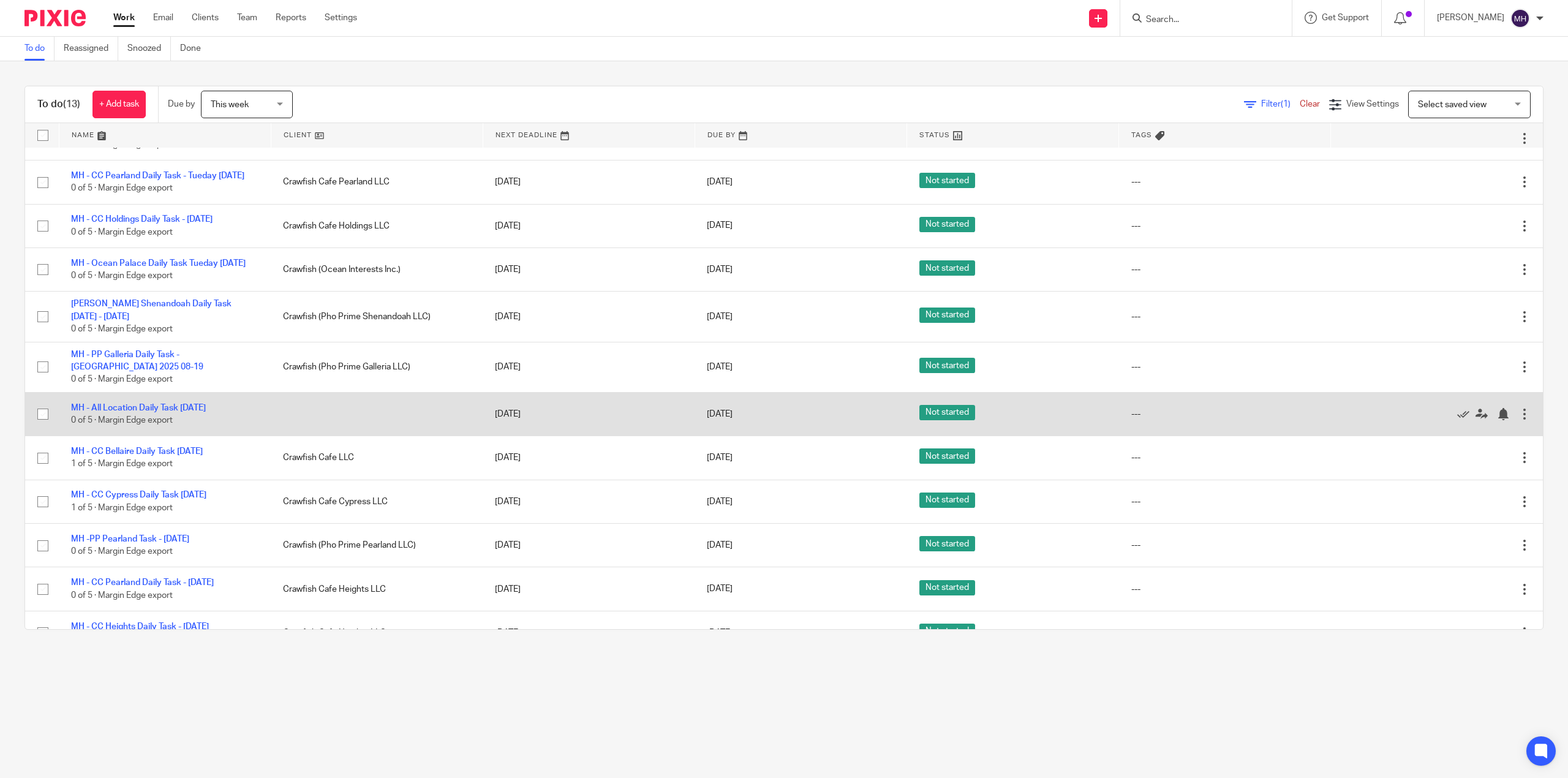
click at [1493, 435] on td "Edit task Delete" at bounding box center [1437, 413] width 212 height 44
click at [1518, 421] on div at bounding box center [1524, 414] width 12 height 12
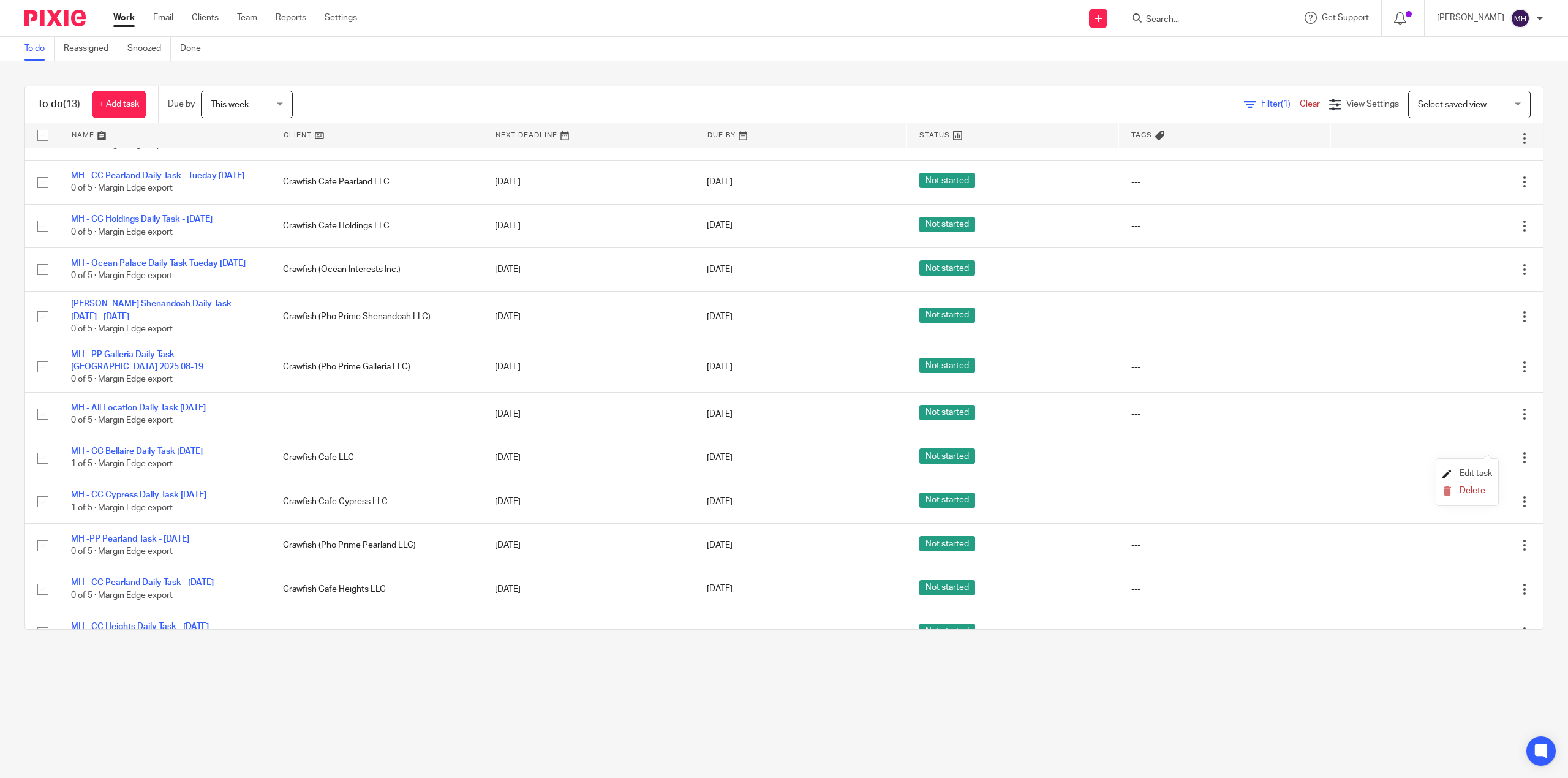
click at [1477, 474] on span "Edit task" at bounding box center [1476, 473] width 32 height 8
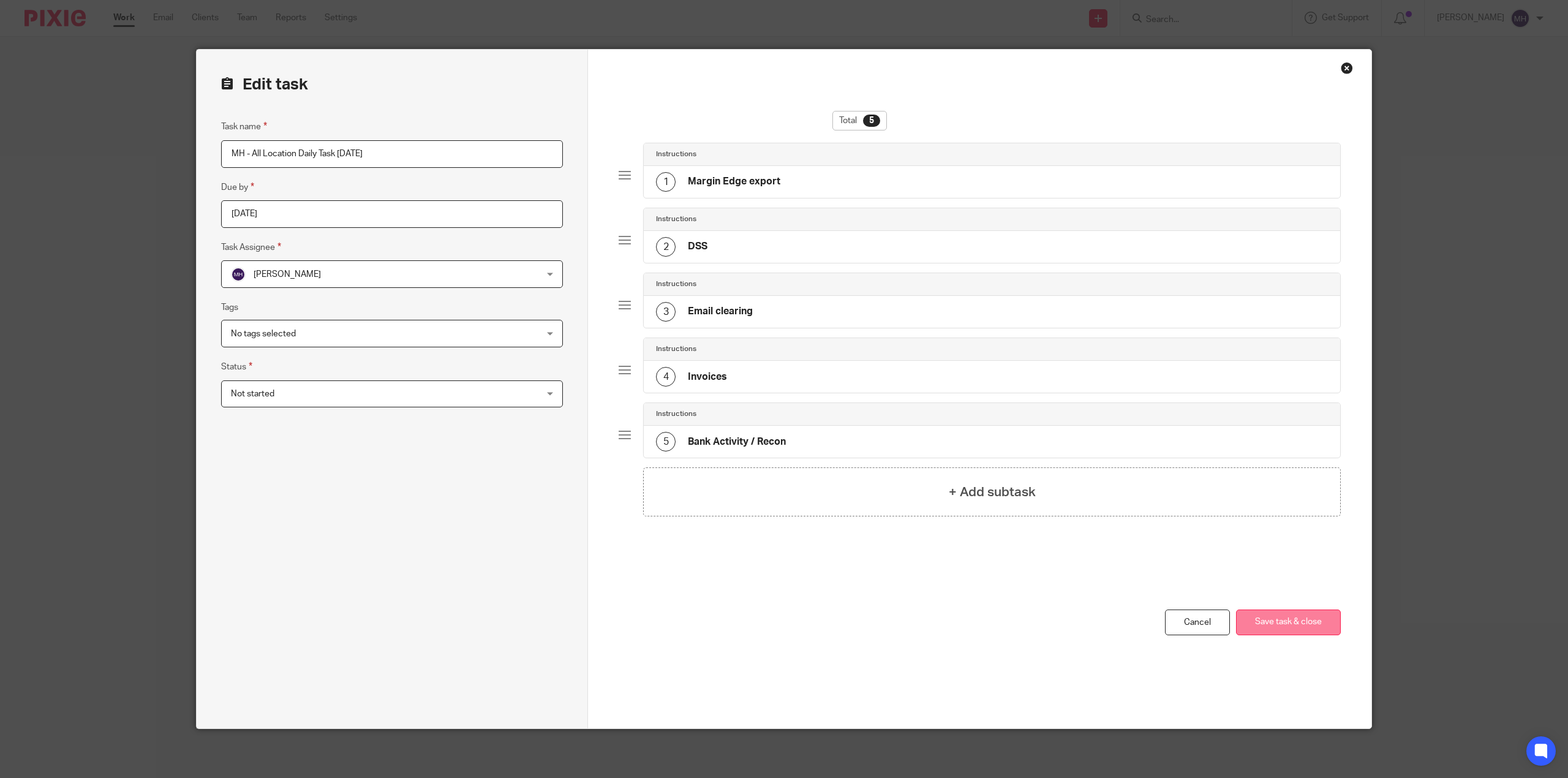
click at [1296, 625] on button "Save task & close" at bounding box center [1288, 623] width 105 height 27
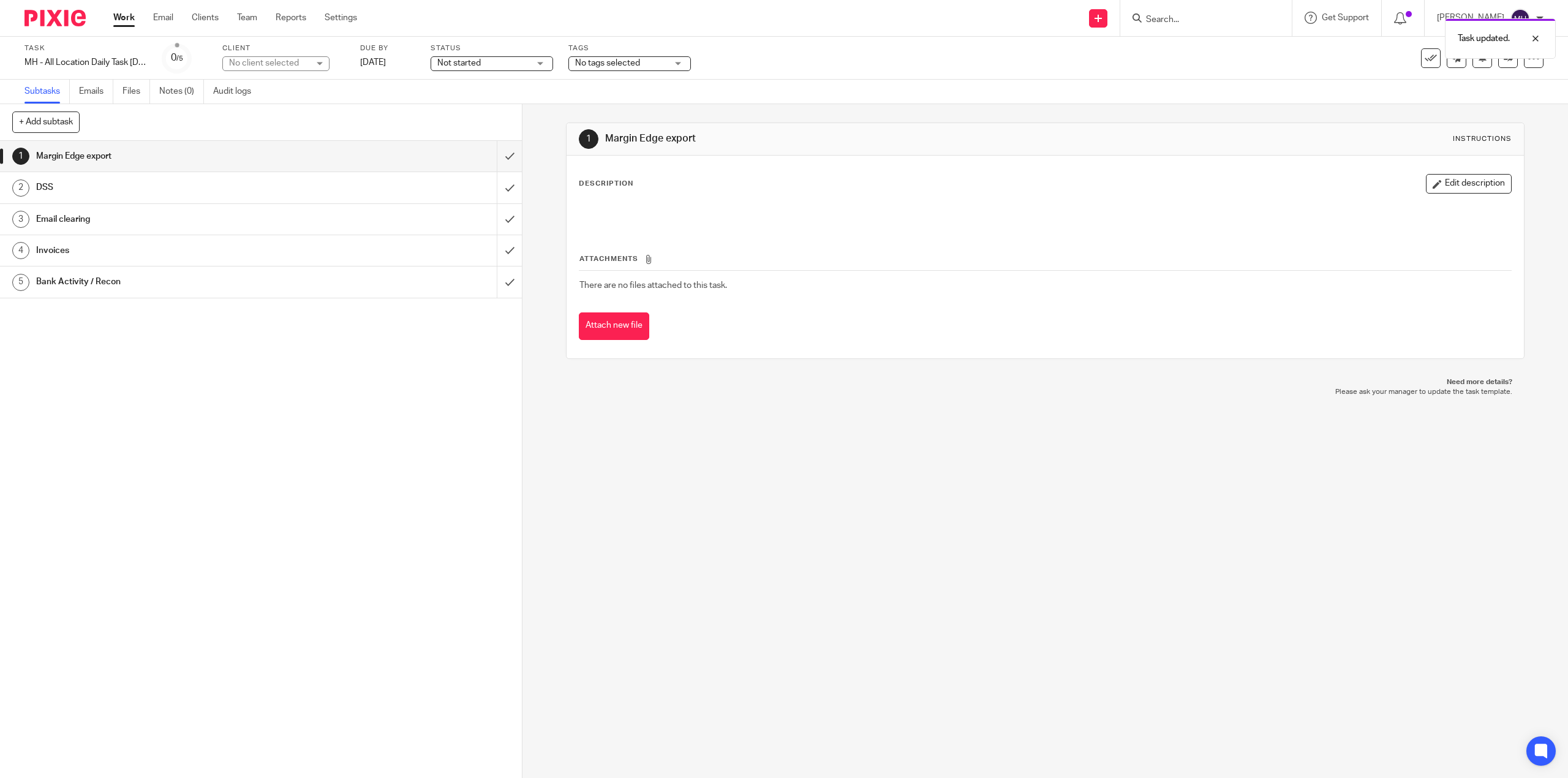
click at [456, 61] on span "Not started" at bounding box center [459, 63] width 44 height 8
click at [449, 103] on span "In progress" at bounding box center [461, 107] width 43 height 8
click at [70, 20] on img at bounding box center [55, 18] width 61 height 16
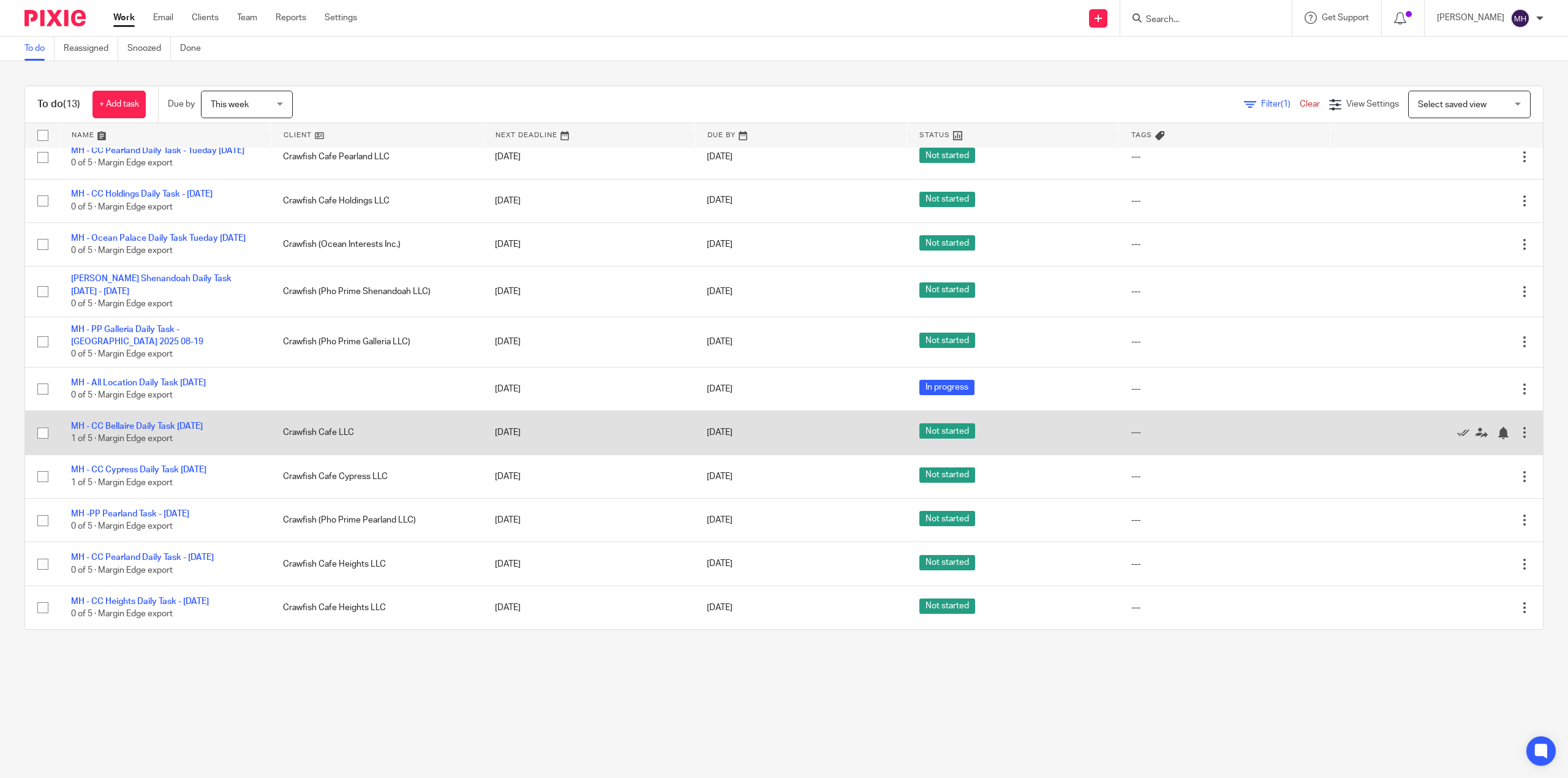
scroll to position [164, 0]
click at [1518, 426] on div at bounding box center [1524, 432] width 12 height 12
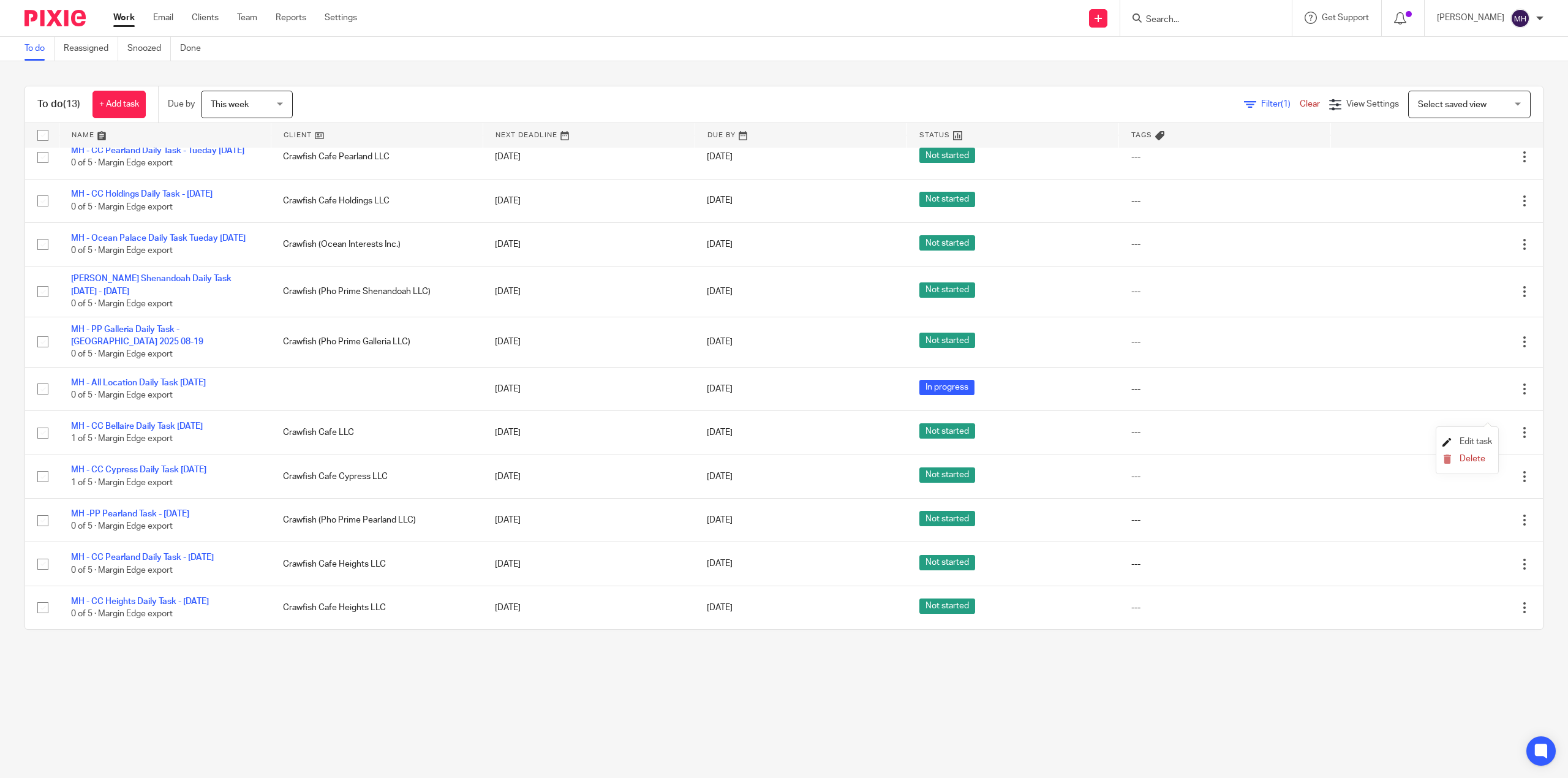
click at [1475, 441] on span "Edit task" at bounding box center [1476, 441] width 32 height 8
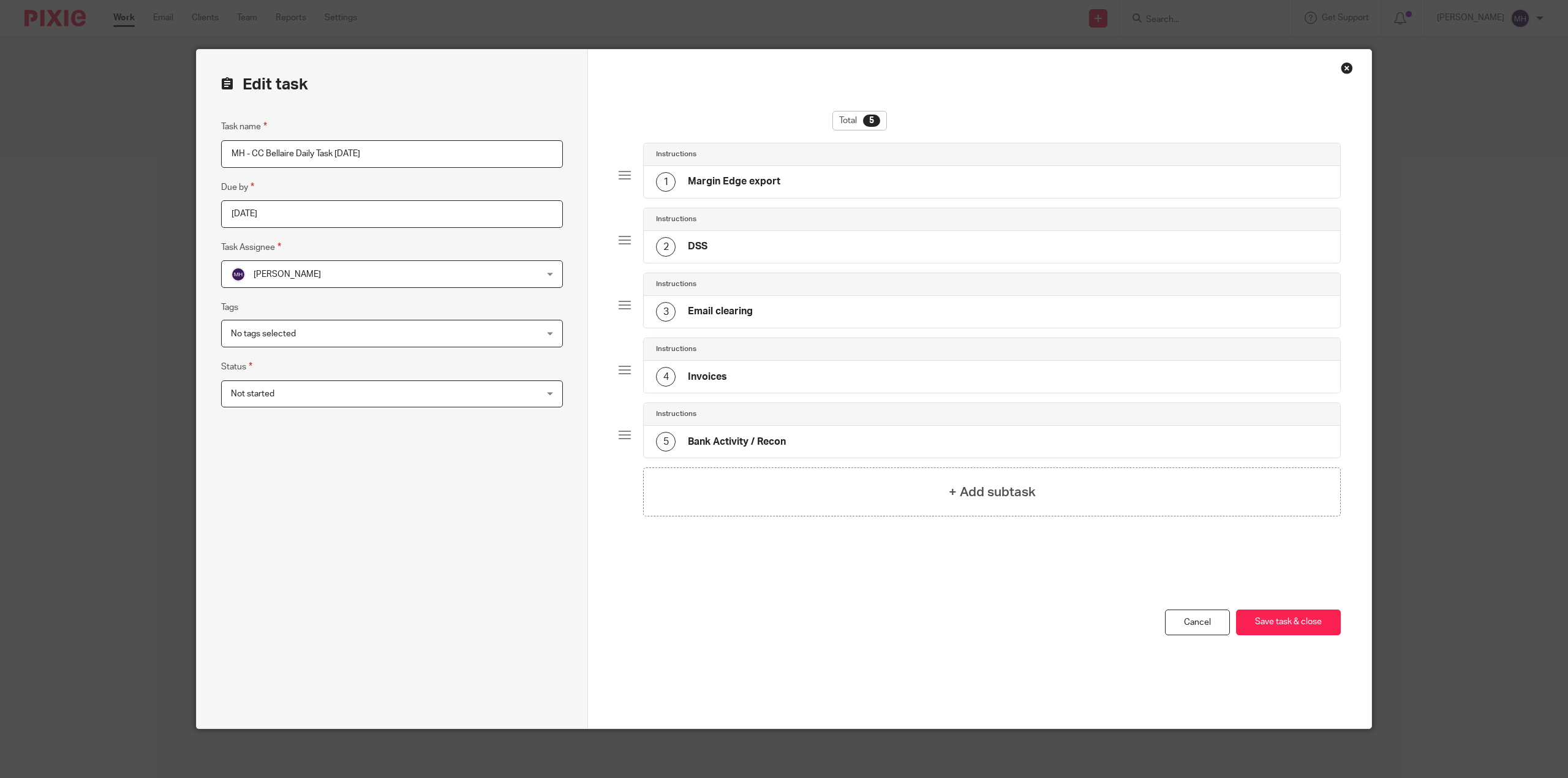
drag, startPoint x: 436, startPoint y: 160, endPoint x: 483, endPoint y: 202, distance: 63.0
click at [435, 161] on input "MH - CC Bellaire Daily Task Monday 2025-08-18" at bounding box center [392, 154] width 342 height 27
click at [342, 152] on input "MH - CC Bellaire Daily Task Monday 2025-08-19" at bounding box center [392, 154] width 342 height 27
click at [341, 150] on input "MH - CC Bellaire Daily Task Monday 2025-08-19" at bounding box center [392, 154] width 342 height 27
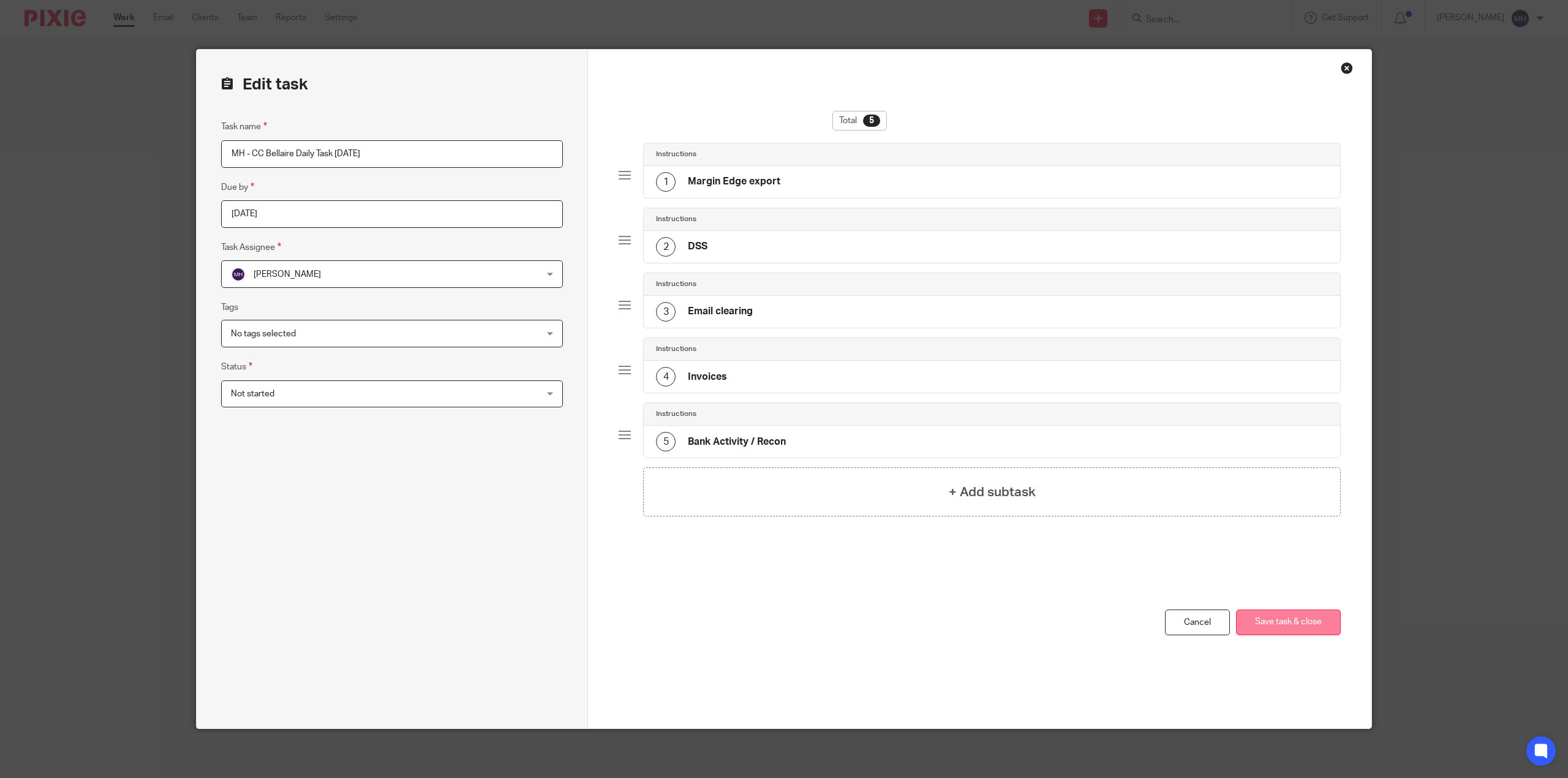
type input "MH - CC Bellaire Daily Task Tuesday 2025-08-19"
click at [1269, 619] on button "Save task & close" at bounding box center [1288, 623] width 105 height 27
click at [1271, 619] on button "Save task & close" at bounding box center [1288, 623] width 105 height 27
click at [740, 625] on div "You have unsaved changes Cancel Save task & close Save task & close" at bounding box center [980, 669] width 722 height 119
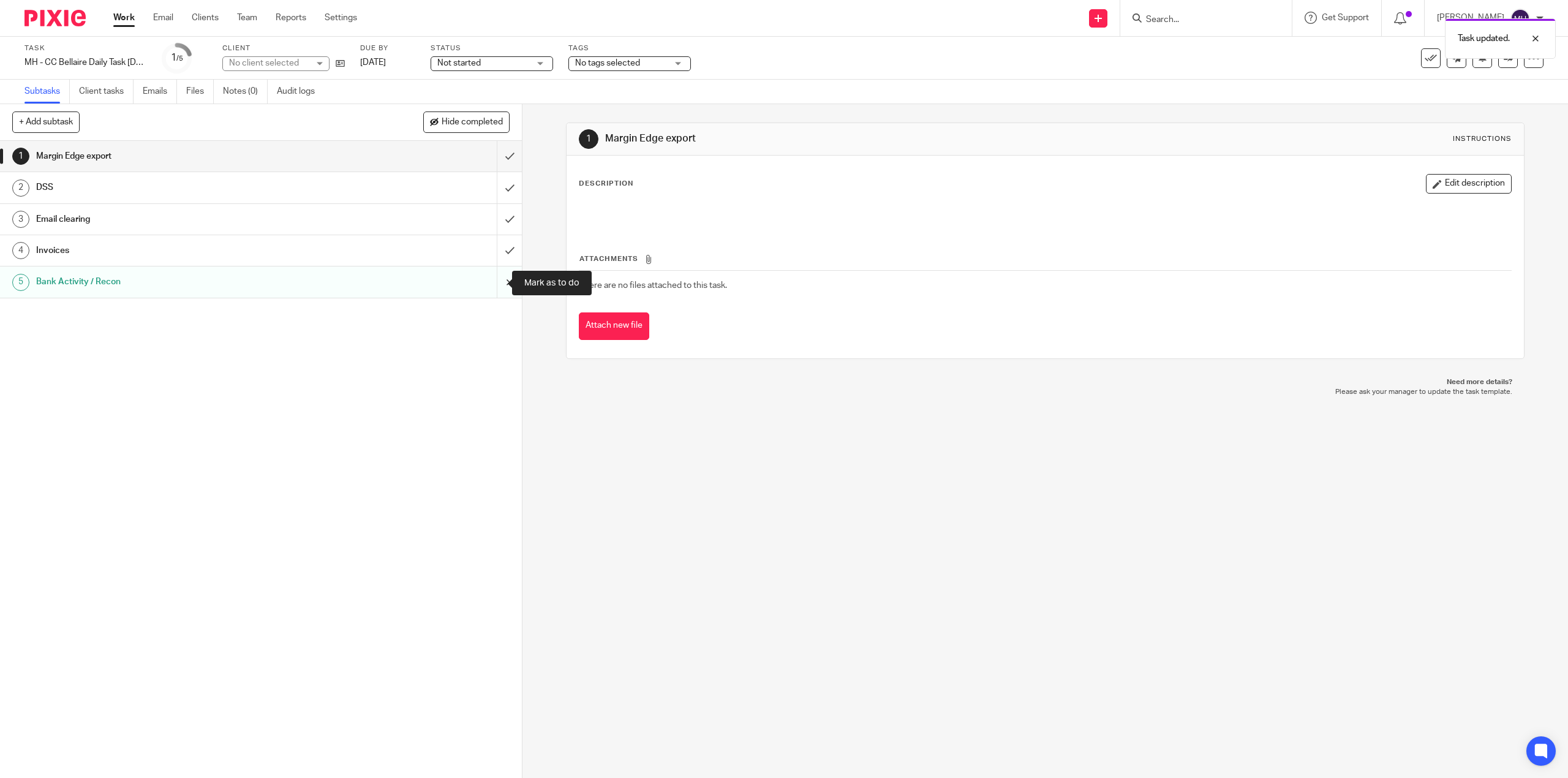
click at [496, 274] on input "submit" at bounding box center [260, 281] width 522 height 31
click at [71, 16] on img at bounding box center [55, 18] width 61 height 16
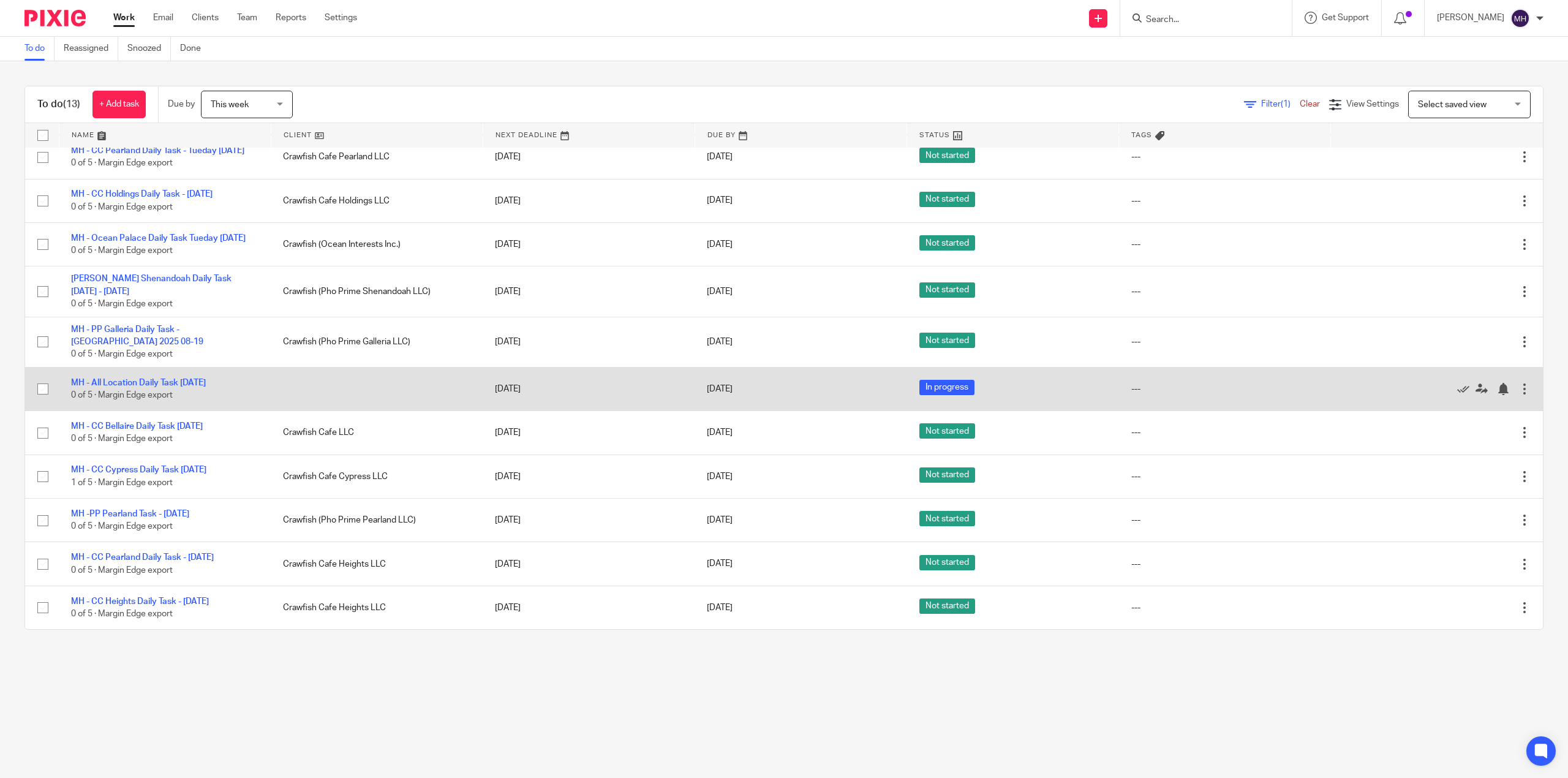
scroll to position [164, 0]
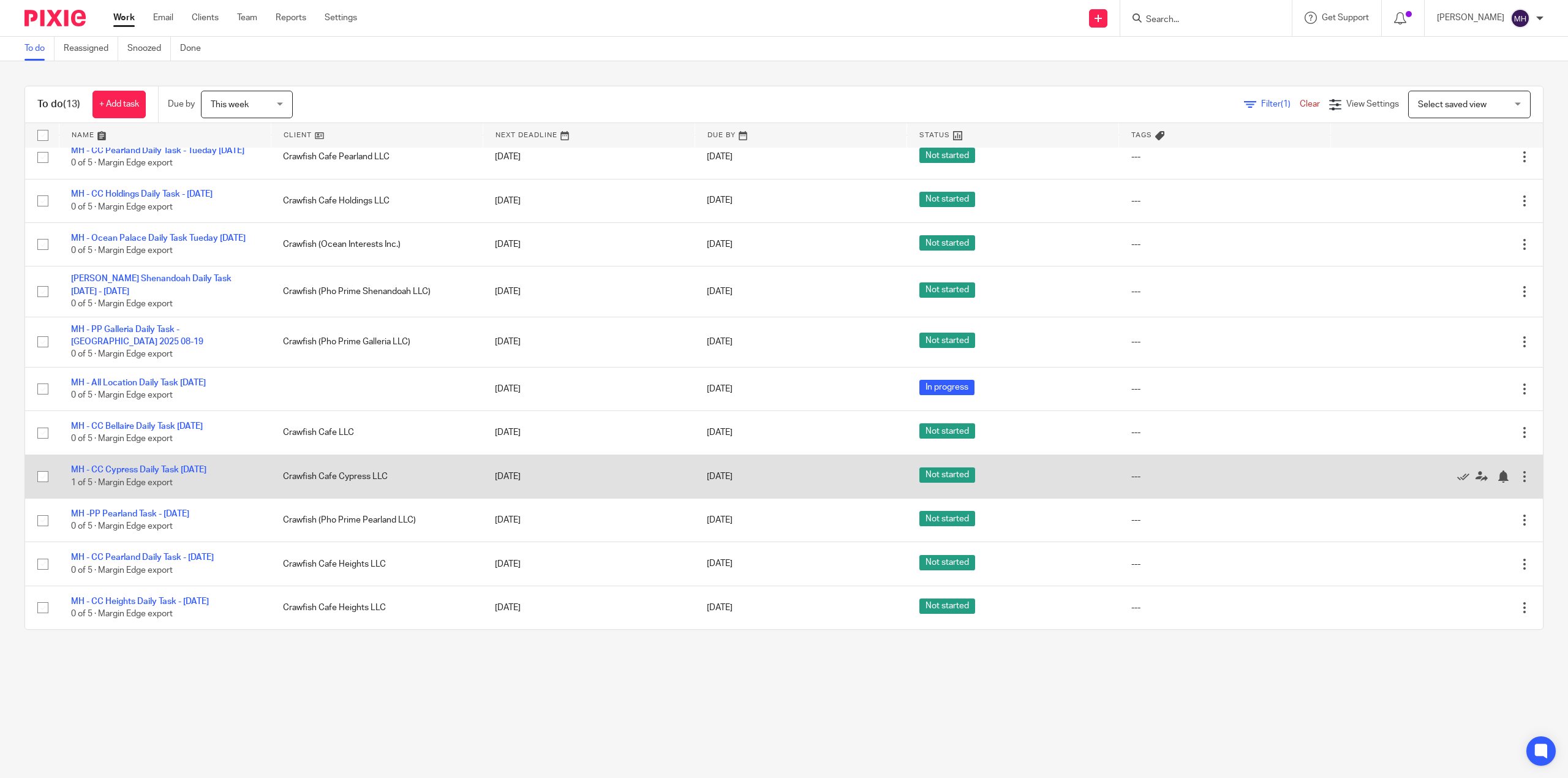
click at [1518, 471] on div at bounding box center [1524, 476] width 12 height 12
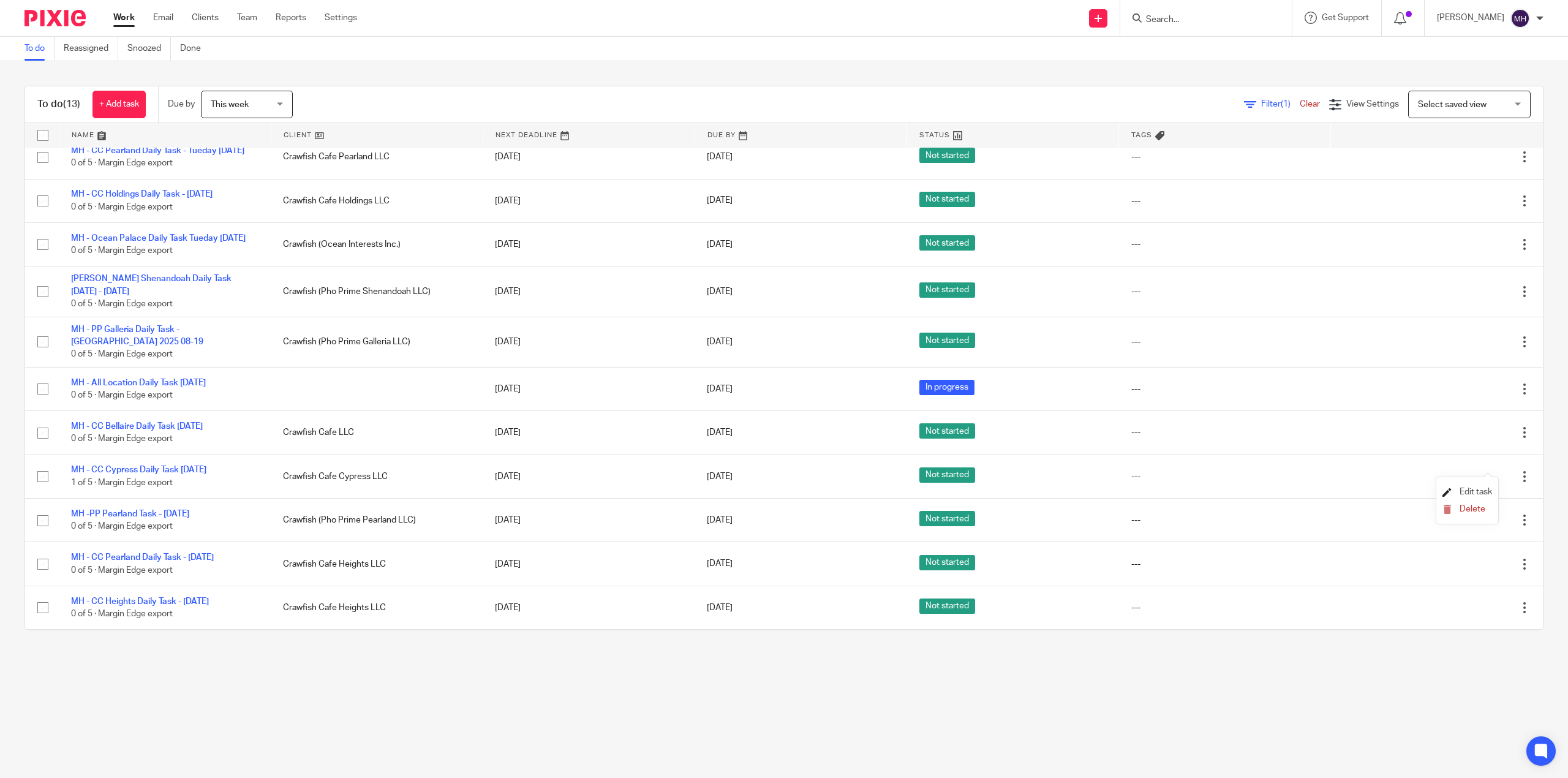
click at [1463, 489] on span "Edit task" at bounding box center [1476, 492] width 32 height 8
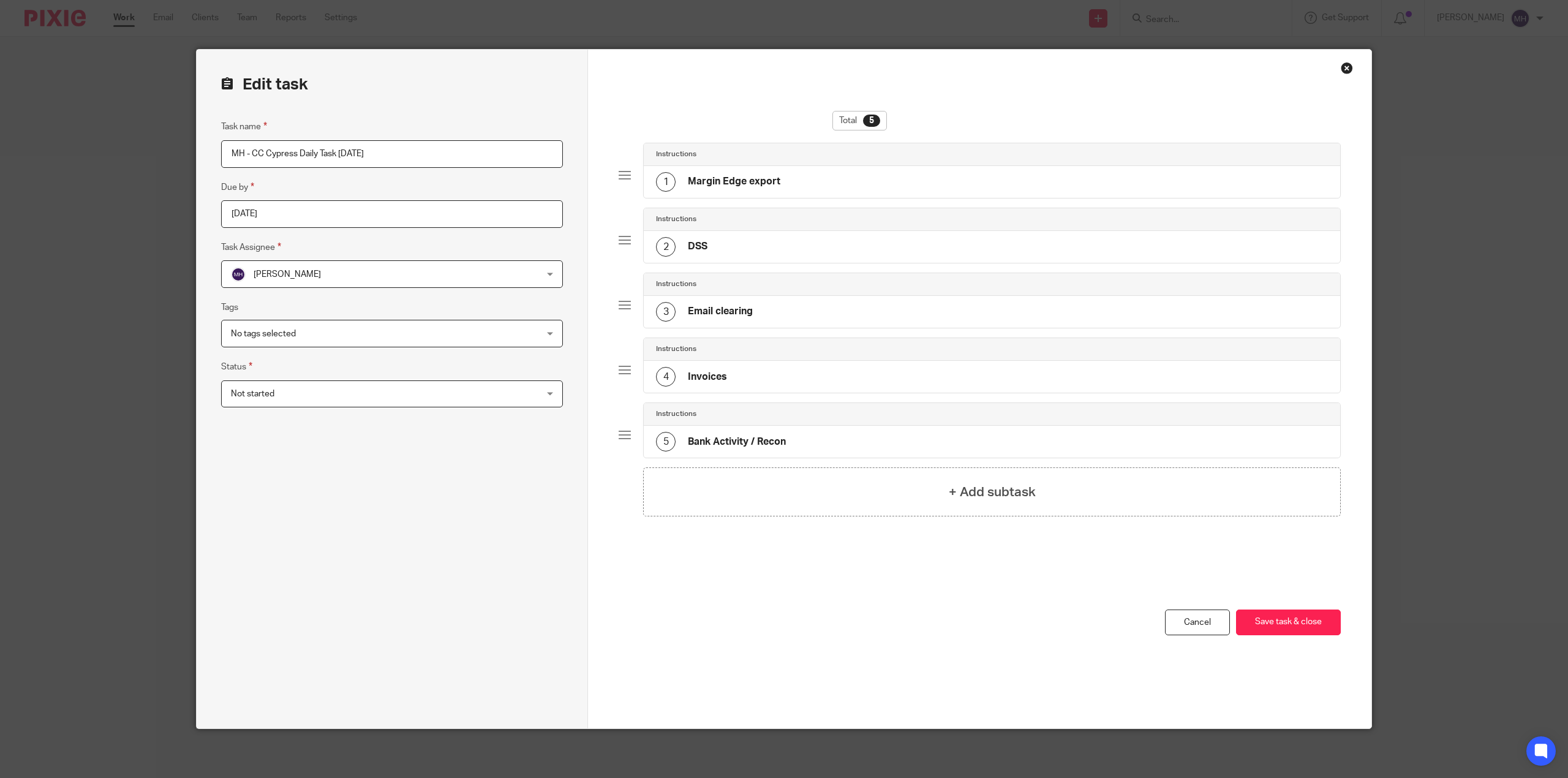
click at [353, 146] on input "MH - CC Cypress Daily Task [DATE]" at bounding box center [392, 154] width 342 height 27
click at [353, 145] on input "MH - CC Cypress Daily Task [DATE]" at bounding box center [392, 154] width 342 height 27
click at [350, 149] on input "MH - CC Cypress Daily Task [DATE]" at bounding box center [392, 154] width 342 height 27
click at [350, 148] on input "MH - CC Cypress Daily Task [DATE]" at bounding box center [392, 154] width 342 height 27
type input "MH - CC Cypress Daily Task [DATE]"
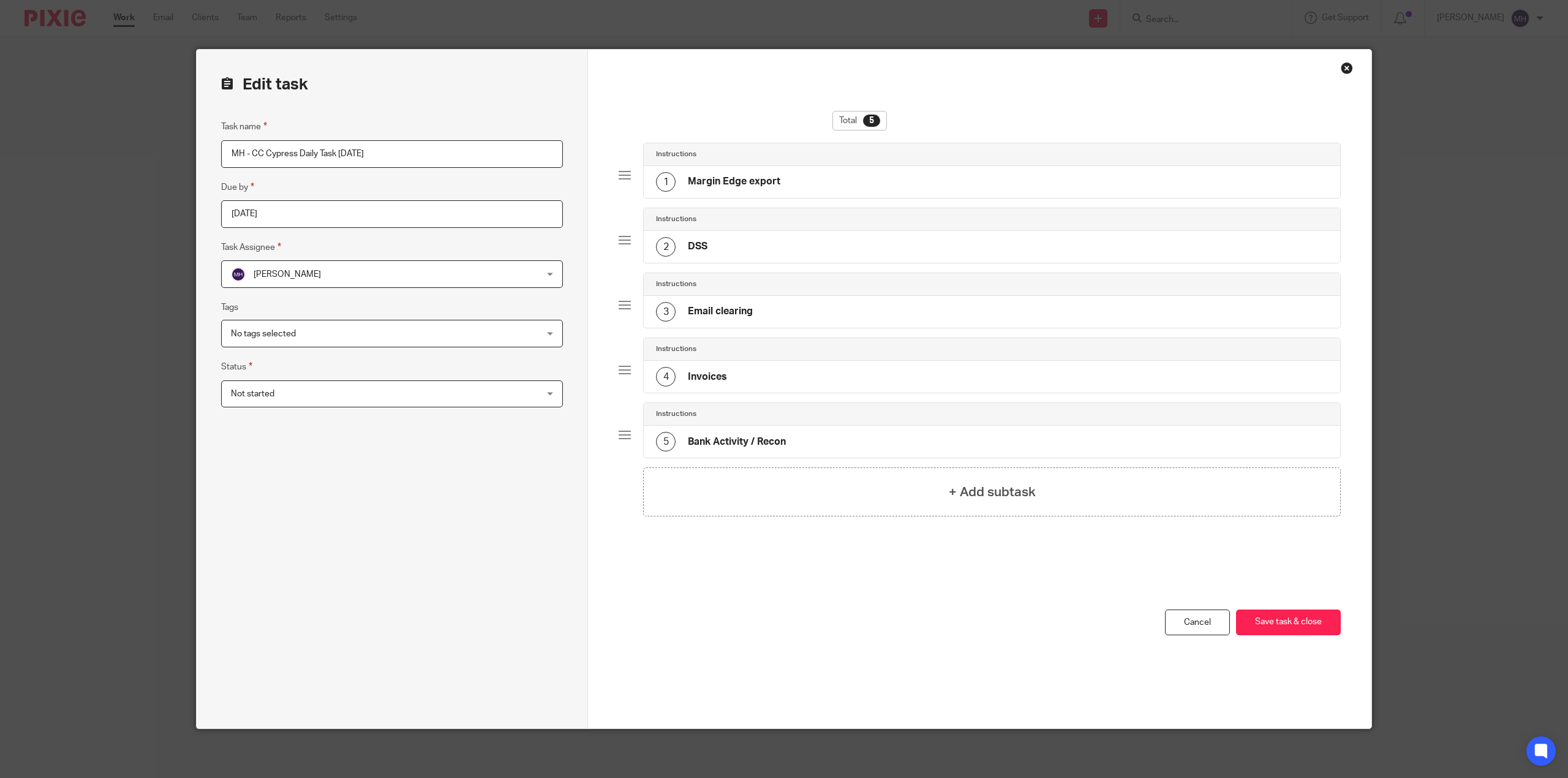
click at [967, 638] on div "You have unsaved changes Cancel Save task & close Save task & close" at bounding box center [980, 669] width 722 height 119
click at [1278, 630] on button "Save task & close" at bounding box center [1288, 623] width 105 height 27
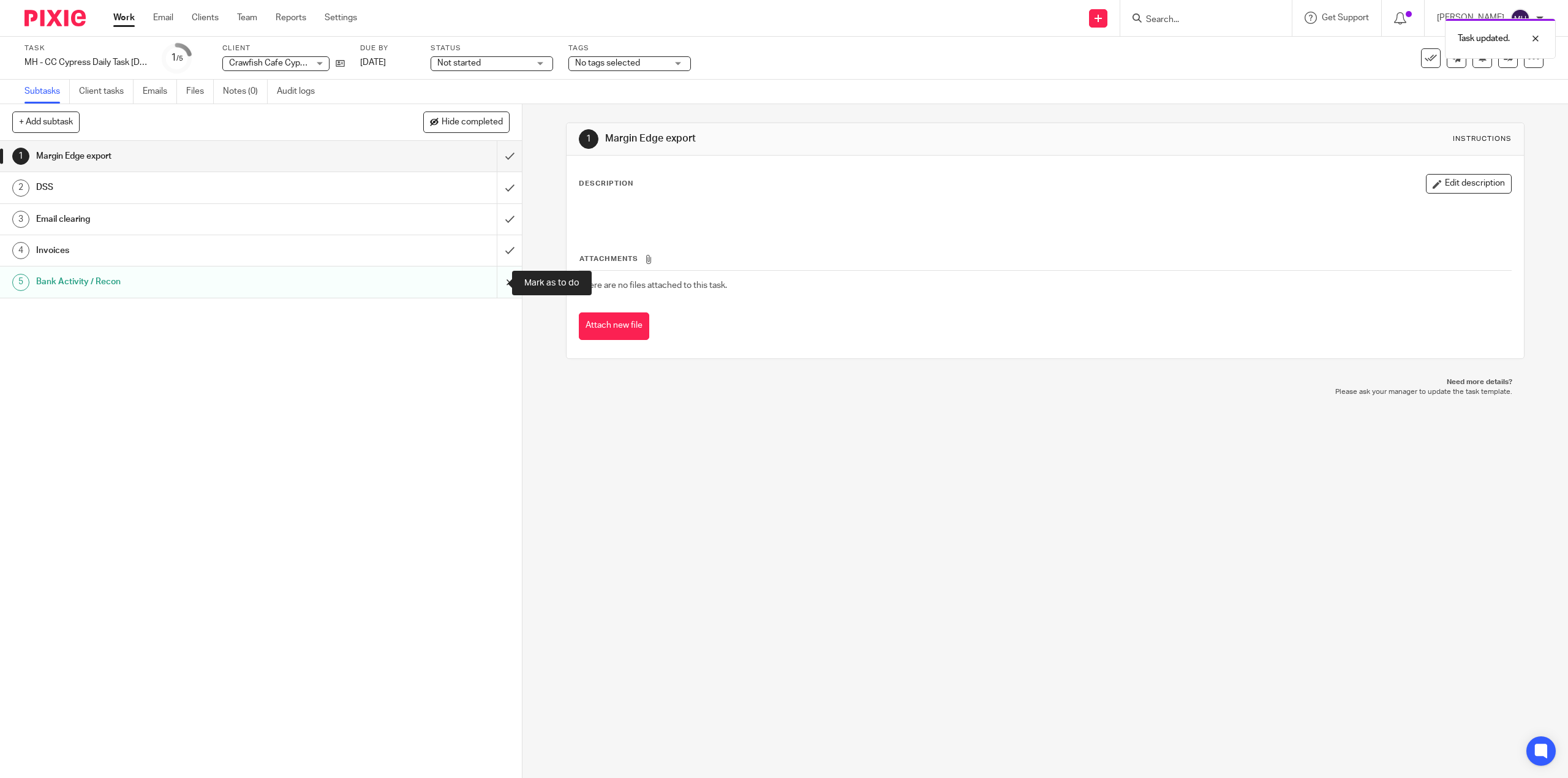
click at [484, 282] on input "submit" at bounding box center [260, 281] width 522 height 31
click at [61, 18] on img at bounding box center [55, 18] width 61 height 16
click at [62, 18] on img at bounding box center [55, 18] width 61 height 16
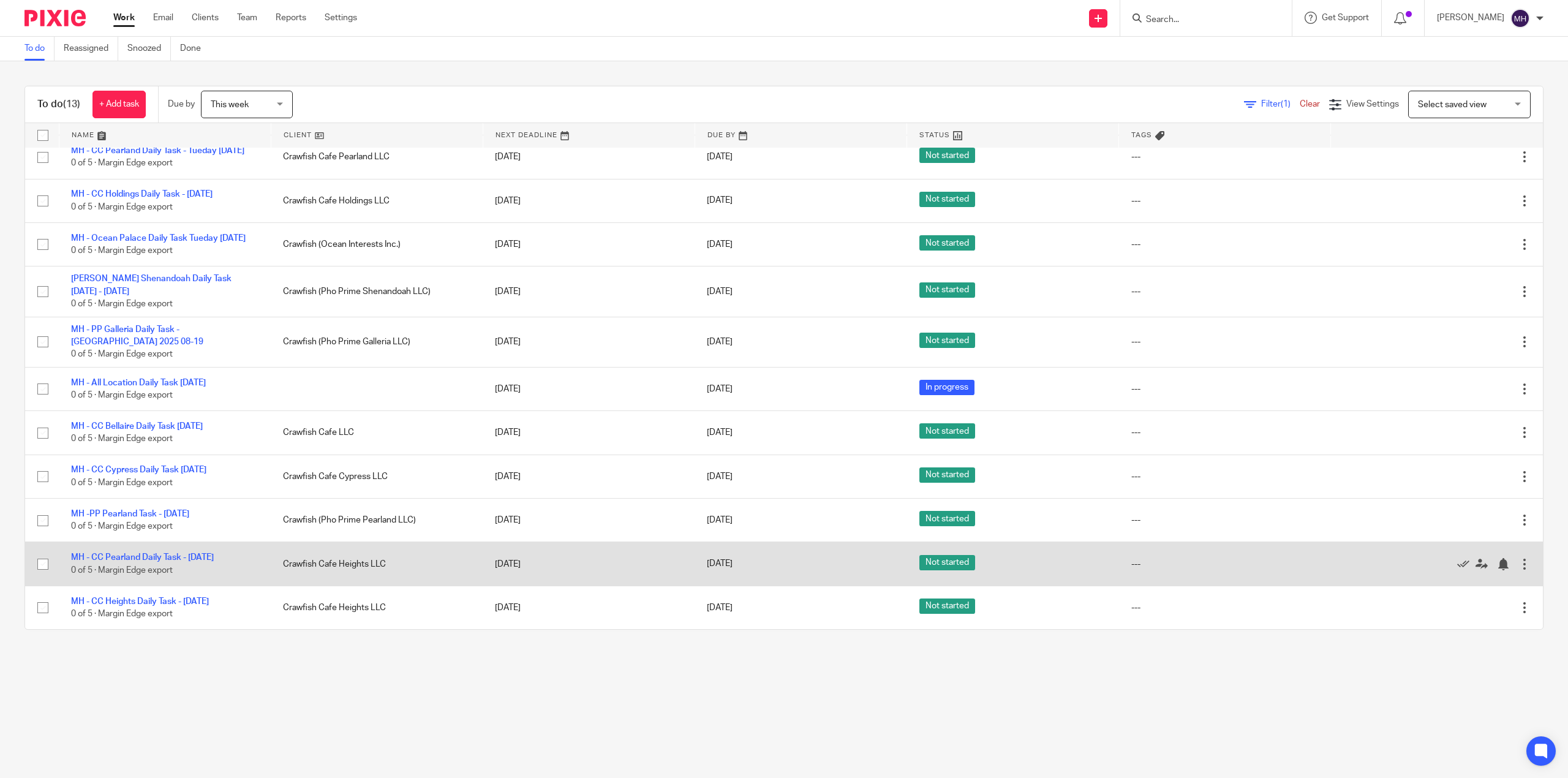
scroll to position [164, 0]
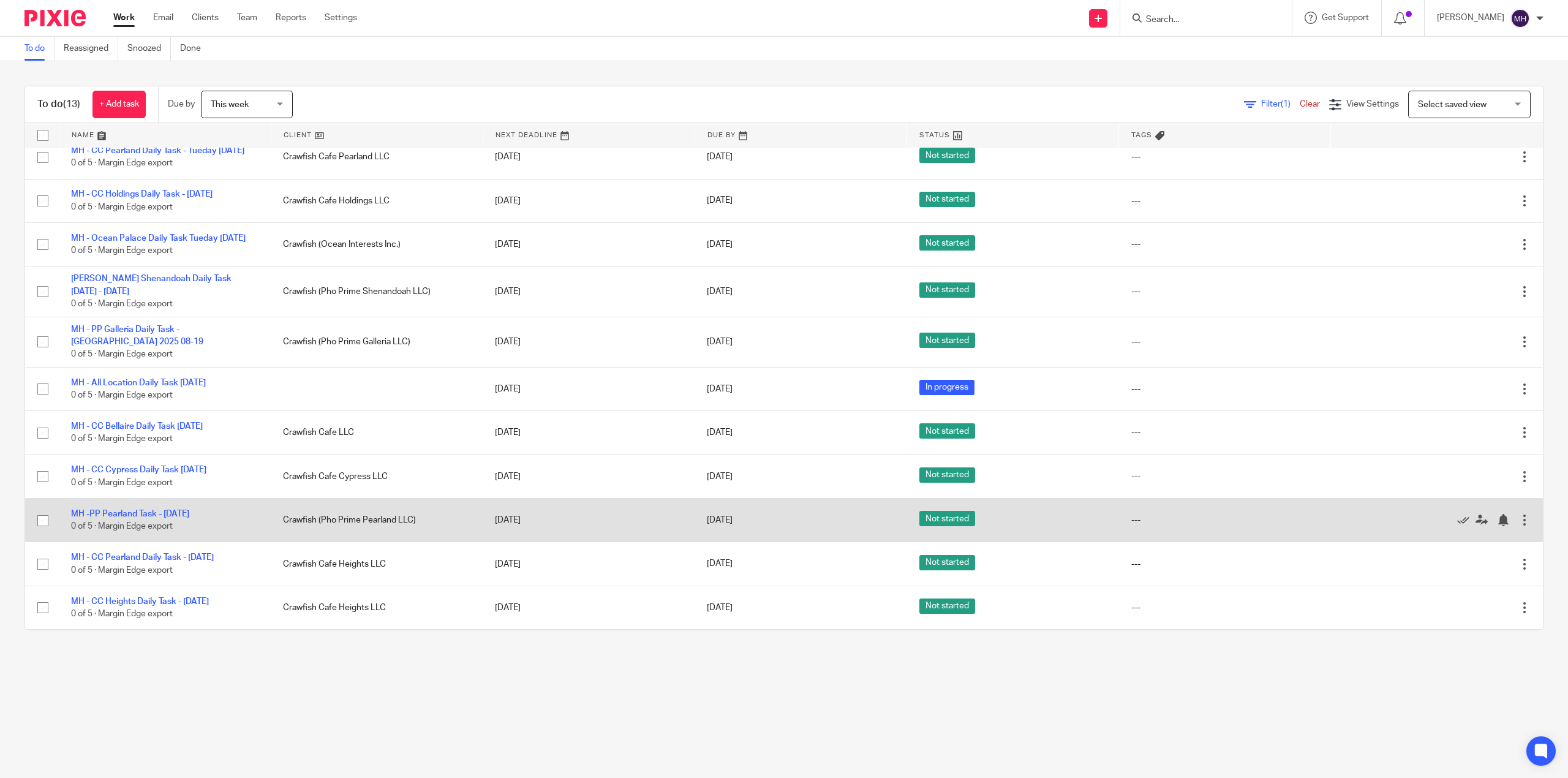
click at [1488, 522] on div "Edit task Delete" at bounding box center [1437, 520] width 188 height 31
click at [1518, 514] on div at bounding box center [1524, 520] width 12 height 12
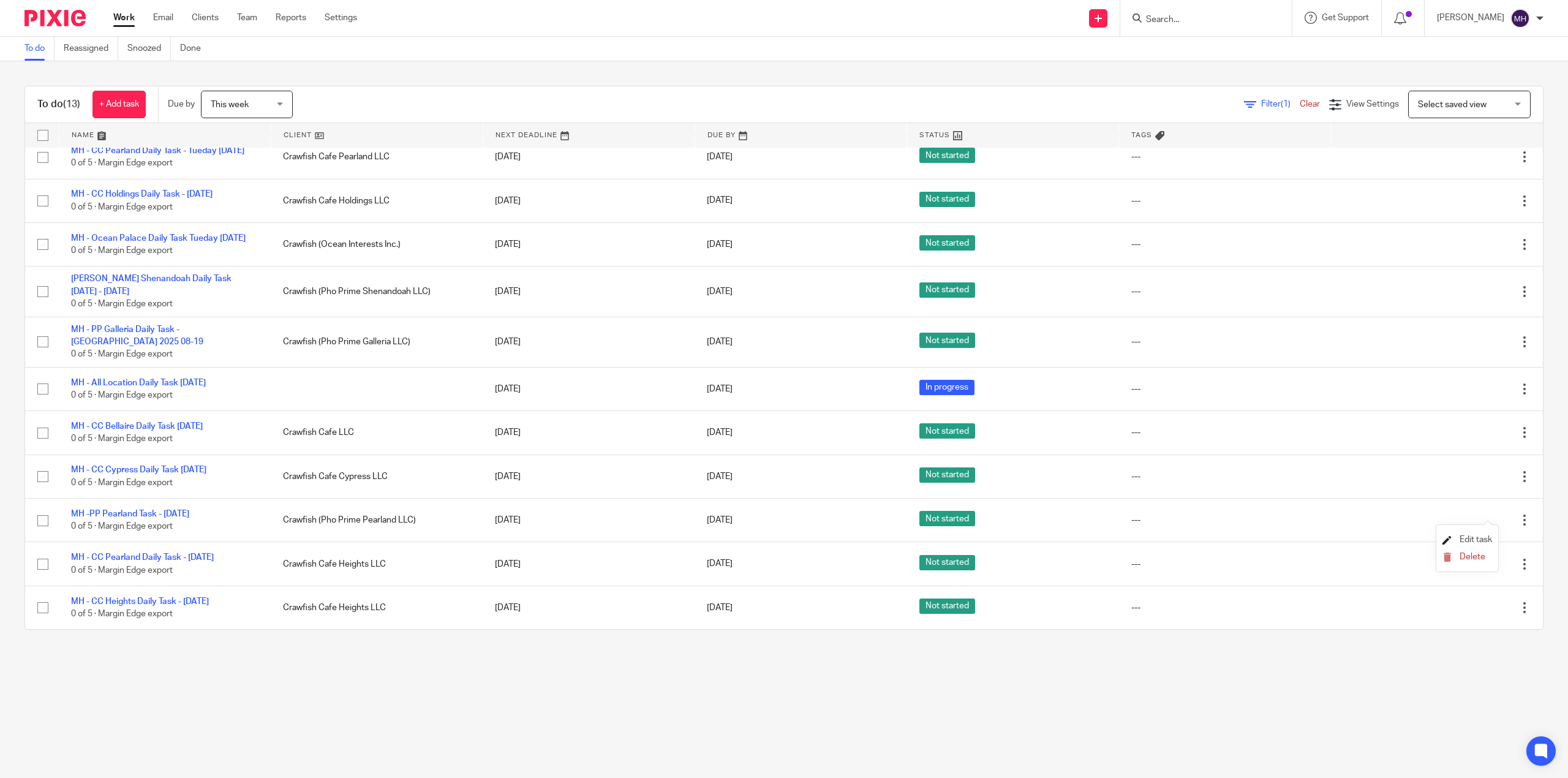
click at [1477, 538] on span "Edit task" at bounding box center [1476, 539] width 32 height 8
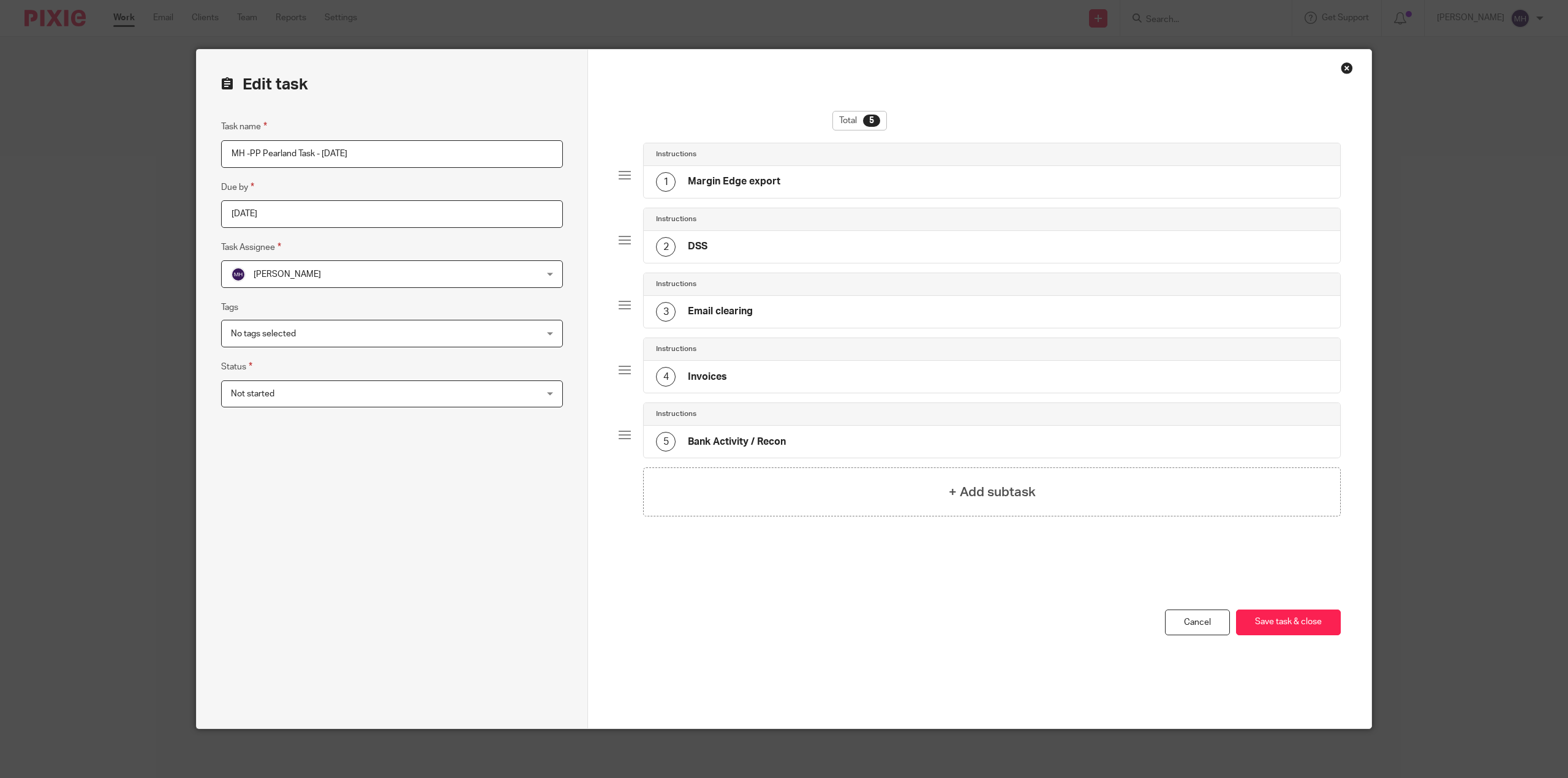
click at [416, 148] on input "MH -PP Pearland Task - [DATE]" at bounding box center [392, 154] width 342 height 27
click at [416, 148] on input "MH -PP Pearland Task - [DATE]" at bounding box center [392, 154] width 342 height 27
click at [328, 143] on input "MH -PP Pearland Task - [DATE]" at bounding box center [392, 154] width 342 height 27
click at [327, 148] on input "MH -PP Pearland Task - [DATE]" at bounding box center [392, 154] width 342 height 27
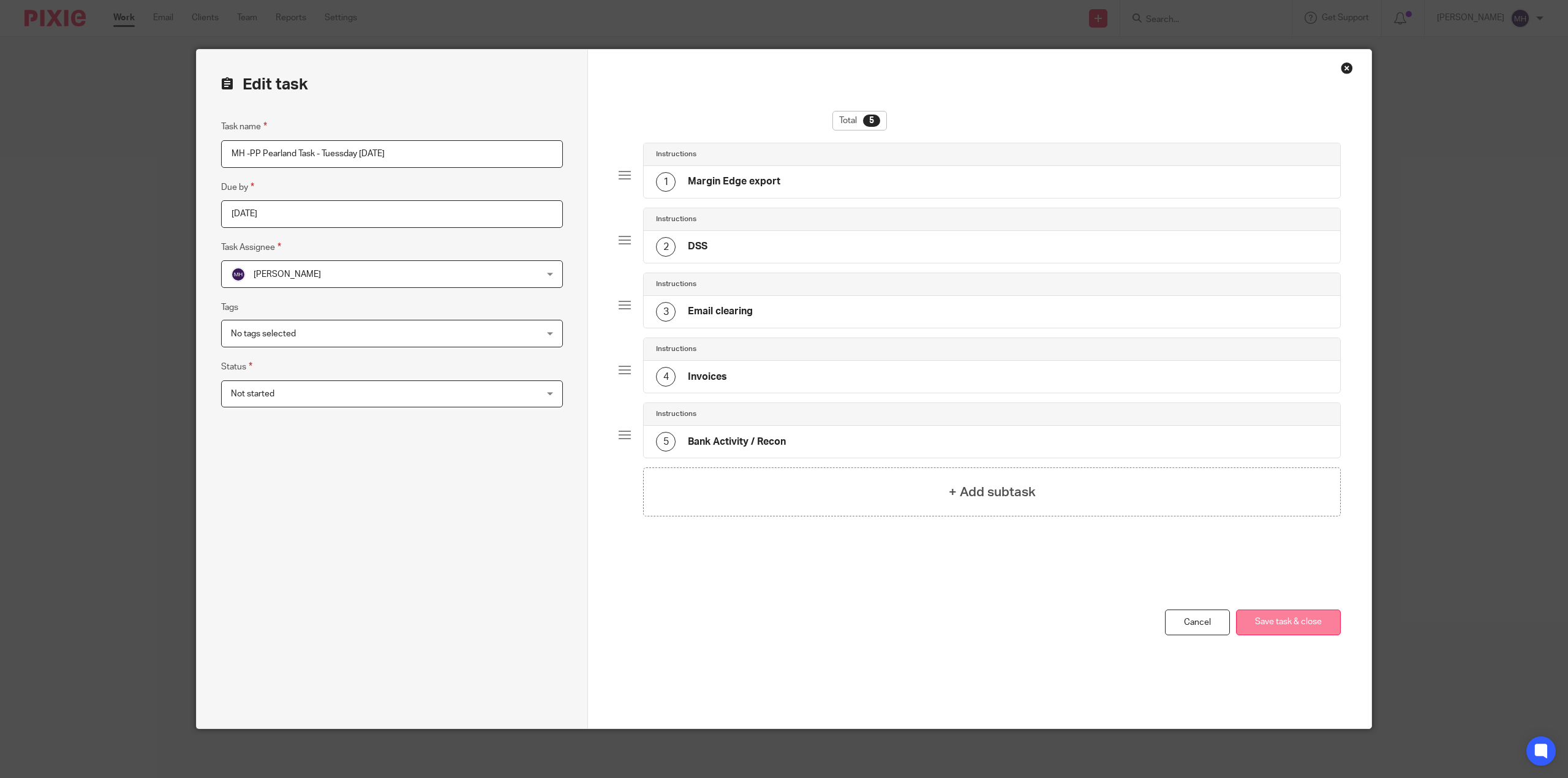
type input "MH -PP Pearland Task - Tuessday [DATE]"
click at [1289, 618] on button "Save task & close" at bounding box center [1288, 623] width 105 height 27
click at [1289, 618] on button "Save task & close" at bounding box center [1288, 623] width 105 height 27
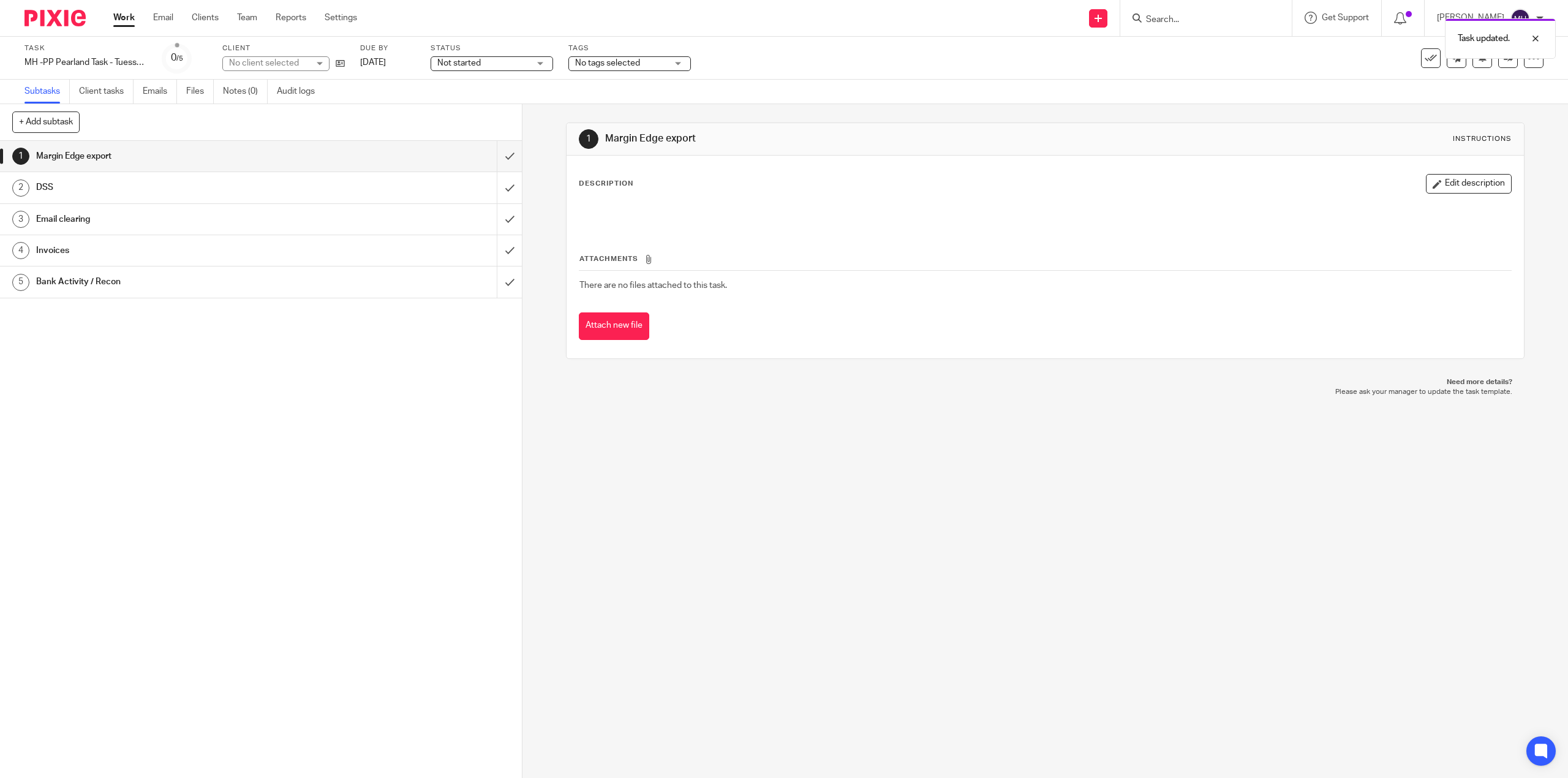
click at [49, 20] on img at bounding box center [55, 18] width 61 height 16
click at [51, 17] on img at bounding box center [55, 18] width 61 height 16
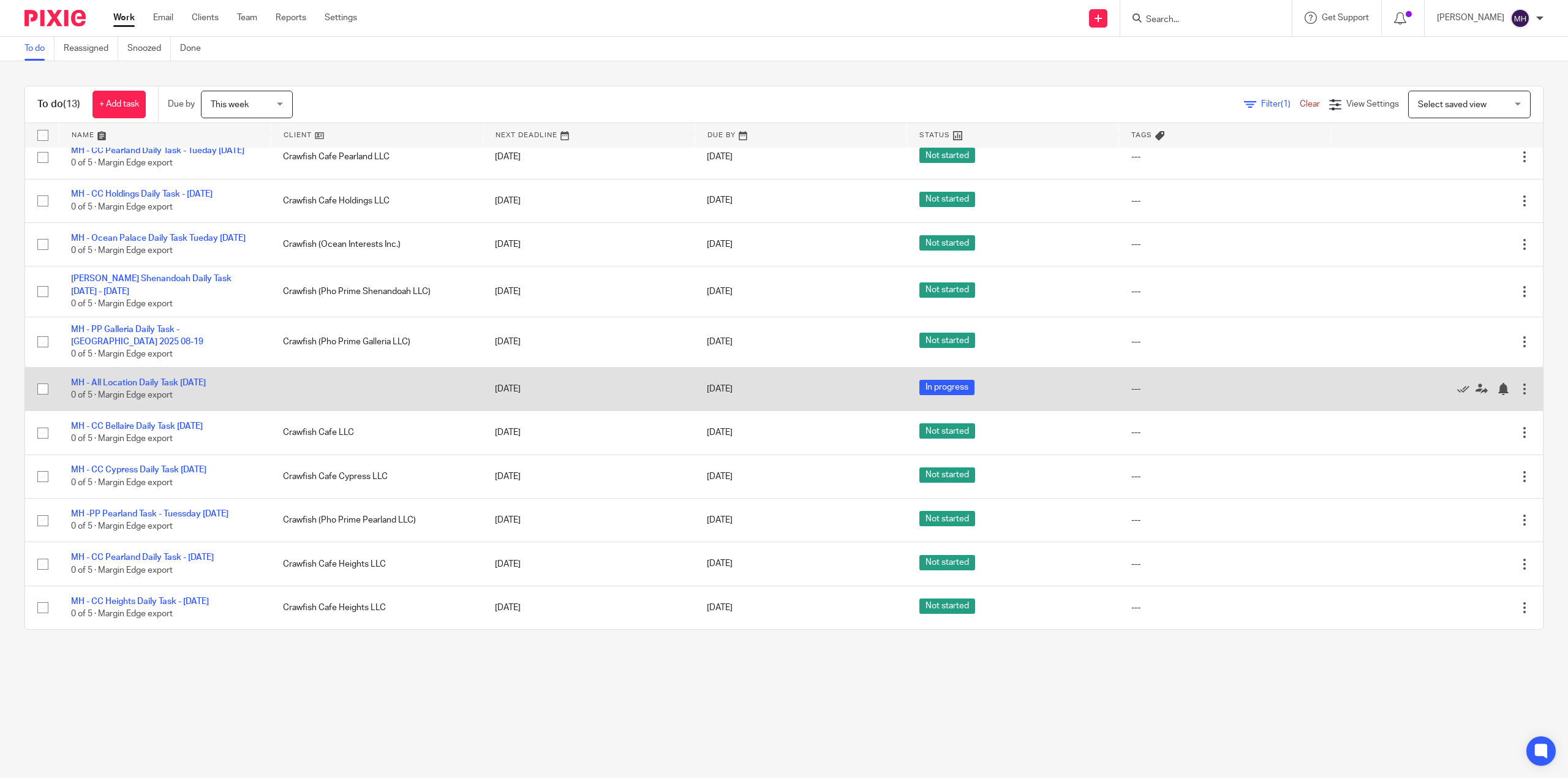
scroll to position [164, 0]
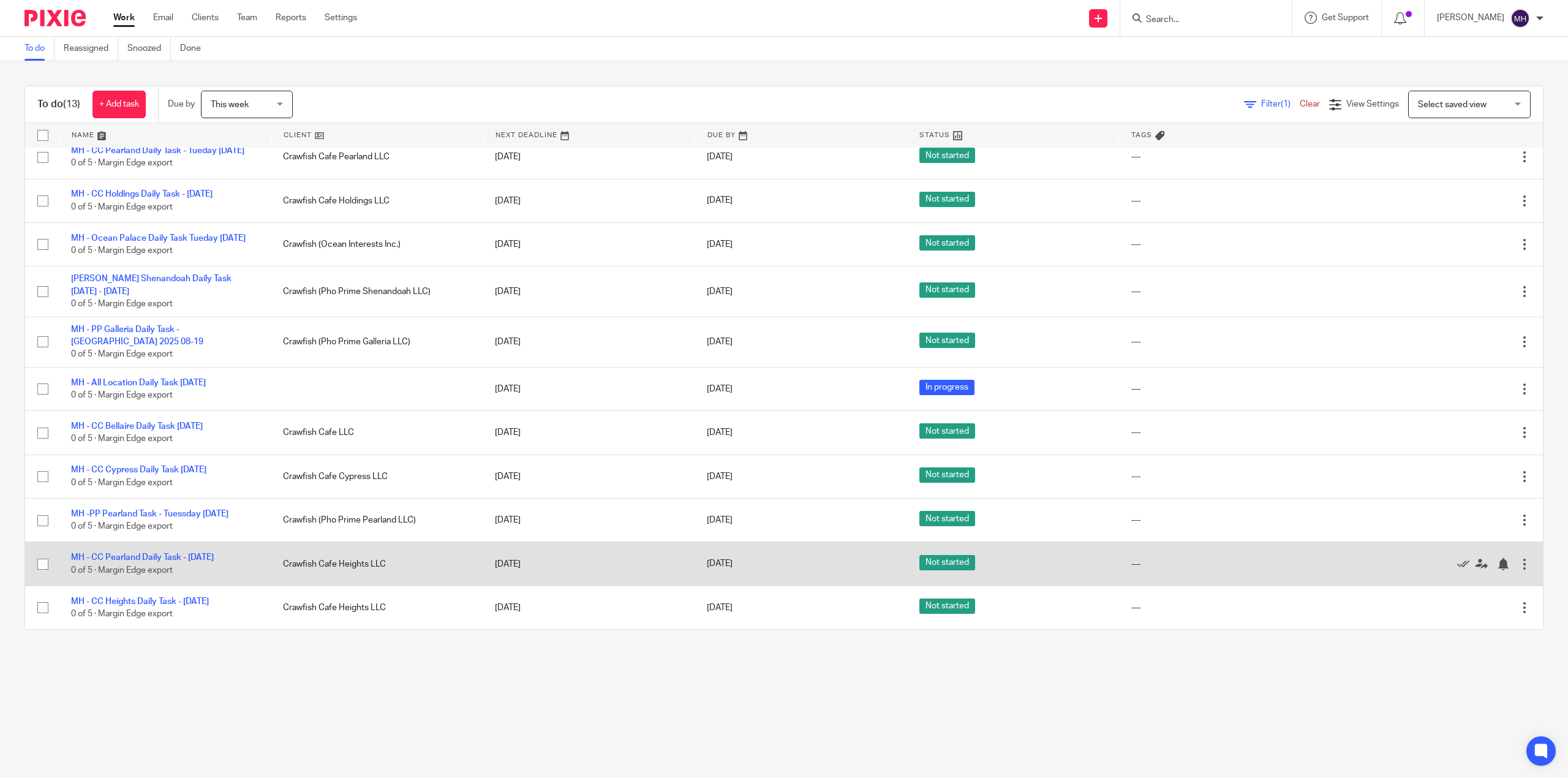
click at [1518, 562] on div at bounding box center [1524, 564] width 12 height 12
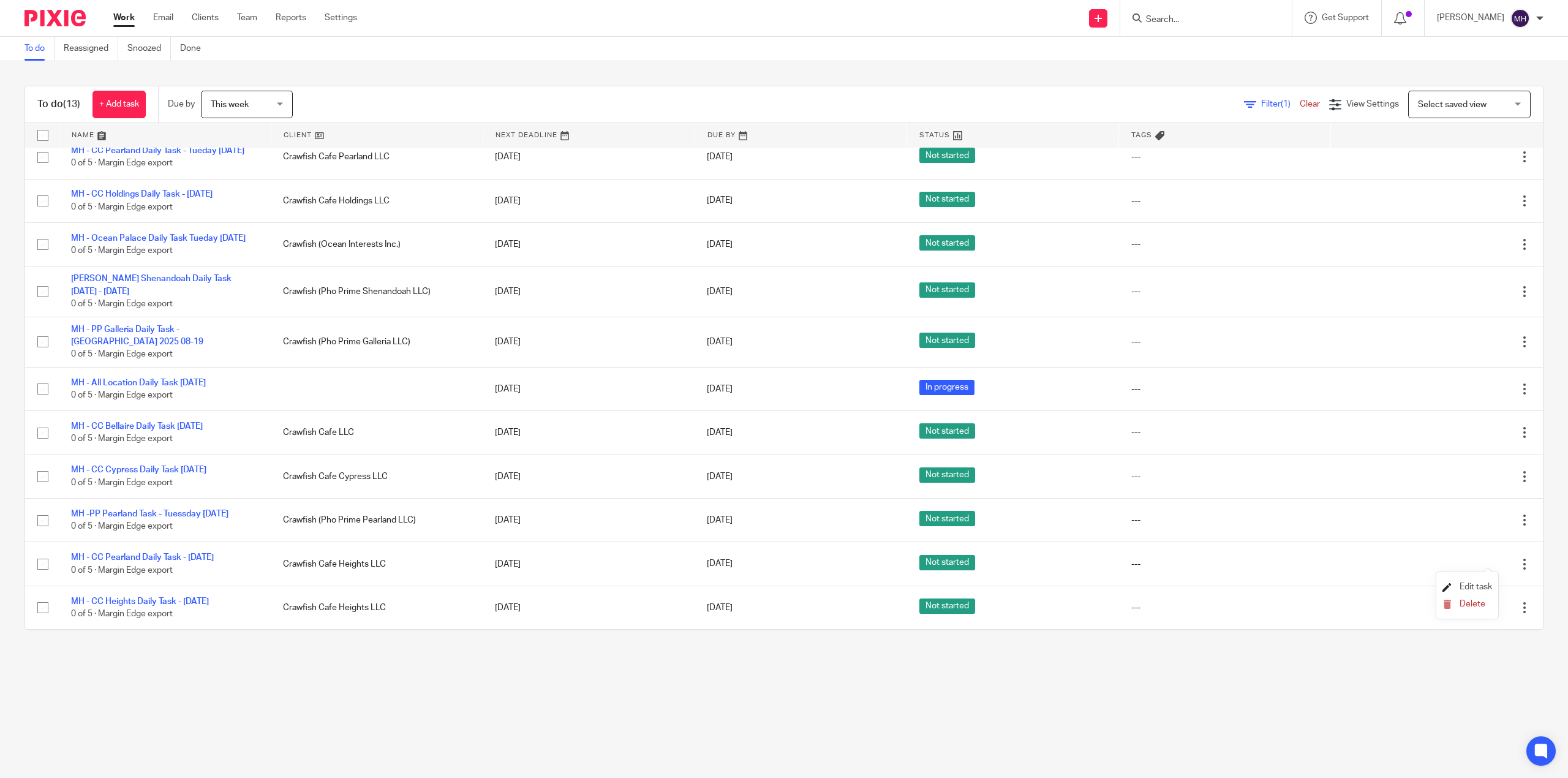
click at [1465, 586] on span "Edit task" at bounding box center [1476, 587] width 32 height 8
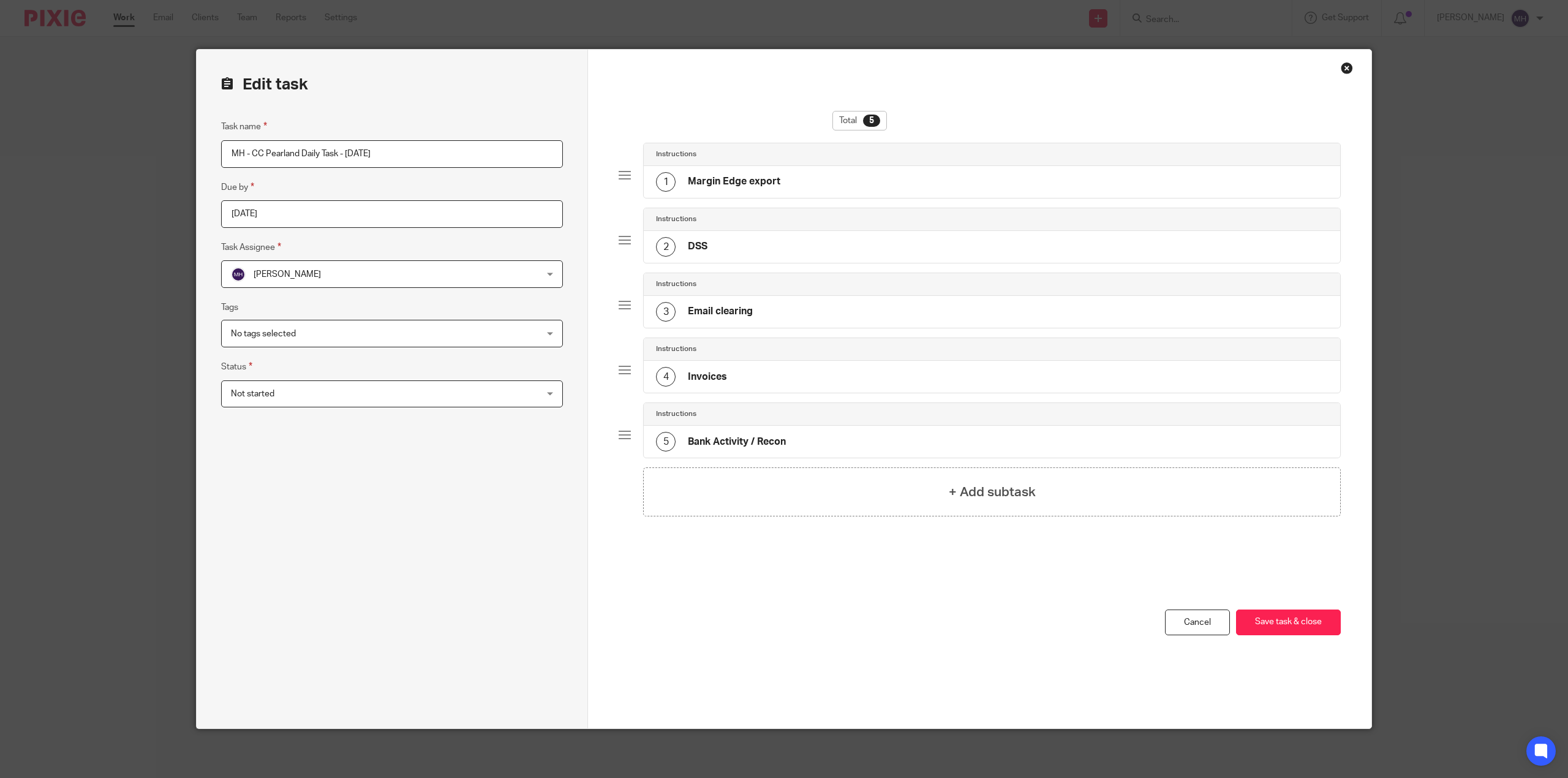
click at [491, 153] on input "MH - CC Pearland Daily Task - [DATE]" at bounding box center [392, 154] width 342 height 27
drag, startPoint x: 448, startPoint y: 157, endPoint x: 432, endPoint y: 165, distance: 17.9
click at [449, 155] on input "MH - CC Pearland Daily Task - [DATE]" at bounding box center [392, 154] width 342 height 27
type input "MH - CC Pearland Daily Task - [DATE]"
click at [1268, 619] on button "Save task & close" at bounding box center [1288, 623] width 105 height 27
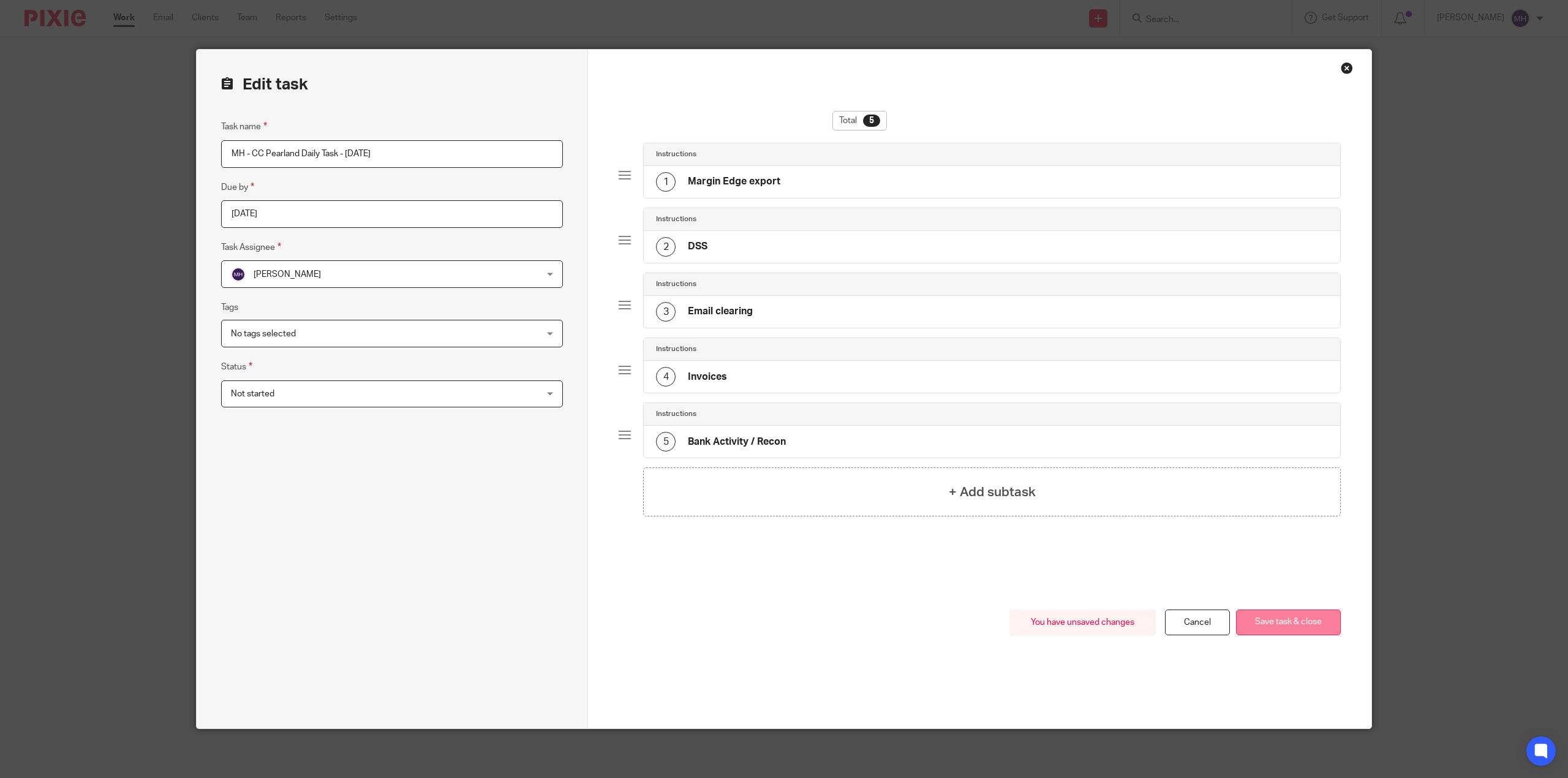
click at [1271, 620] on button "Save task & close" at bounding box center [1288, 623] width 105 height 27
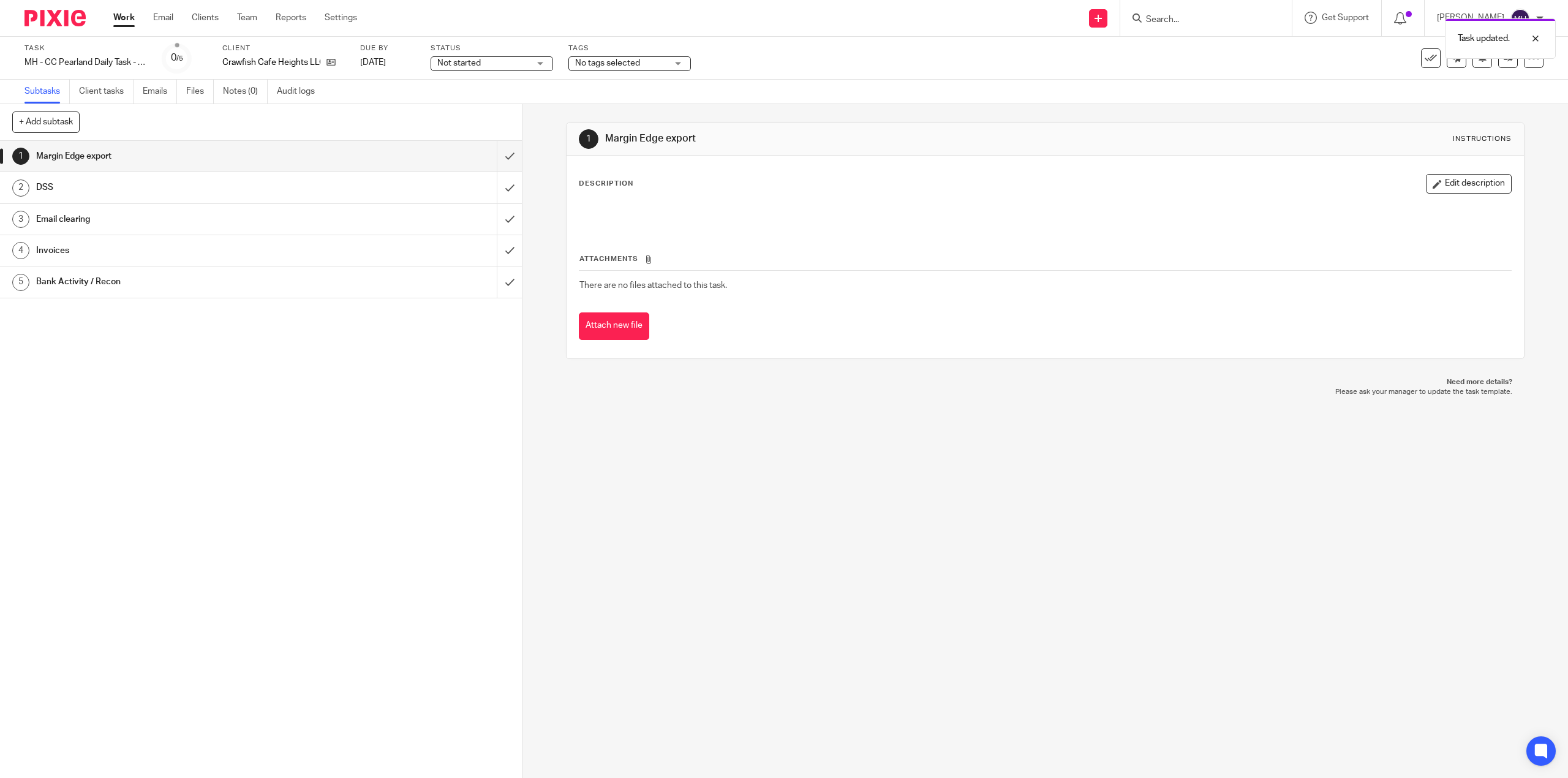
click at [71, 11] on img at bounding box center [55, 18] width 61 height 16
drag, startPoint x: 72, startPoint y: 10, endPoint x: 88, endPoint y: 15, distance: 16.8
click at [73, 10] on img at bounding box center [55, 18] width 61 height 16
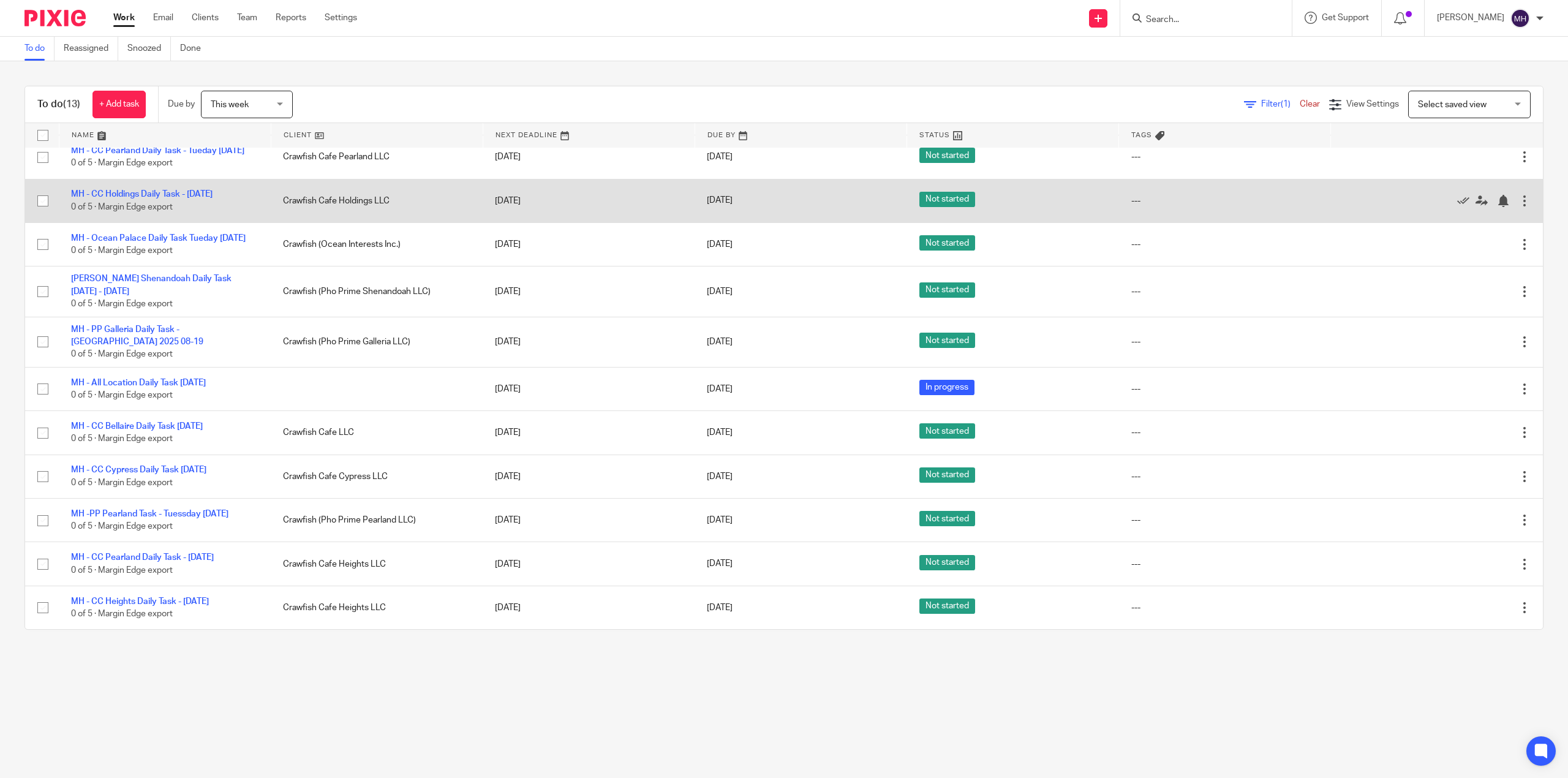
scroll to position [164, 0]
